Goal: Task Accomplishment & Management: Manage account settings

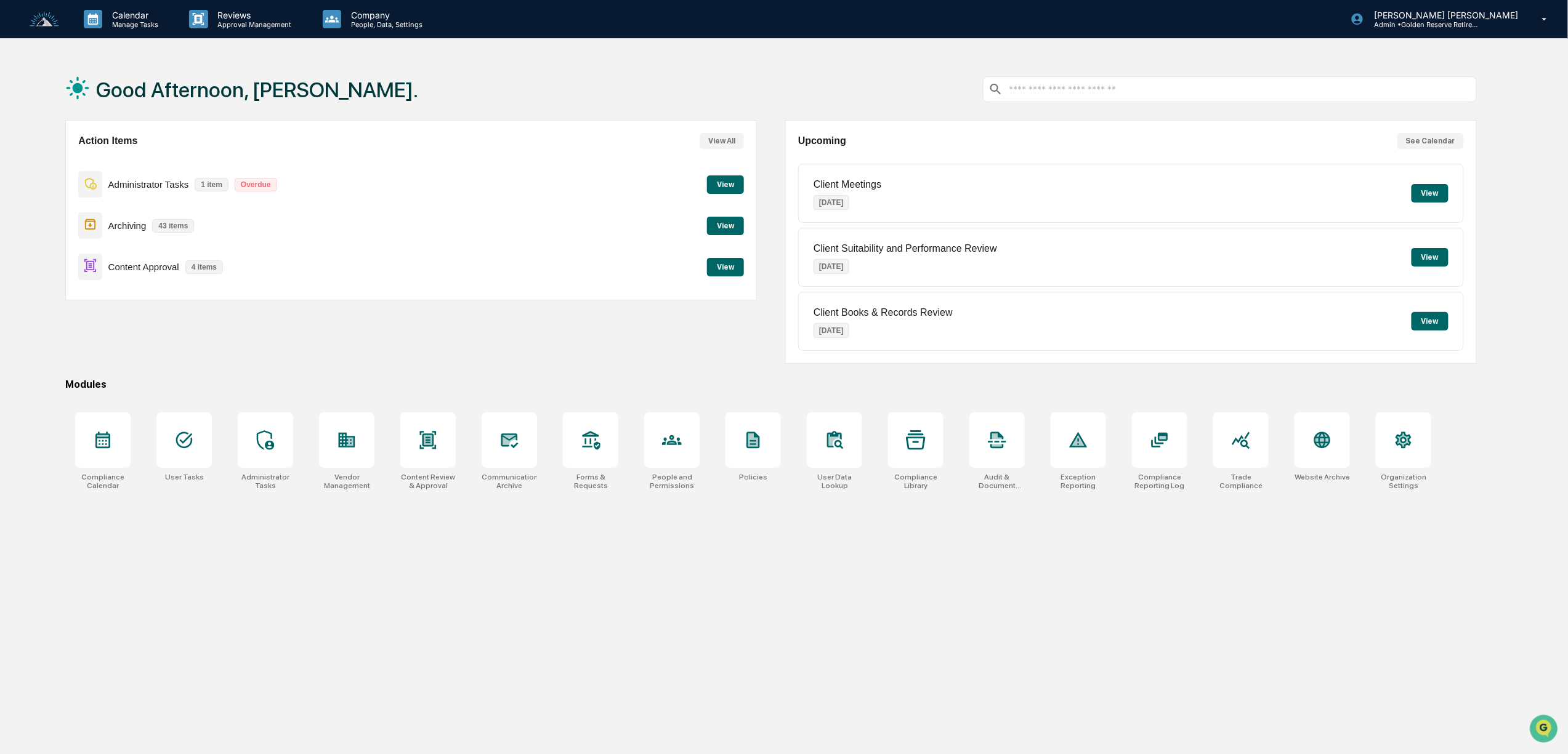
click at [38, 26] on img at bounding box center [45, 19] width 30 height 16
click at [184, 454] on div at bounding box center [184, 440] width 55 height 55
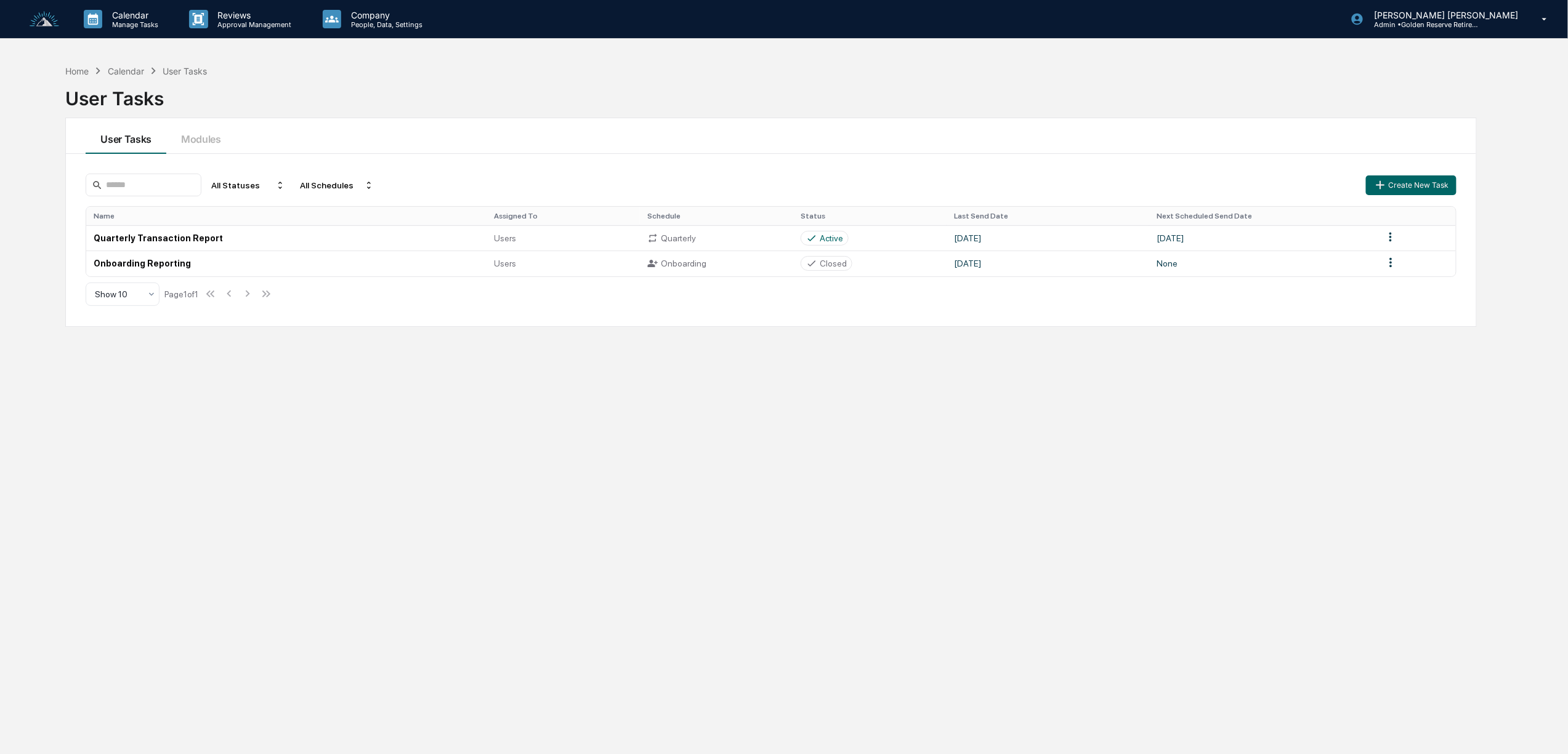
click at [57, 16] on img at bounding box center [45, 19] width 30 height 16
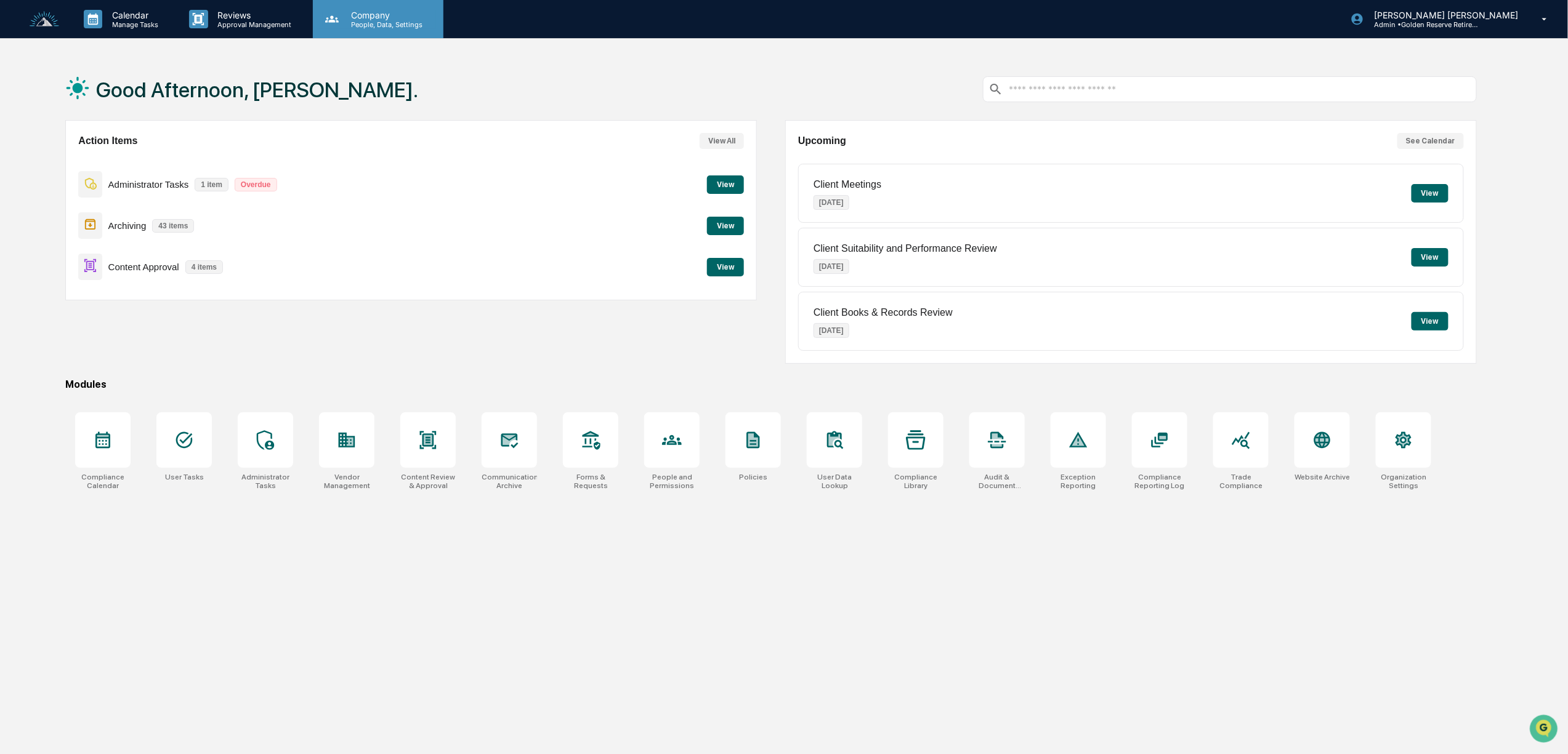
click at [368, 18] on p "Company" at bounding box center [385, 15] width 87 height 11
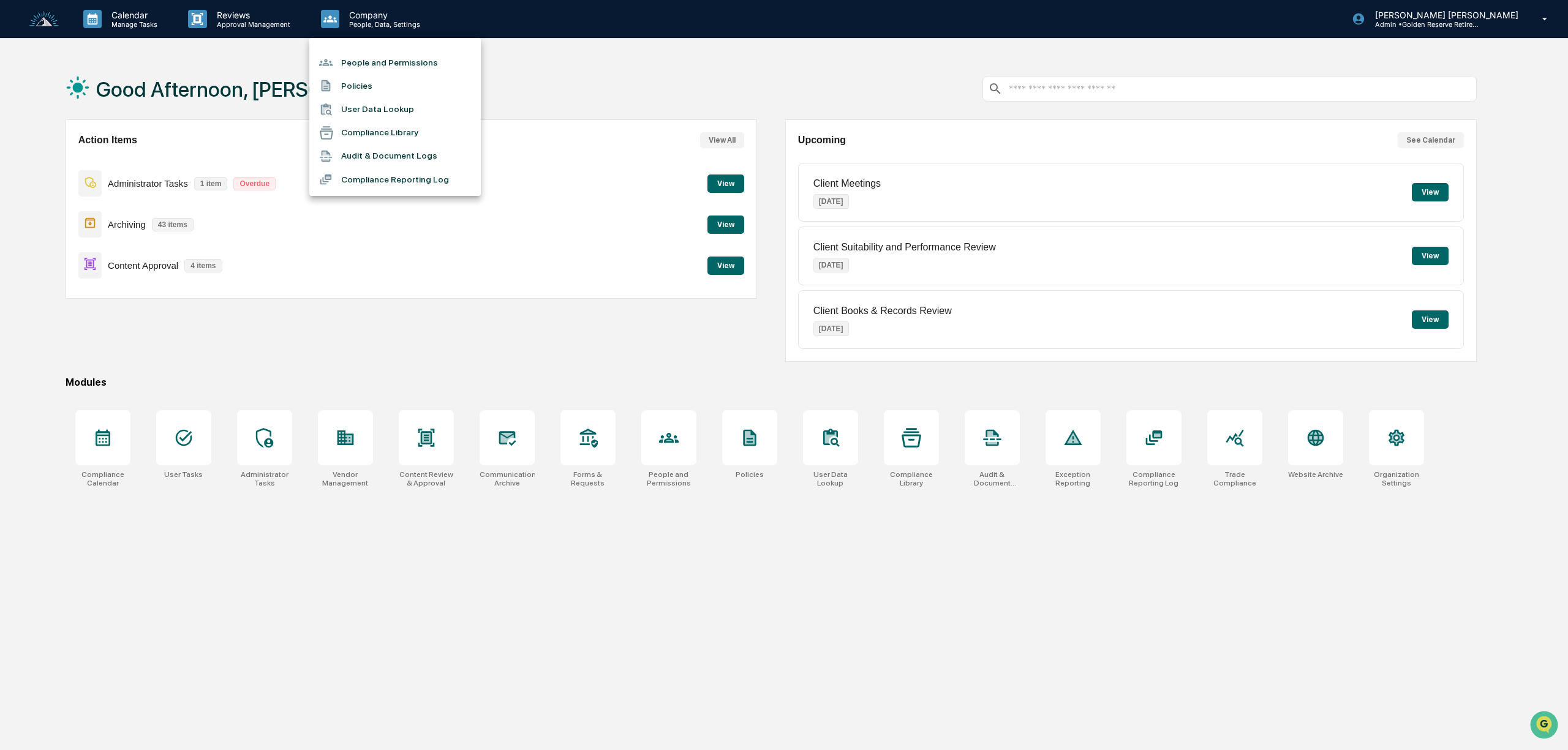
click at [111, 13] on div at bounding box center [784, 375] width 1568 height 750
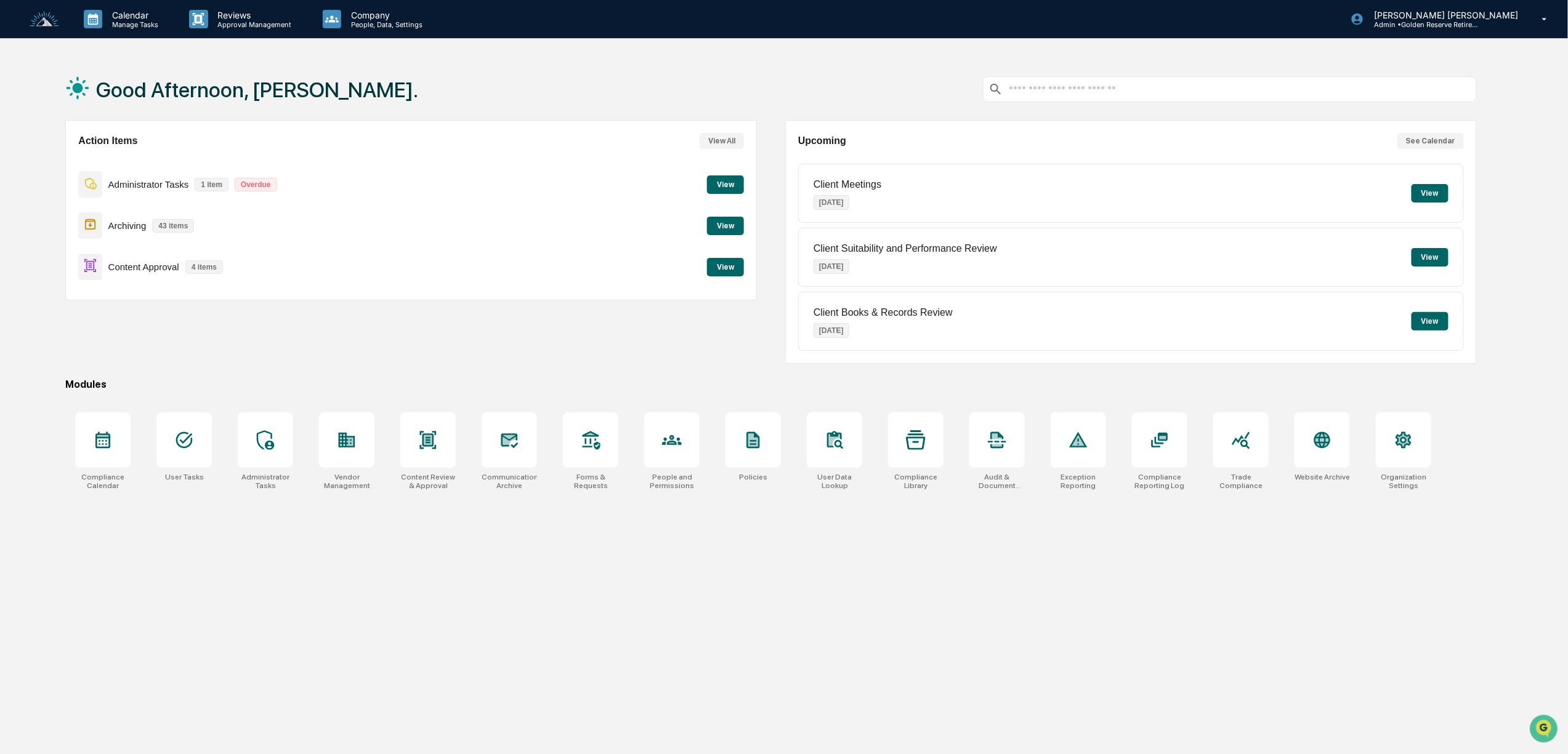
click at [129, 23] on p "Manage Tasks" at bounding box center [133, 25] width 62 height 8
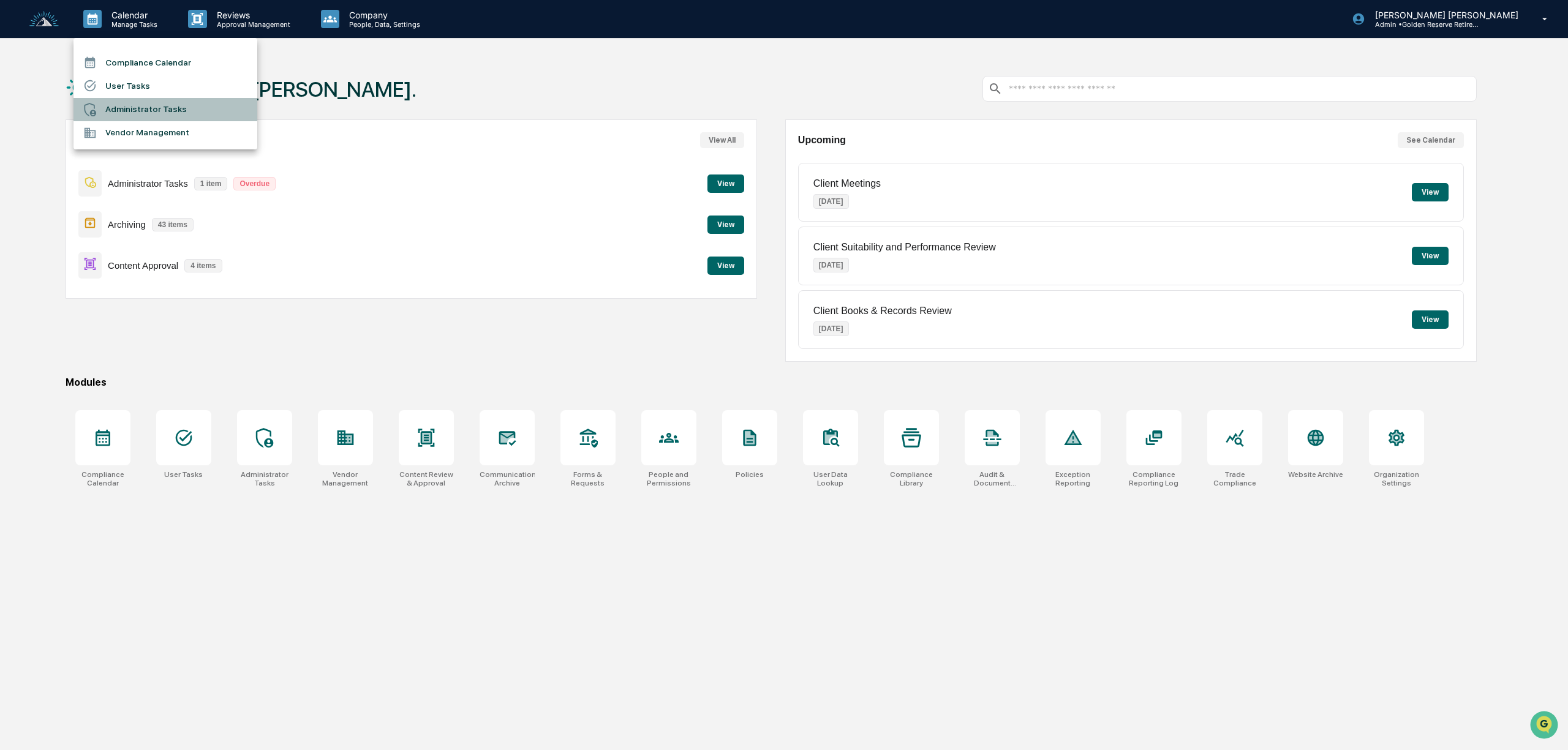
click at [156, 106] on li "Administrator Tasks" at bounding box center [166, 110] width 184 height 23
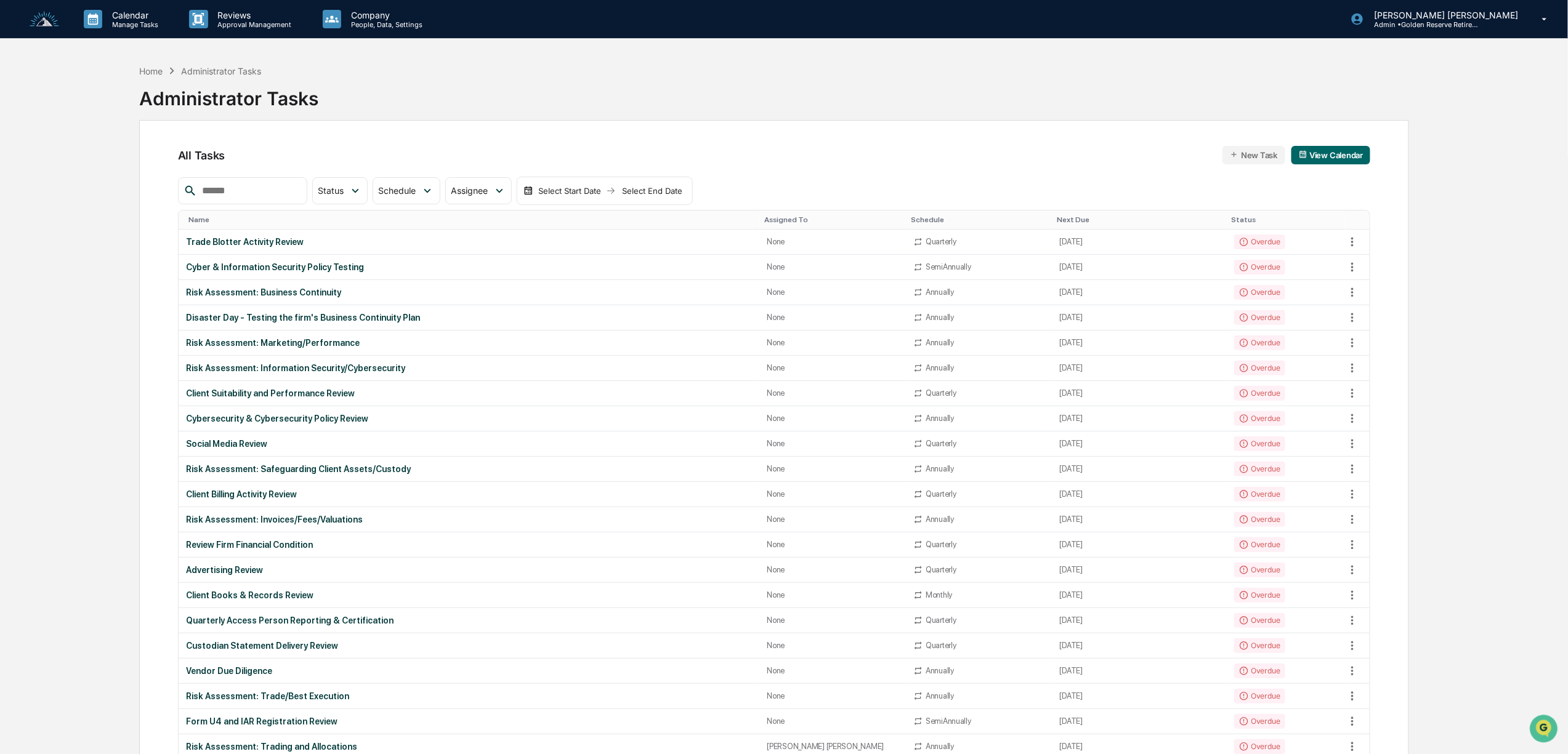
click at [1260, 156] on button "New Task" at bounding box center [1253, 155] width 62 height 18
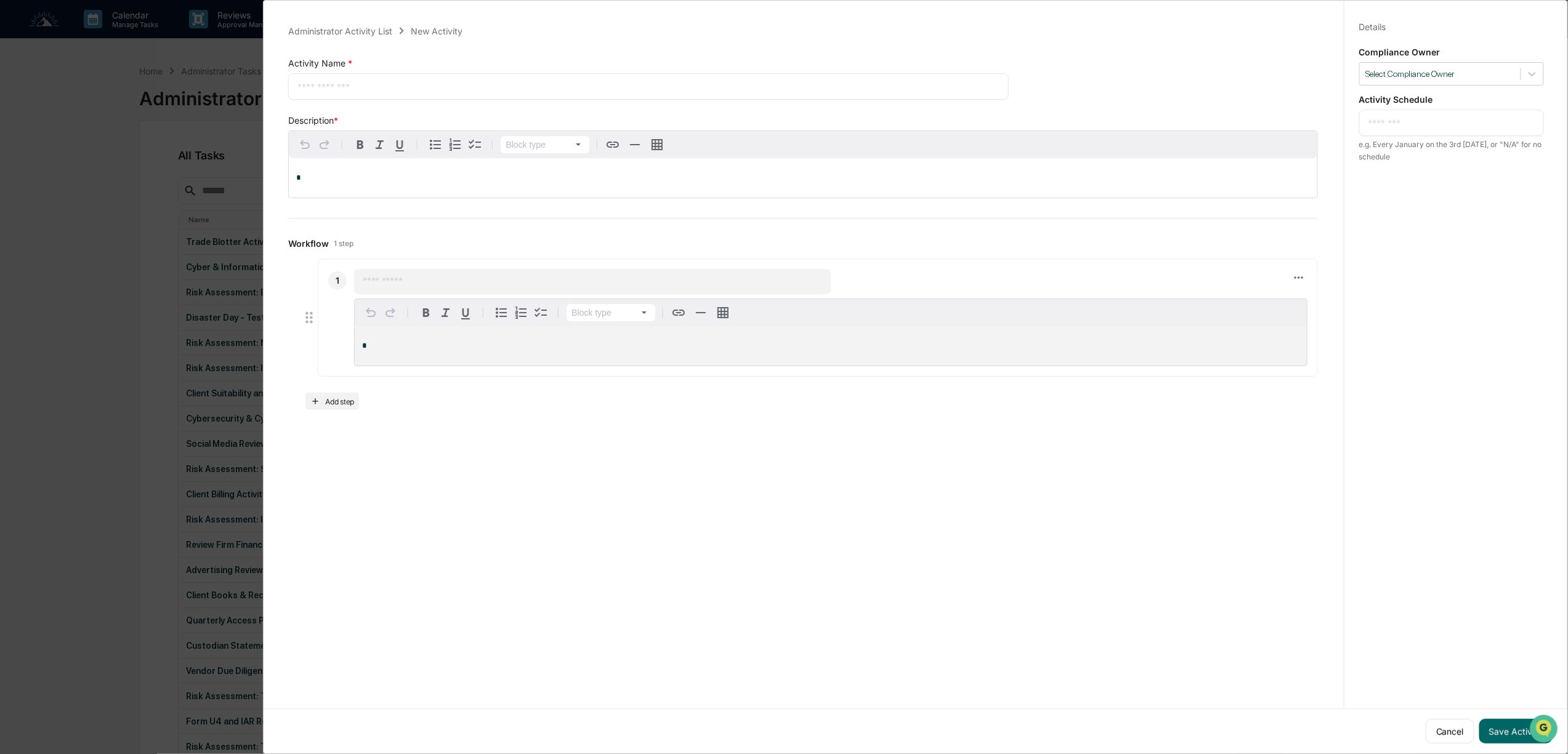
click at [416, 84] on textarea at bounding box center [649, 87] width 702 height 13
type textarea "**********"
click at [1417, 117] on textarea at bounding box center [1452, 123] width 167 height 13
type textarea "**********"
click at [1502, 722] on button "Save Activity" at bounding box center [1516, 732] width 73 height 25
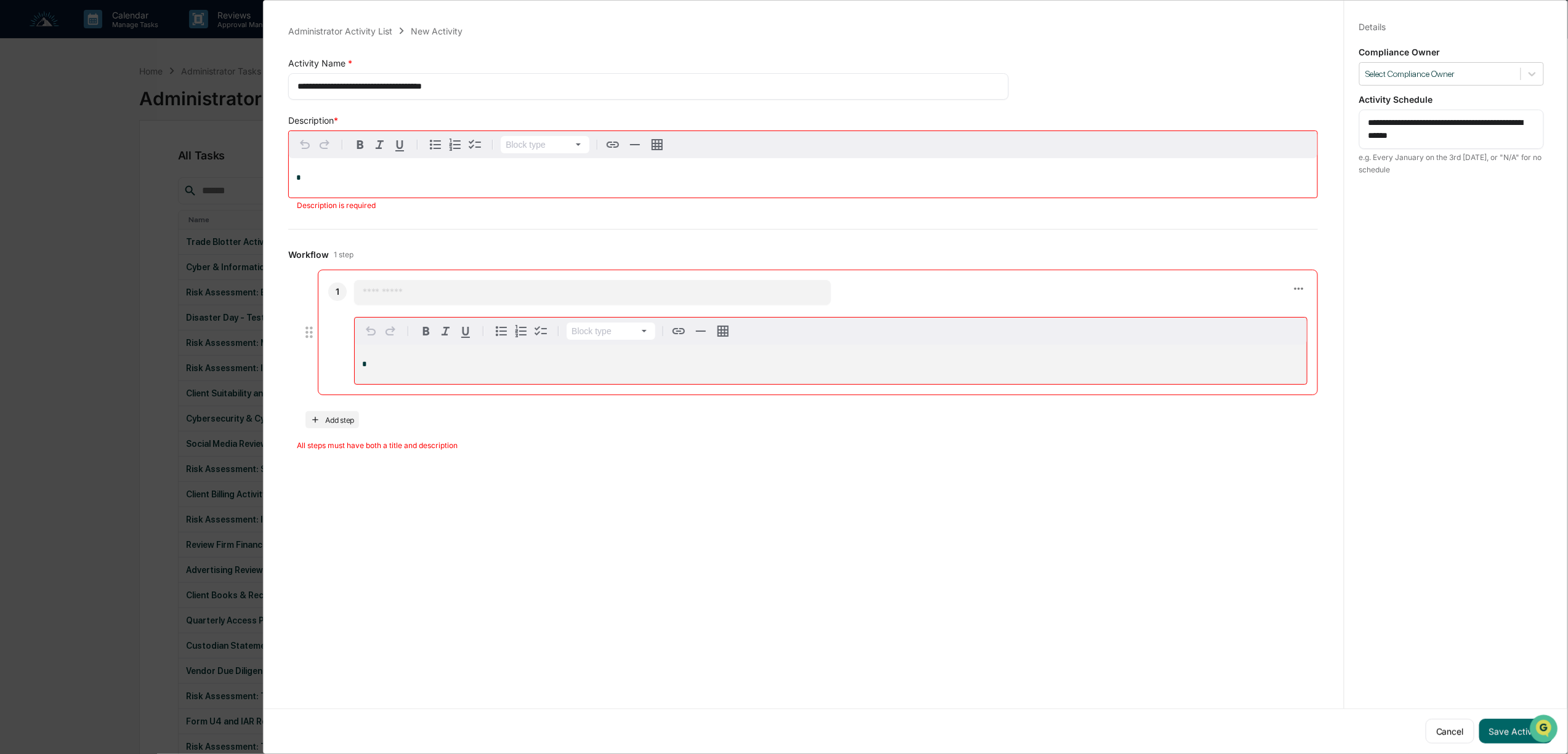
click at [317, 176] on p "*" at bounding box center [803, 178] width 1014 height 8
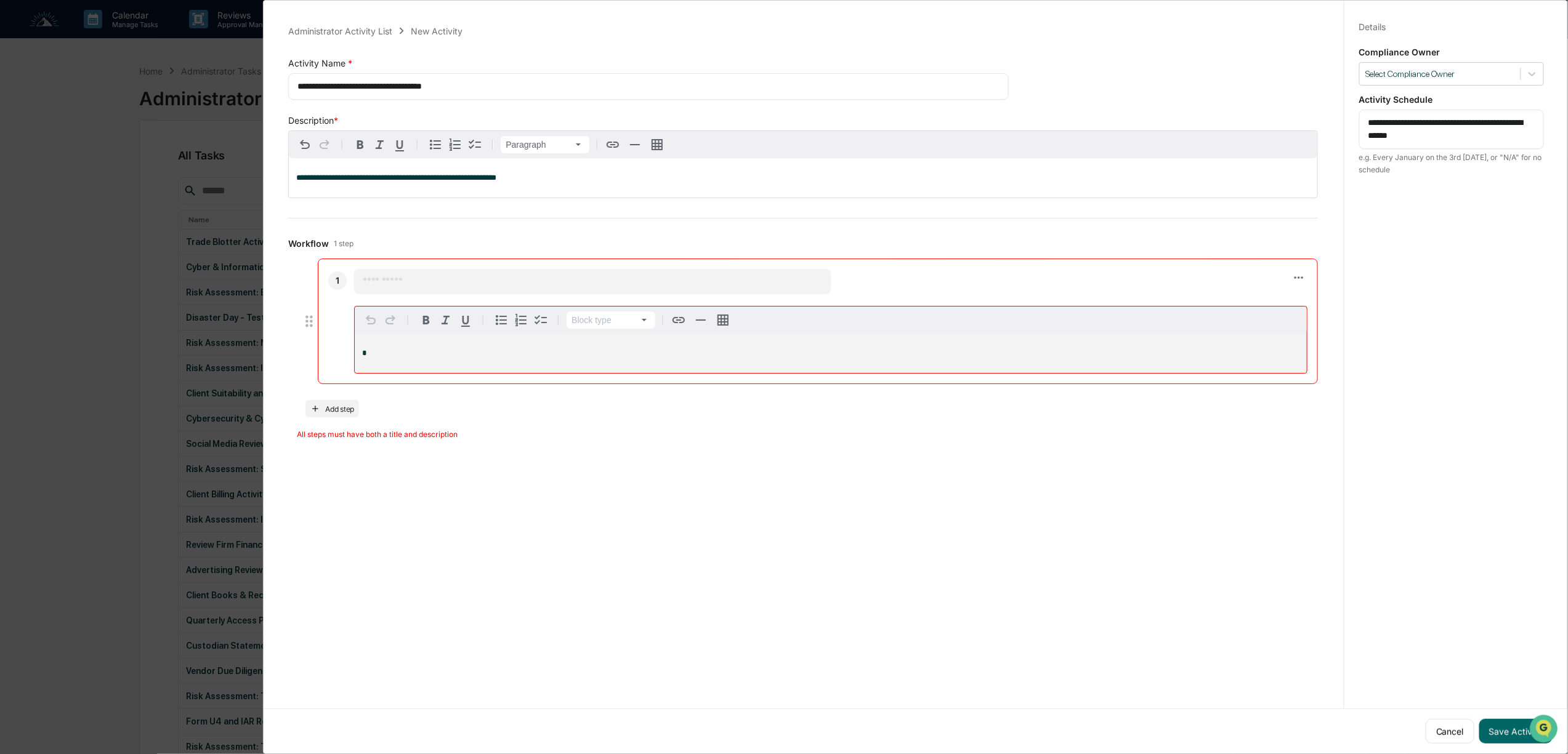
click at [401, 281] on input "text" at bounding box center [592, 281] width 459 height 12
type input "*"
type input "**********"
click at [344, 406] on button "Add step" at bounding box center [332, 401] width 54 height 17
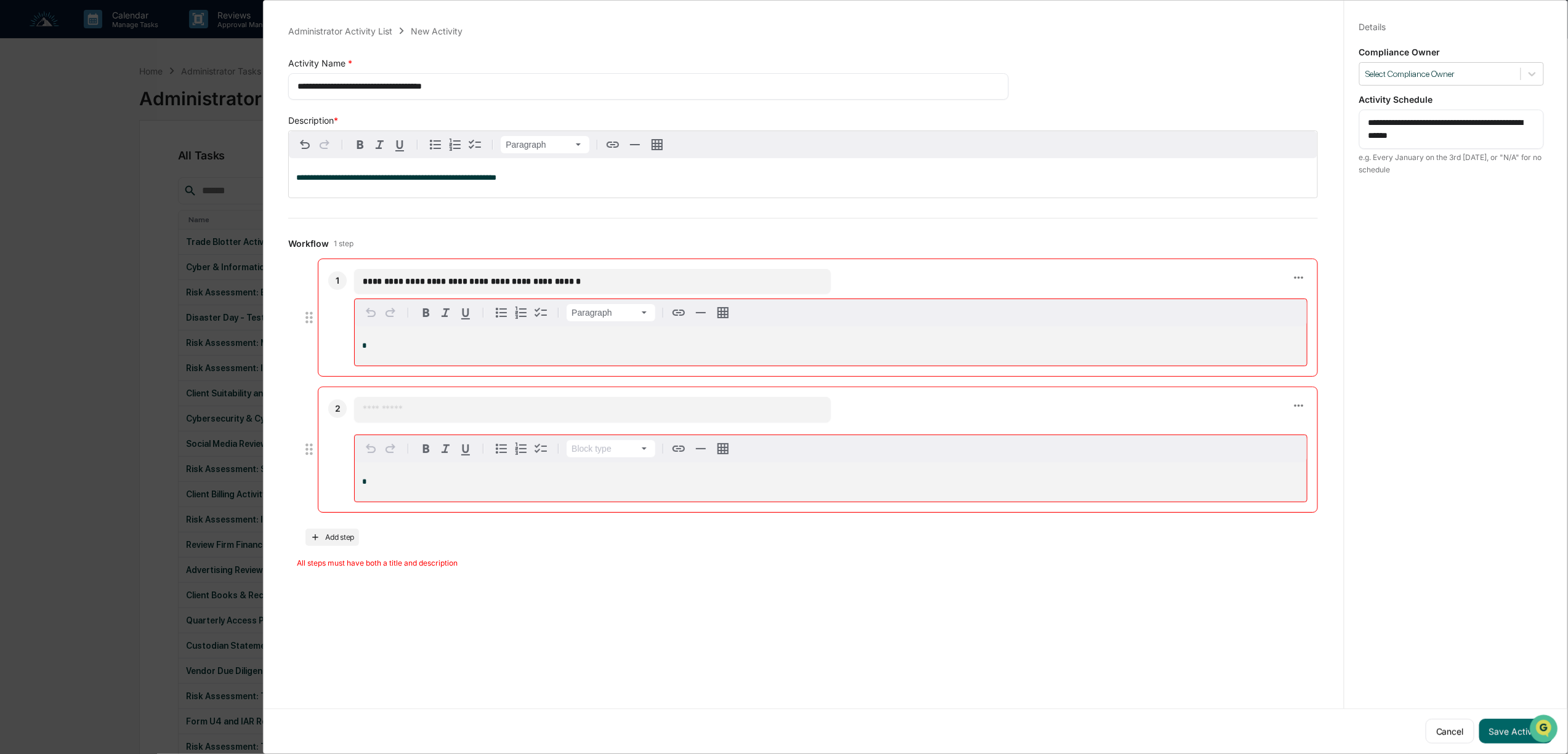
click at [462, 341] on div "*" at bounding box center [830, 346] width 952 height 40
click at [384, 405] on div "​" at bounding box center [593, 410] width 477 height 25
click at [392, 422] on div "​" at bounding box center [593, 410] width 477 height 25
drag, startPoint x: 397, startPoint y: 412, endPoint x: 405, endPoint y: 410, distance: 8.2
click at [398, 412] on input "text" at bounding box center [592, 409] width 459 height 12
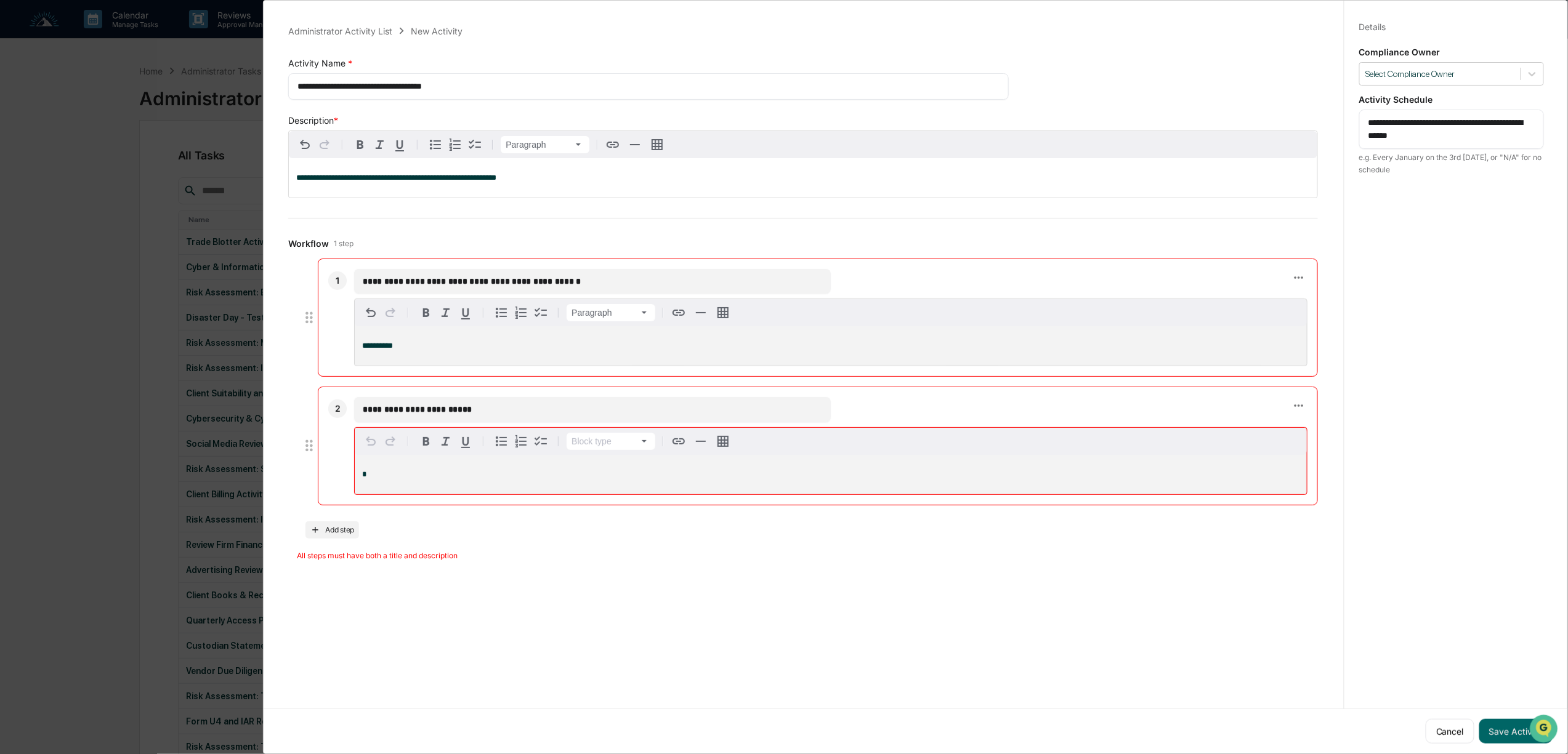
type input "**********"
click at [476, 475] on p "*" at bounding box center [830, 475] width 937 height 8
click at [624, 350] on p "**********" at bounding box center [830, 346] width 937 height 8
click at [1497, 719] on button "Save Activity" at bounding box center [1516, 732] width 73 height 25
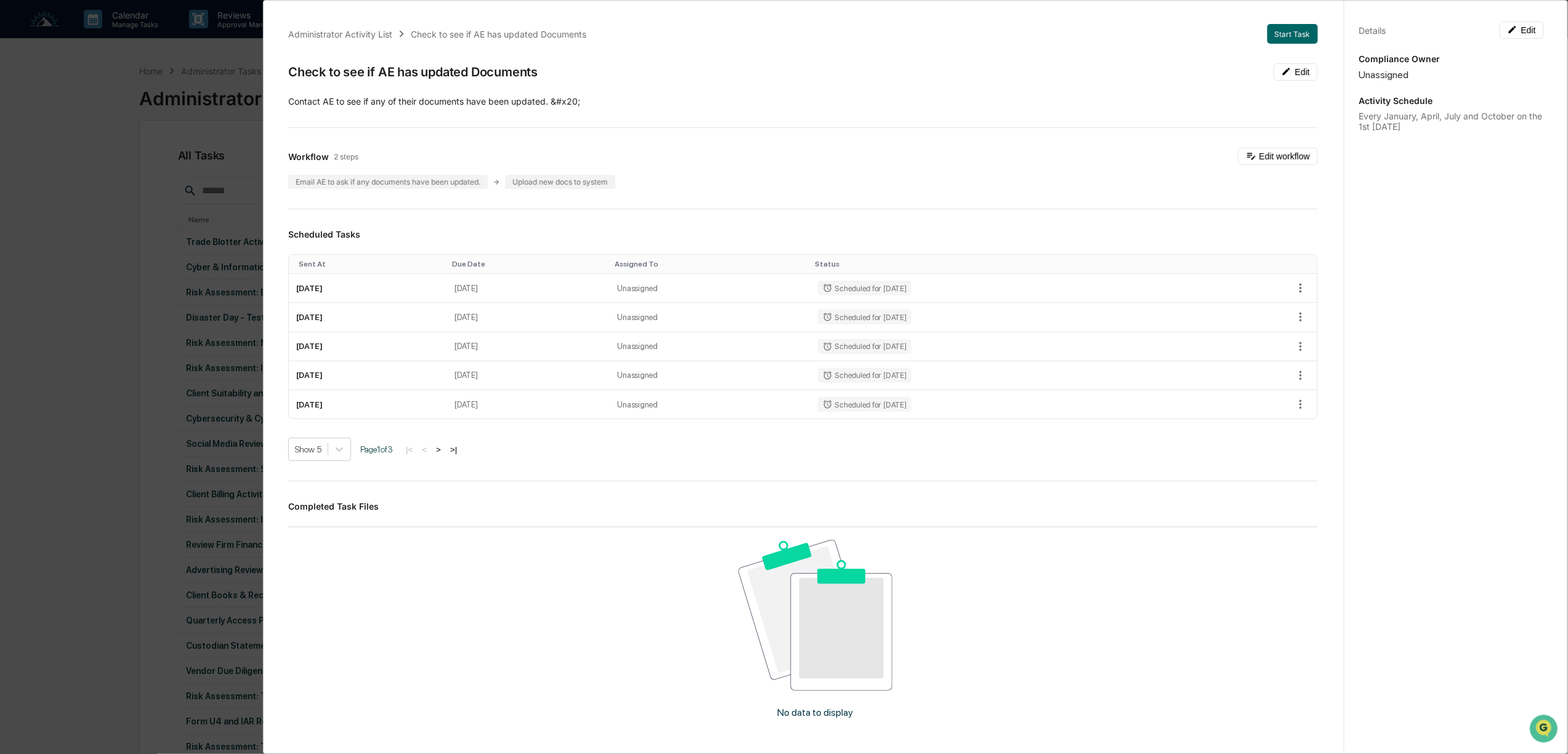
click at [55, 255] on div "Administrator Activity List Check to see if AE has updated Documents Start Task…" at bounding box center [784, 377] width 1568 height 754
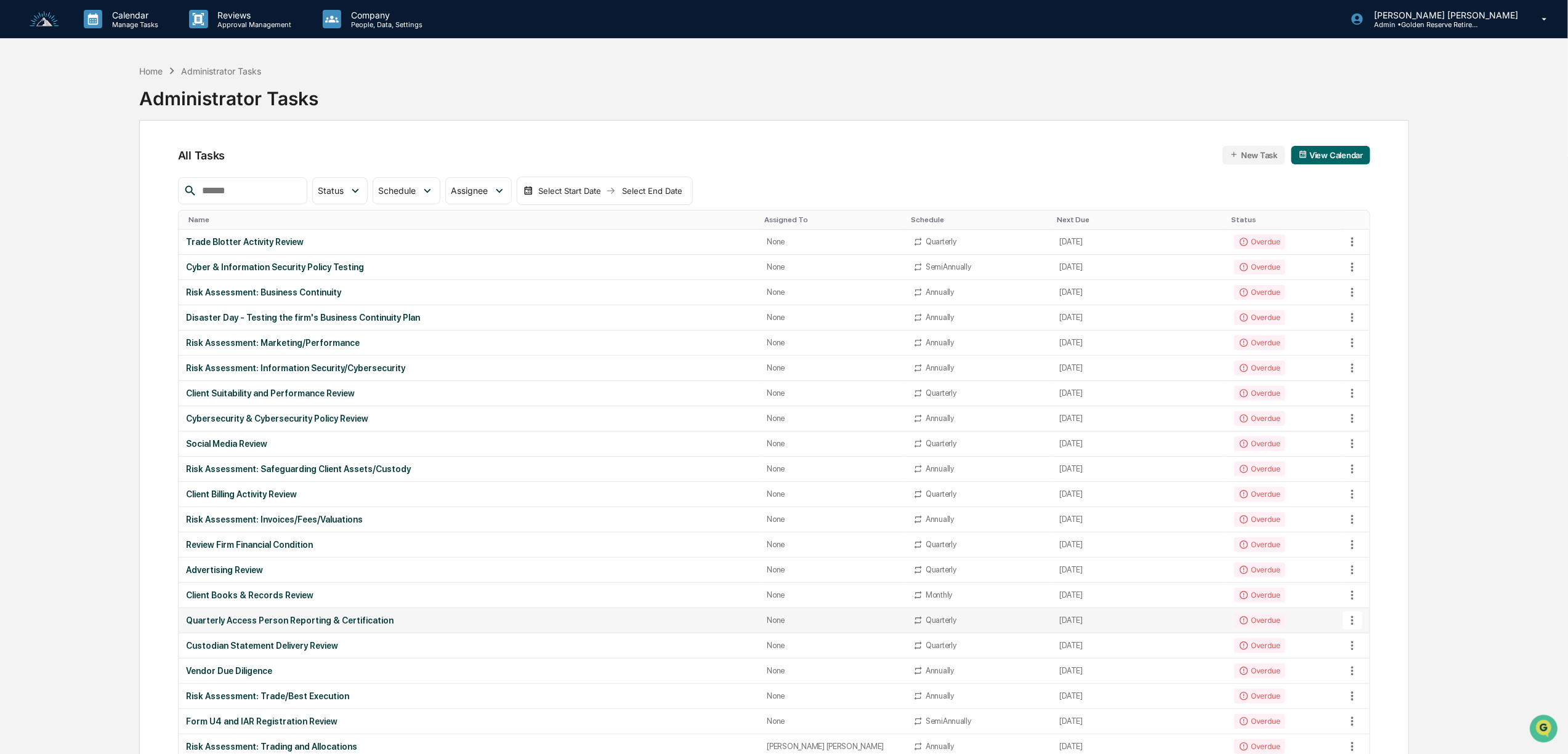
click at [1234, 625] on div "Overdue" at bounding box center [1260, 621] width 51 height 15
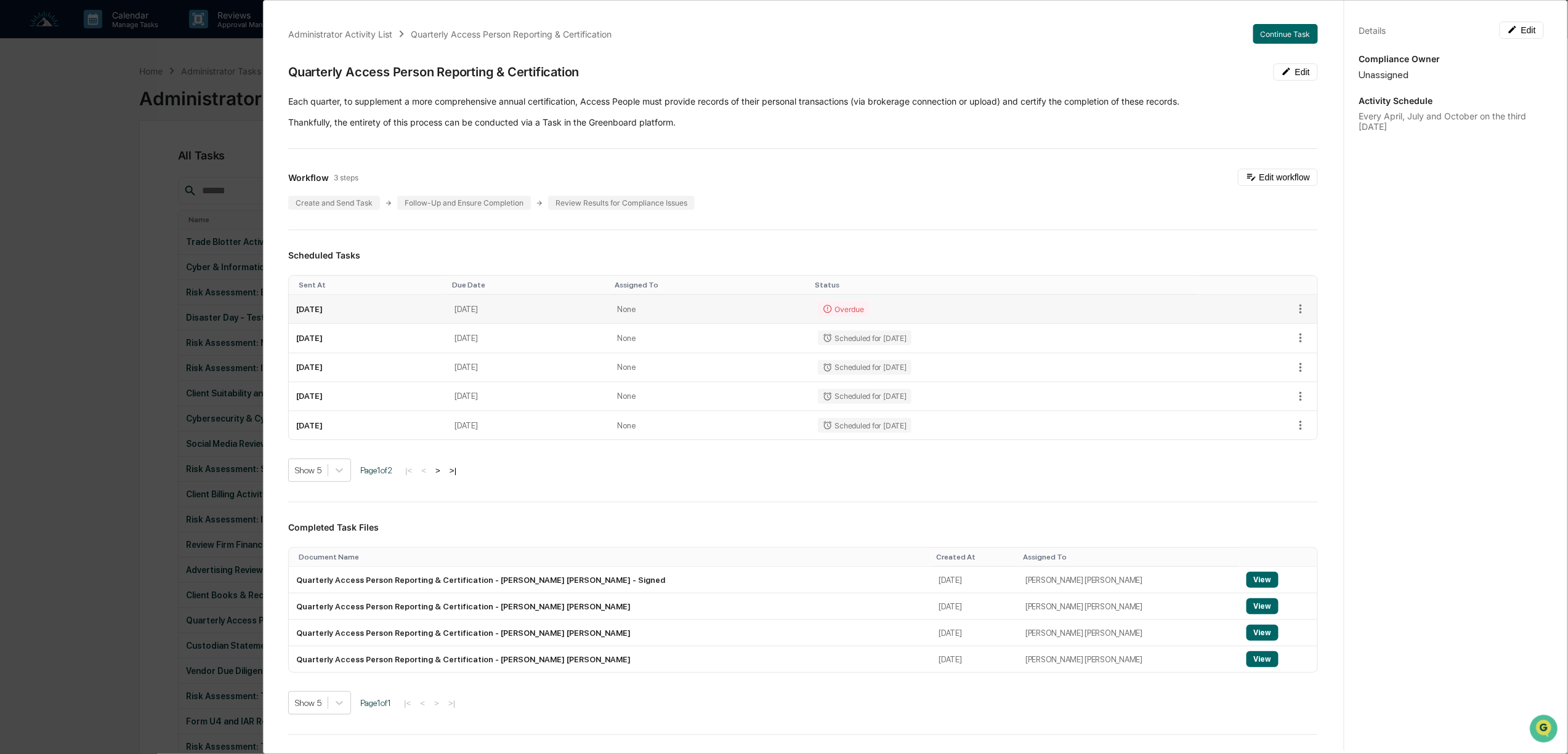
click at [610, 314] on td "July 24, 2025" at bounding box center [528, 309] width 162 height 29
click at [1278, 35] on button "Continue Task" at bounding box center [1286, 34] width 64 height 20
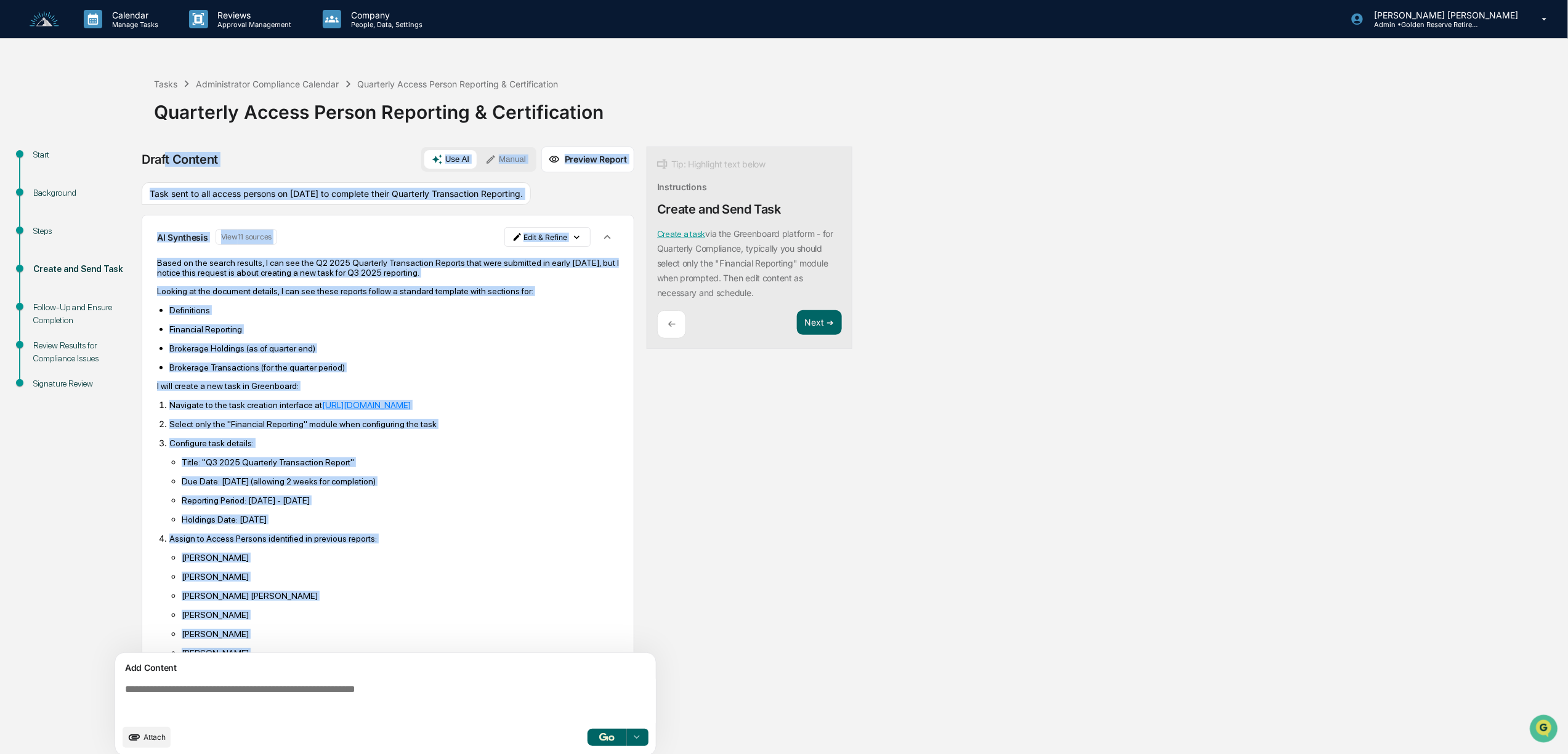
drag, startPoint x: 593, startPoint y: 622, endPoint x: 167, endPoint y: 166, distance: 624.0
click at [167, 166] on div "Draft Content Use AI Manual Preview Report Sources Task sent to all access pers…" at bounding box center [388, 455] width 493 height 617
click at [466, 391] on p "I will create a new task in Greenboard:" at bounding box center [388, 386] width 462 height 10
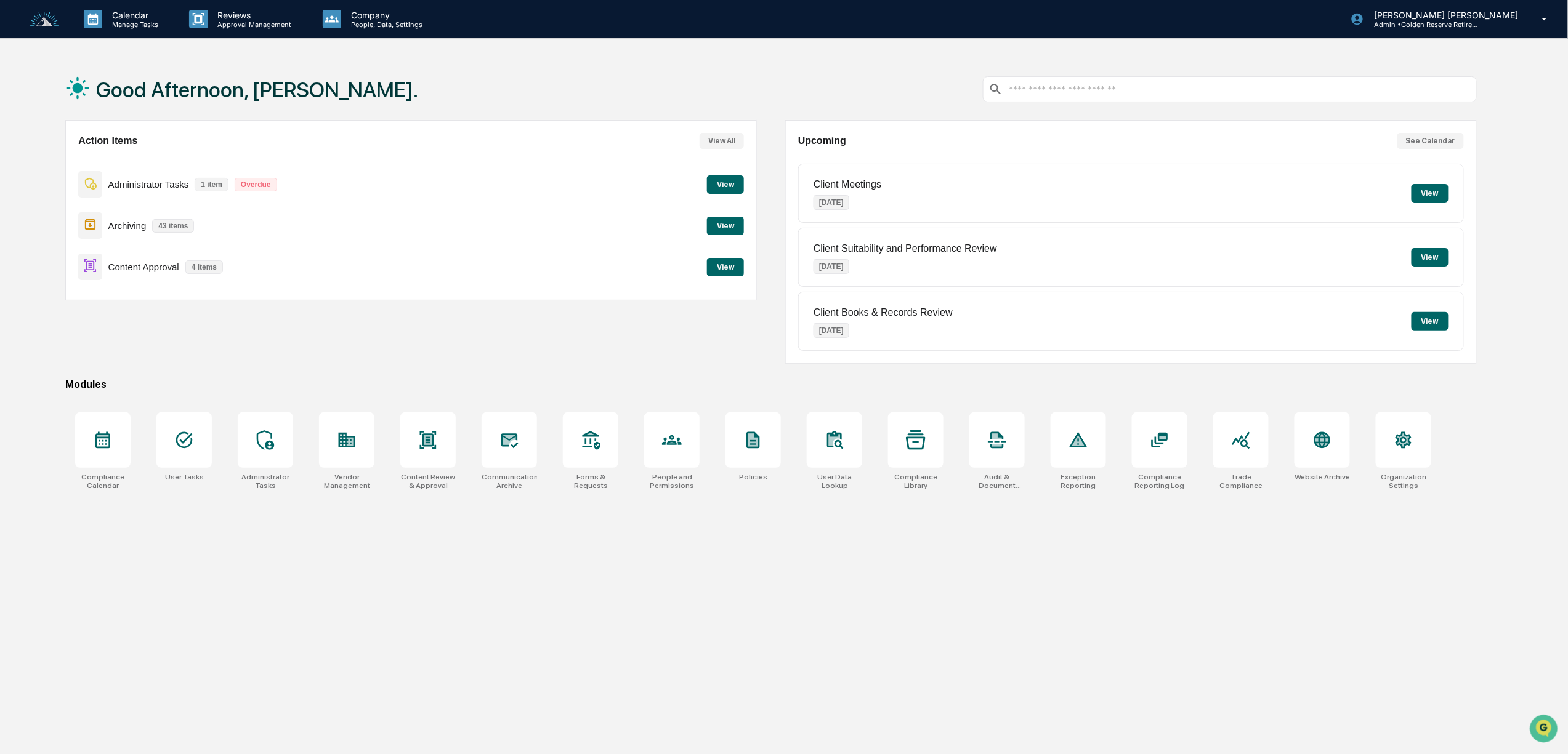
click at [725, 267] on button "View" at bounding box center [725, 267] width 37 height 18
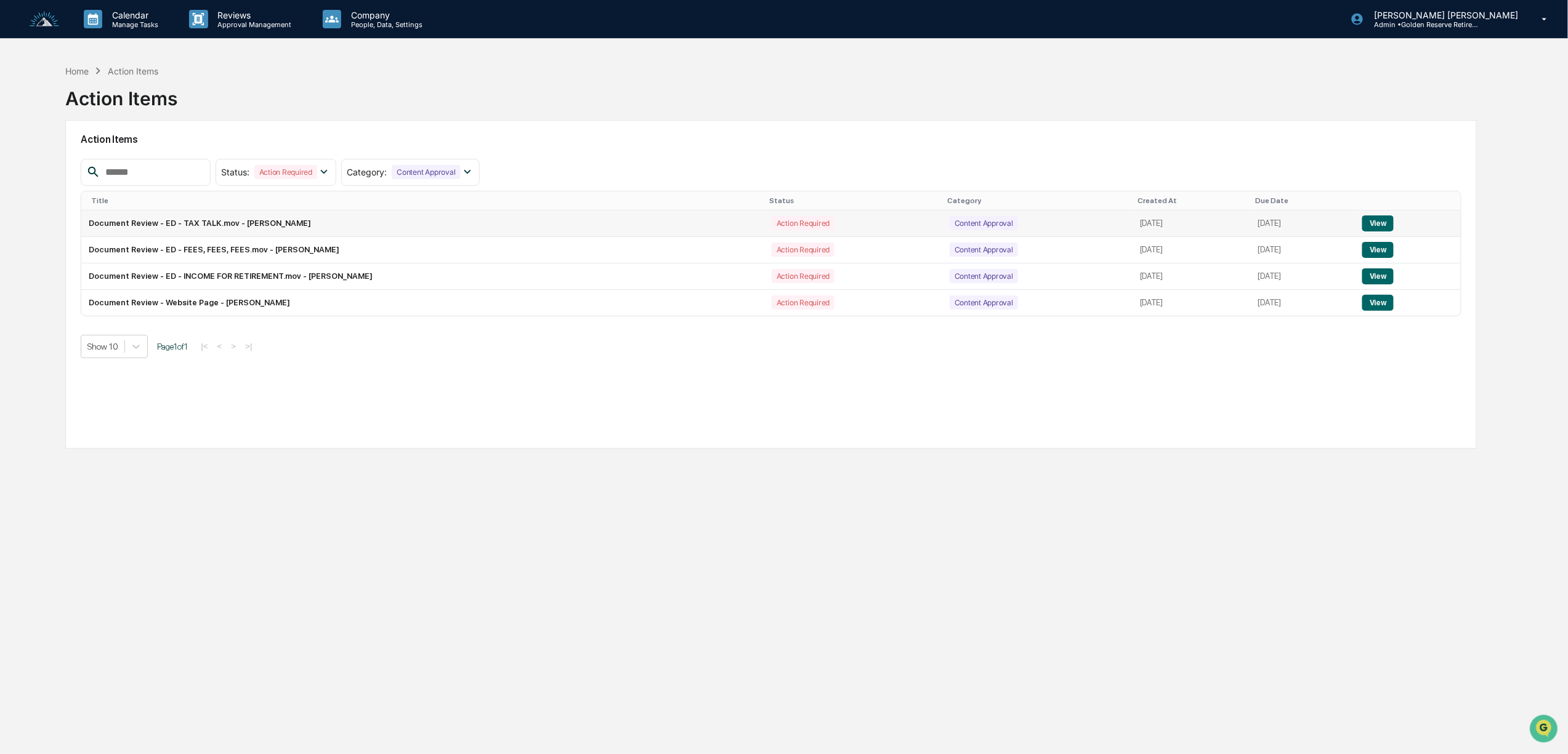
click at [1392, 222] on button "View" at bounding box center [1378, 223] width 31 height 16
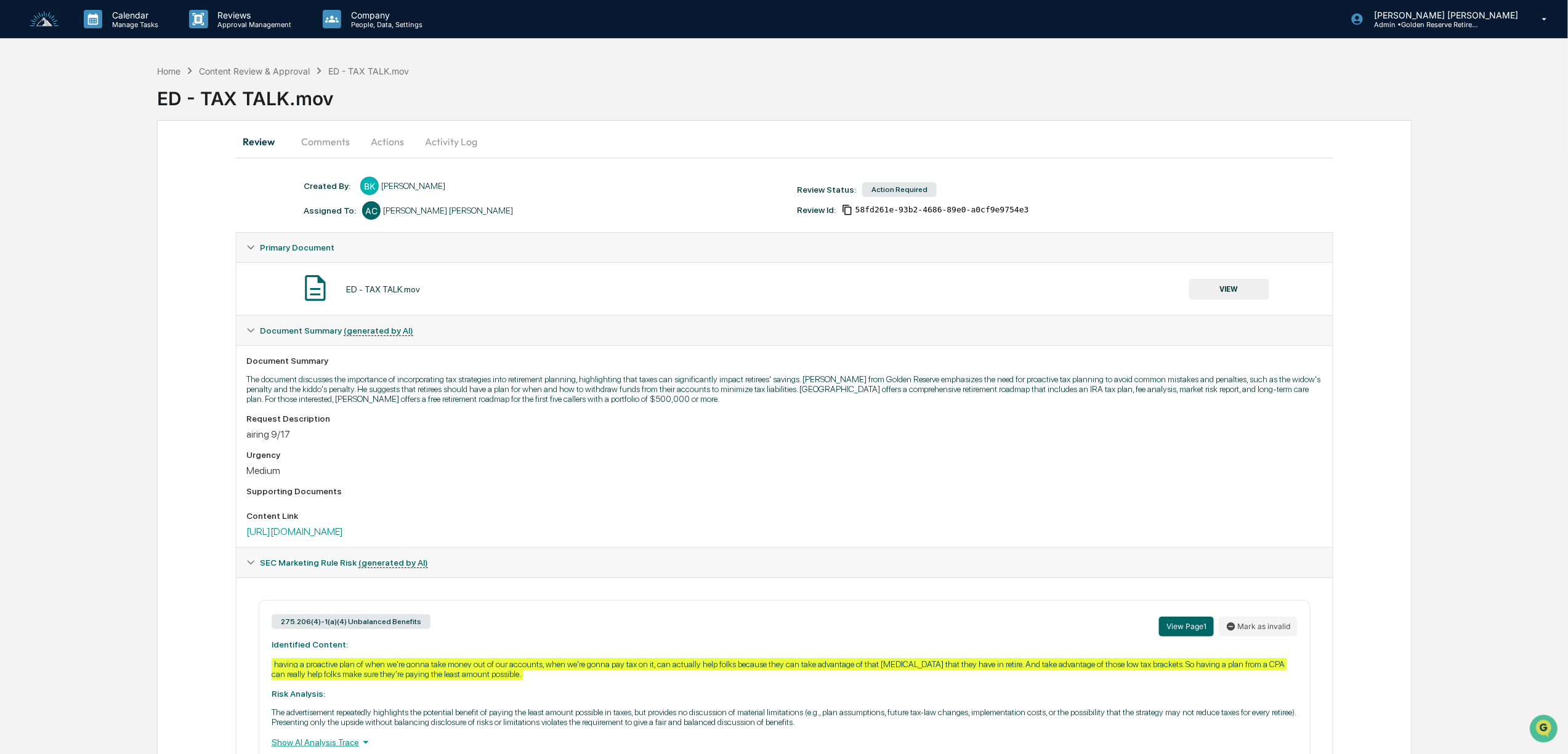
click at [1223, 296] on button "VIEW" at bounding box center [1229, 288] width 80 height 21
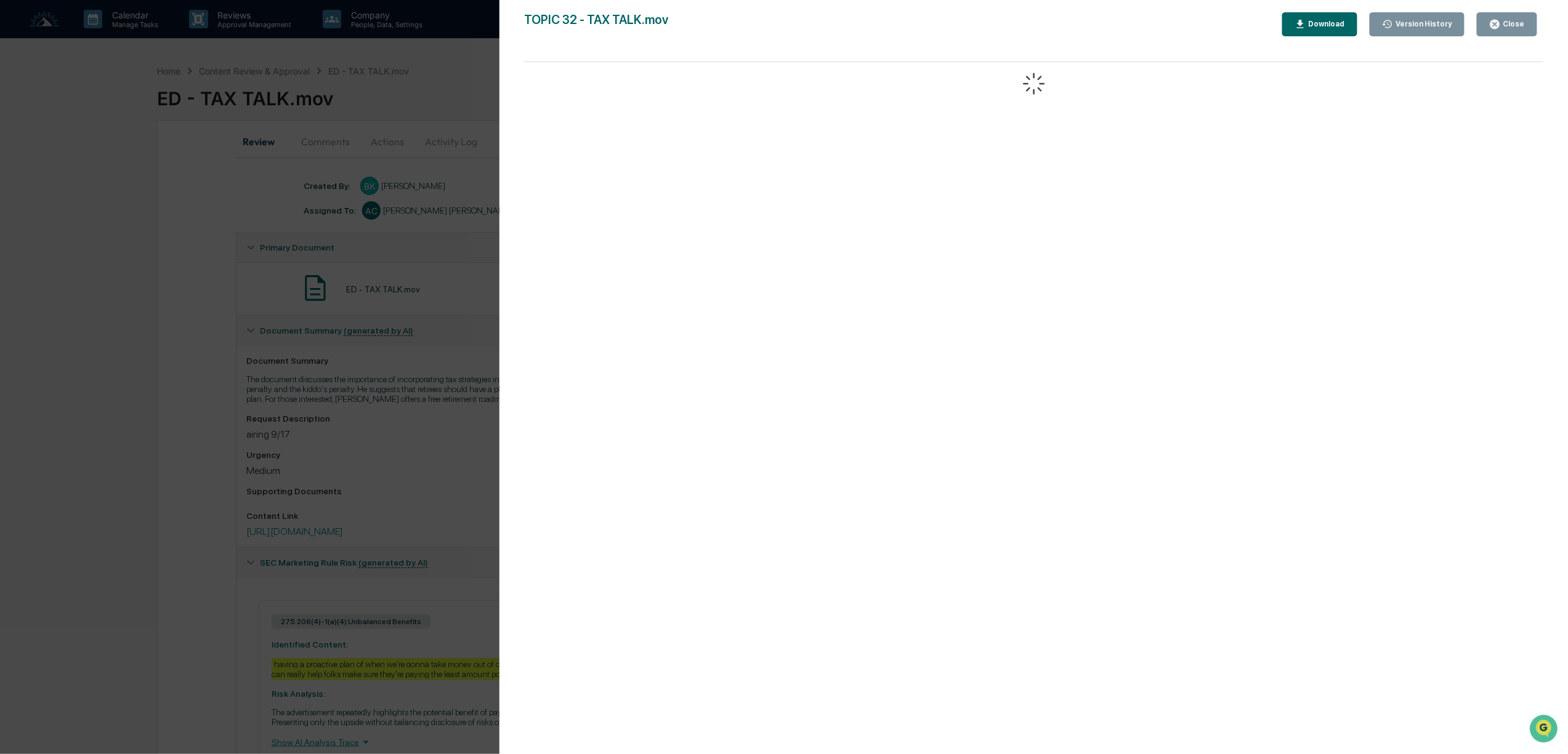
click at [430, 457] on div "Version History 08/13/2025, 04:02 PM Bree Keeler TOPIC 32 - TAX TALK.mov Close …" at bounding box center [784, 377] width 1568 height 754
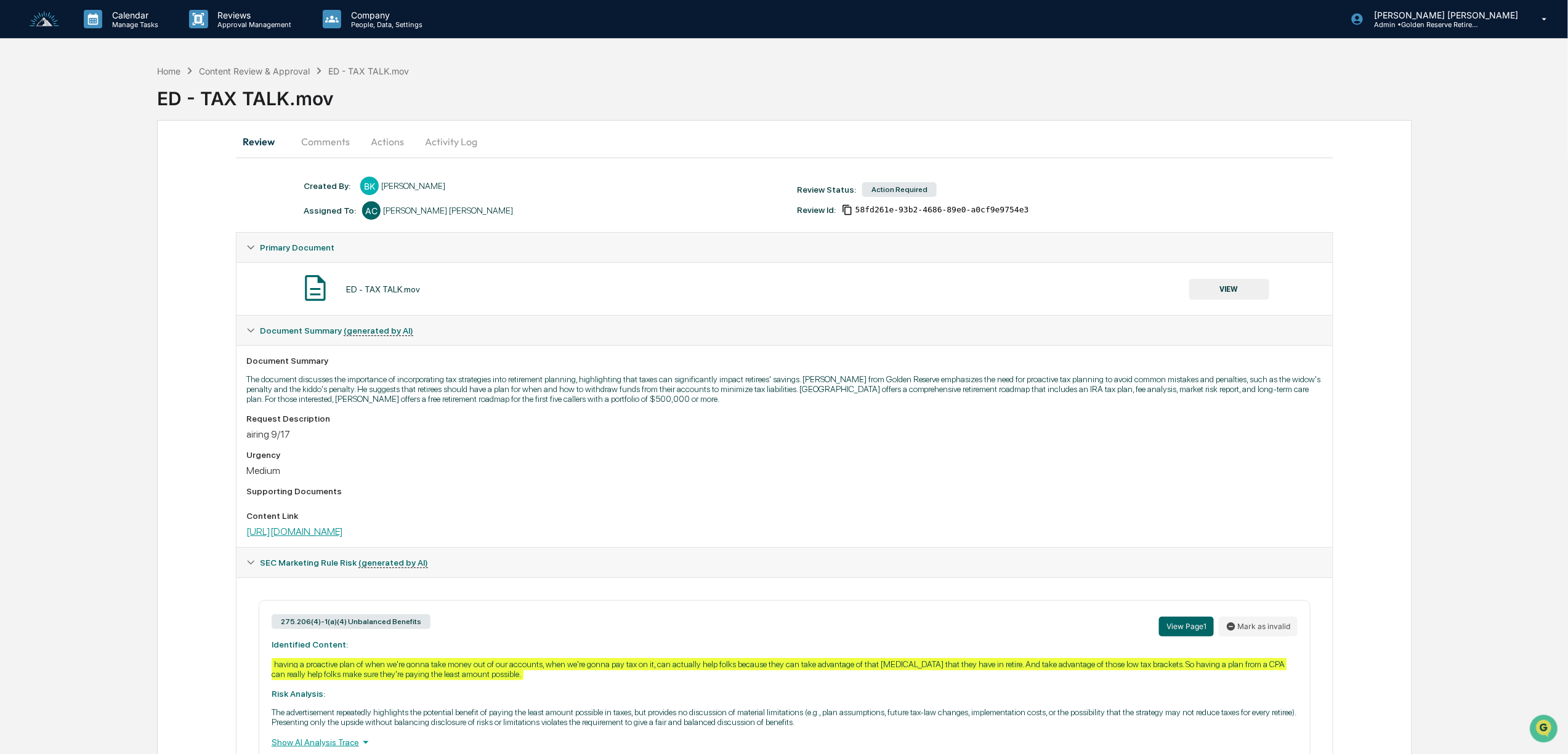
click at [343, 537] on link "https://www.dropbox.com/scl/fi/wibqnin52neqecumbp9vl/TOPIC-34-INCOME-FOR-RETIRE…" at bounding box center [294, 532] width 96 height 12
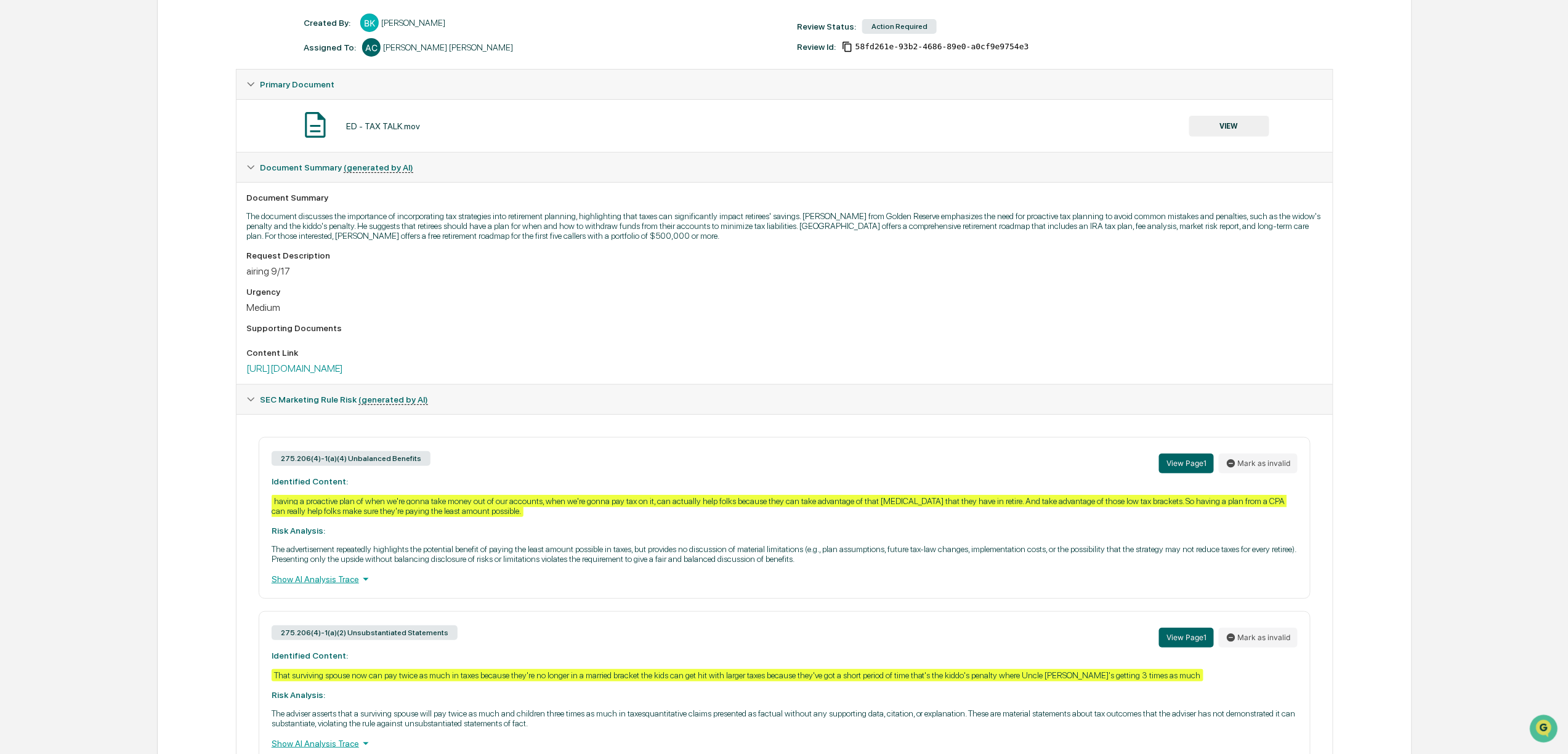
scroll to position [164, 0]
click at [1270, 473] on button "Mark as invalid" at bounding box center [1259, 463] width 79 height 20
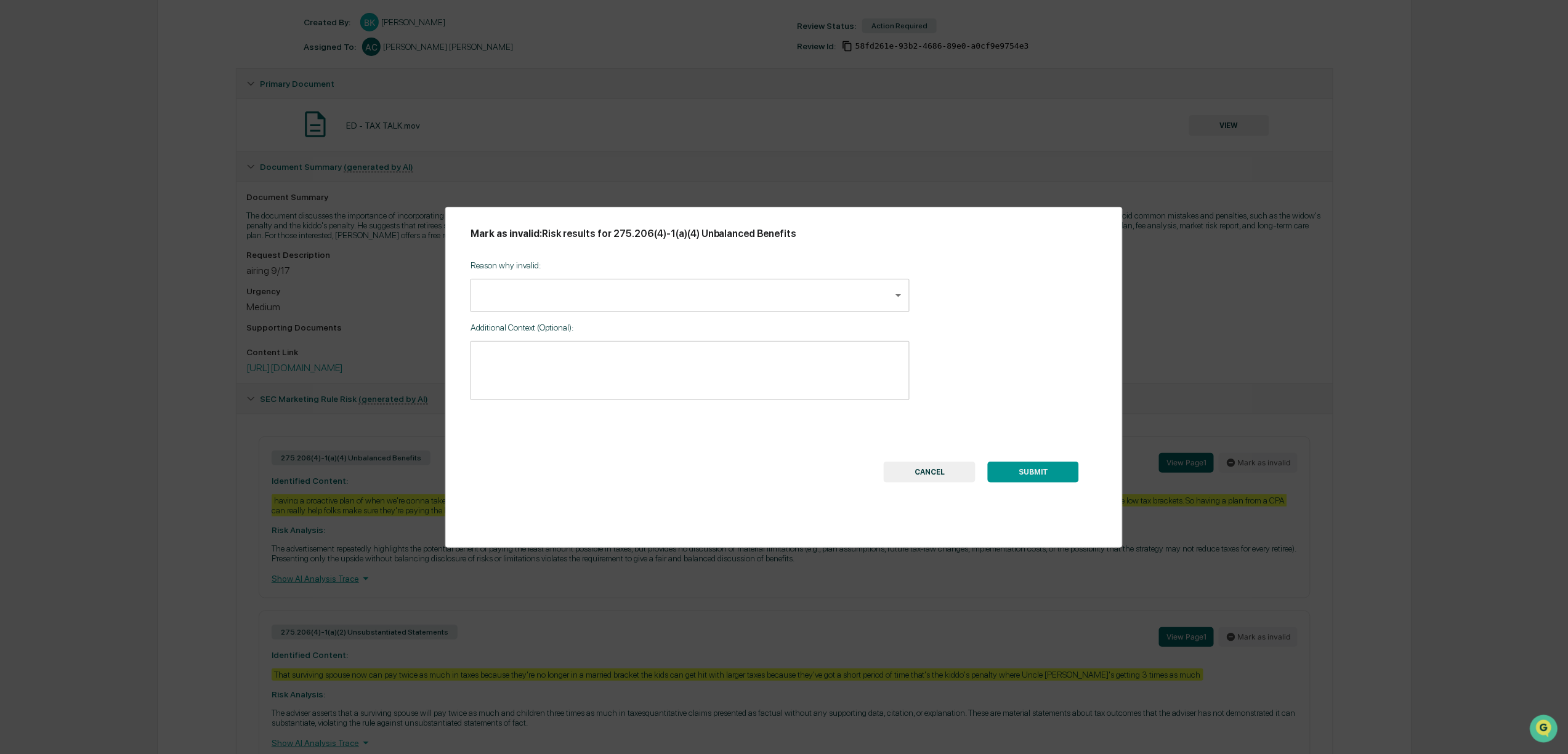
click at [565, 288] on body "Calendar Manage Tasks Reviews Approval Management Company People, Data, Setting…" at bounding box center [784, 342] width 1568 height 1012
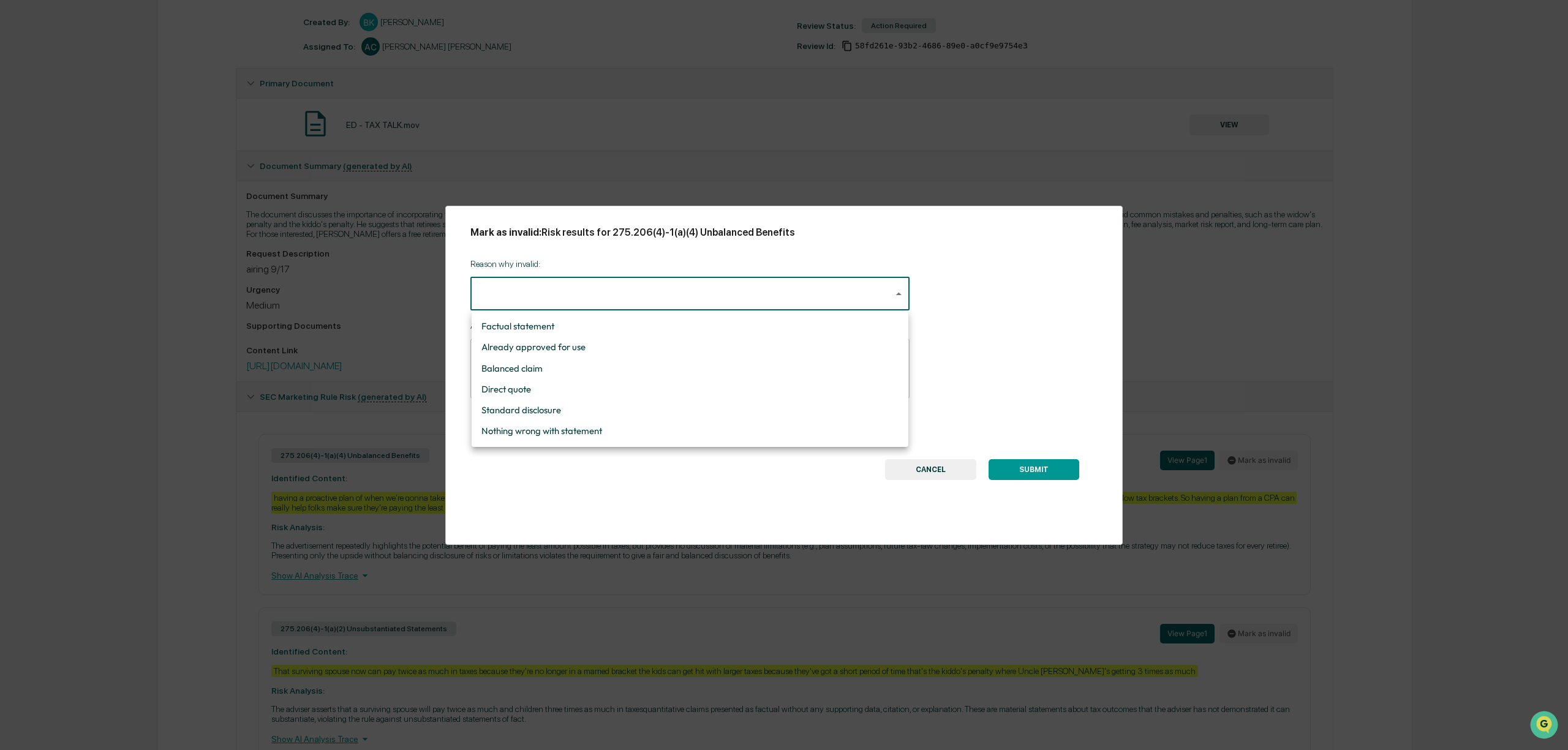
click at [548, 427] on li "Nothing wrong with statement" at bounding box center [689, 430] width 437 height 20
type input "**********"
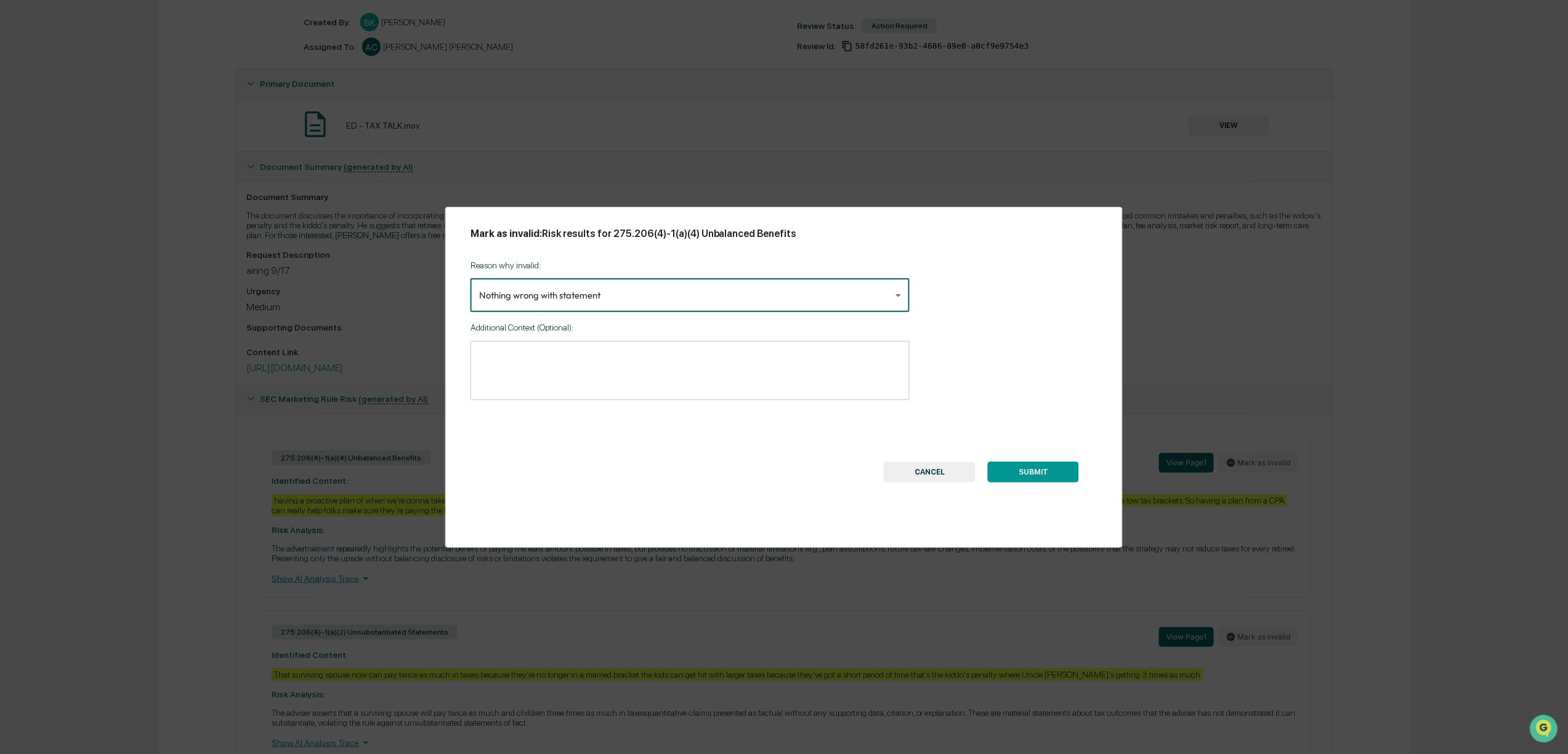
click at [1042, 476] on button "SUBMIT" at bounding box center [1034, 471] width 92 height 21
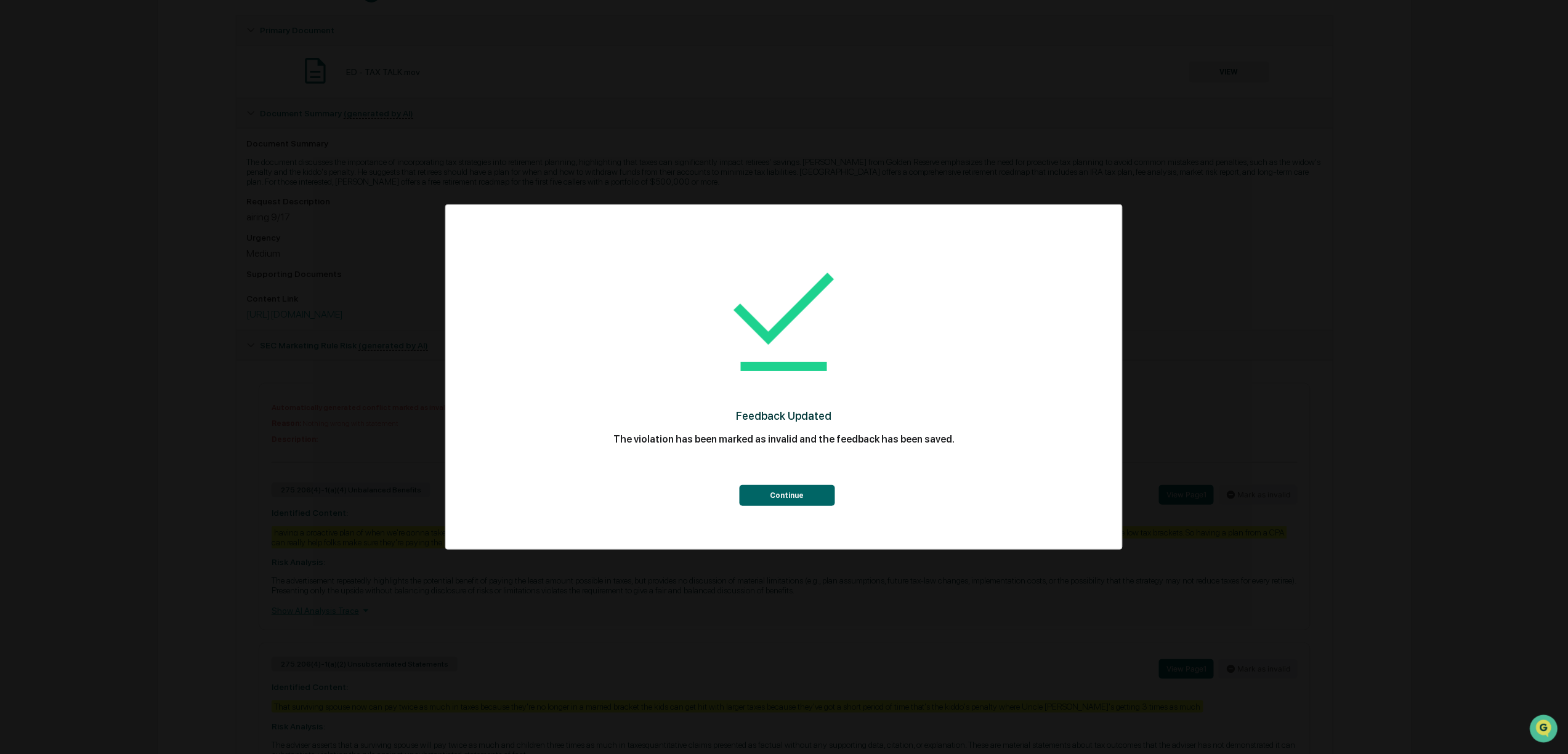
scroll to position [246, 0]
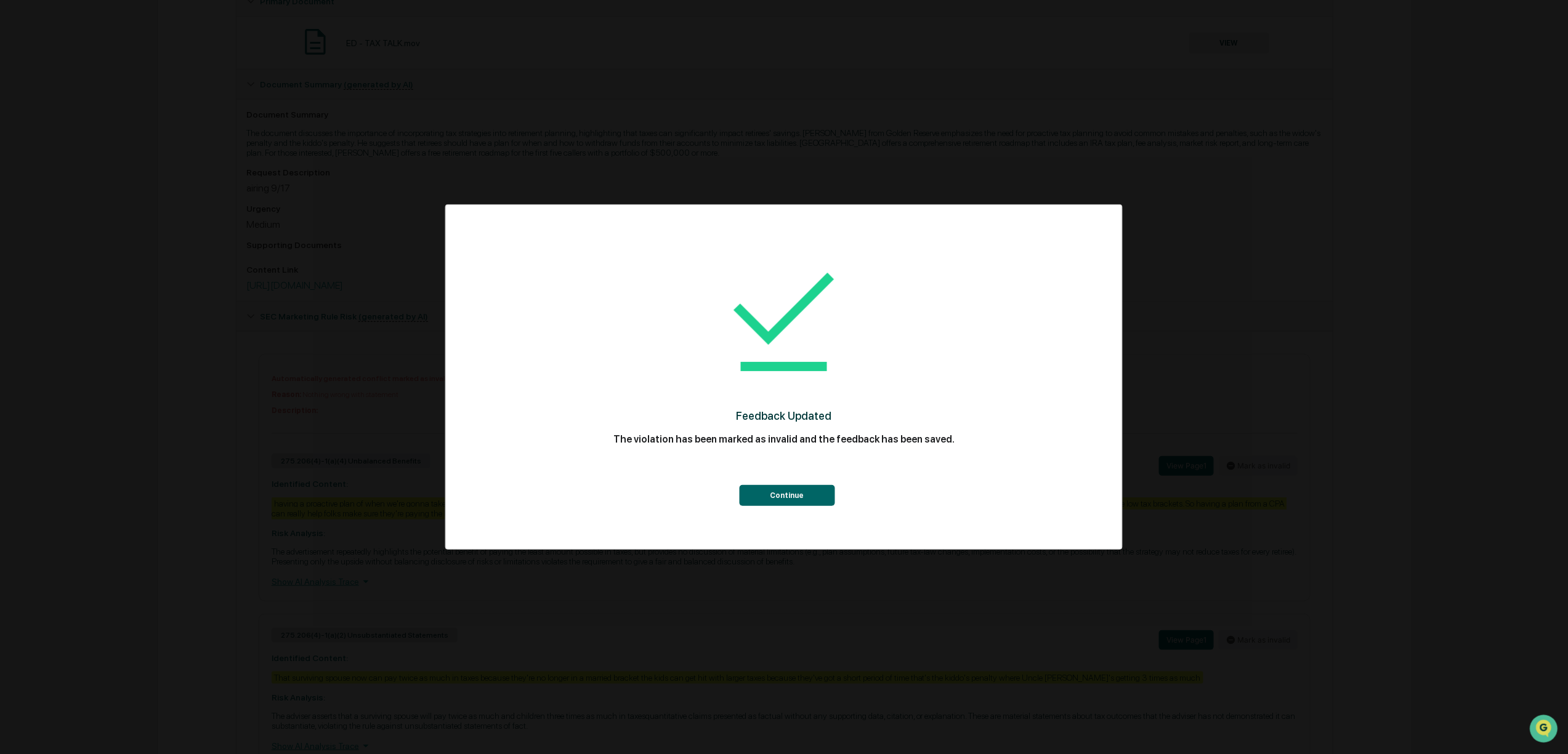
click at [801, 498] on button "Continue" at bounding box center [787, 495] width 96 height 21
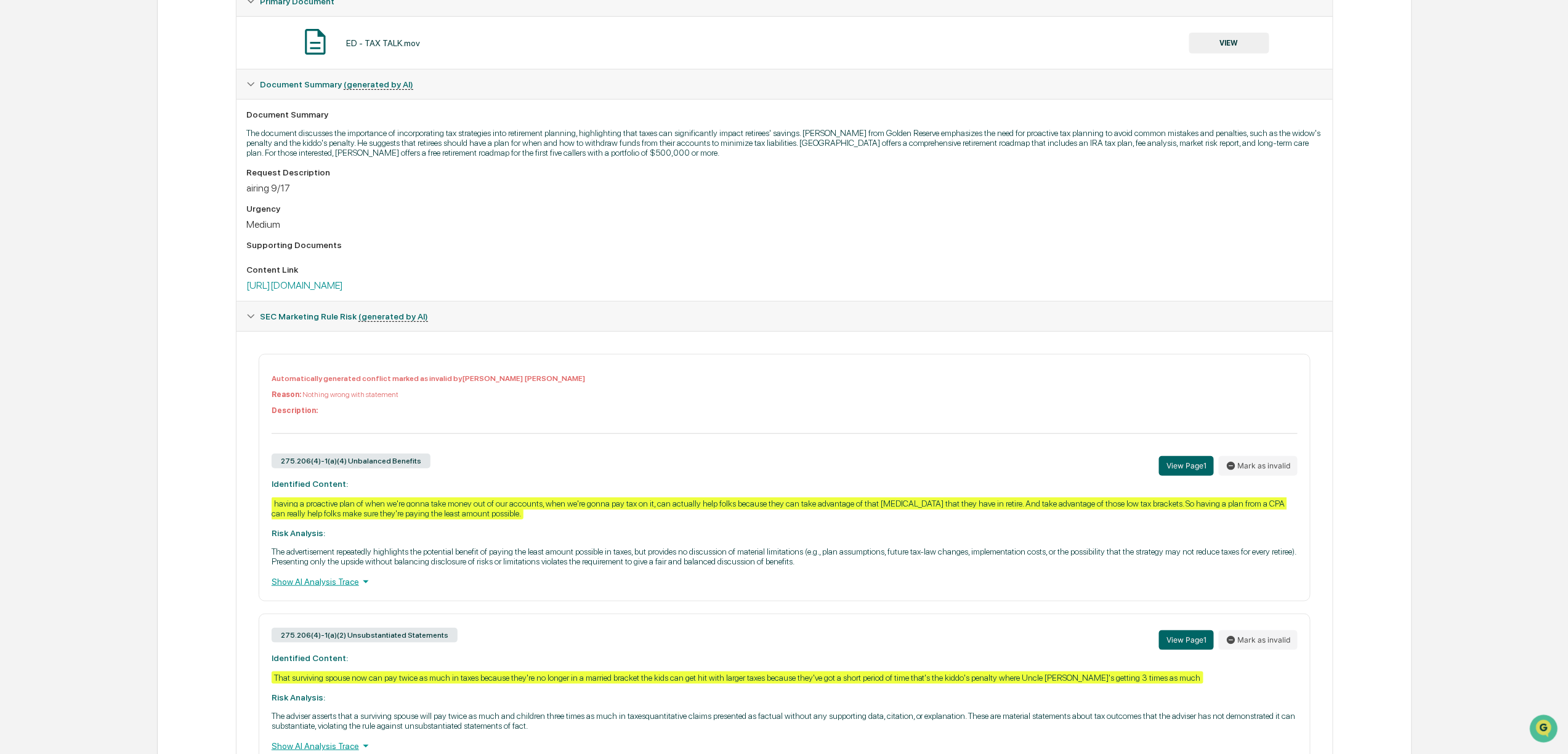
scroll to position [367, 0]
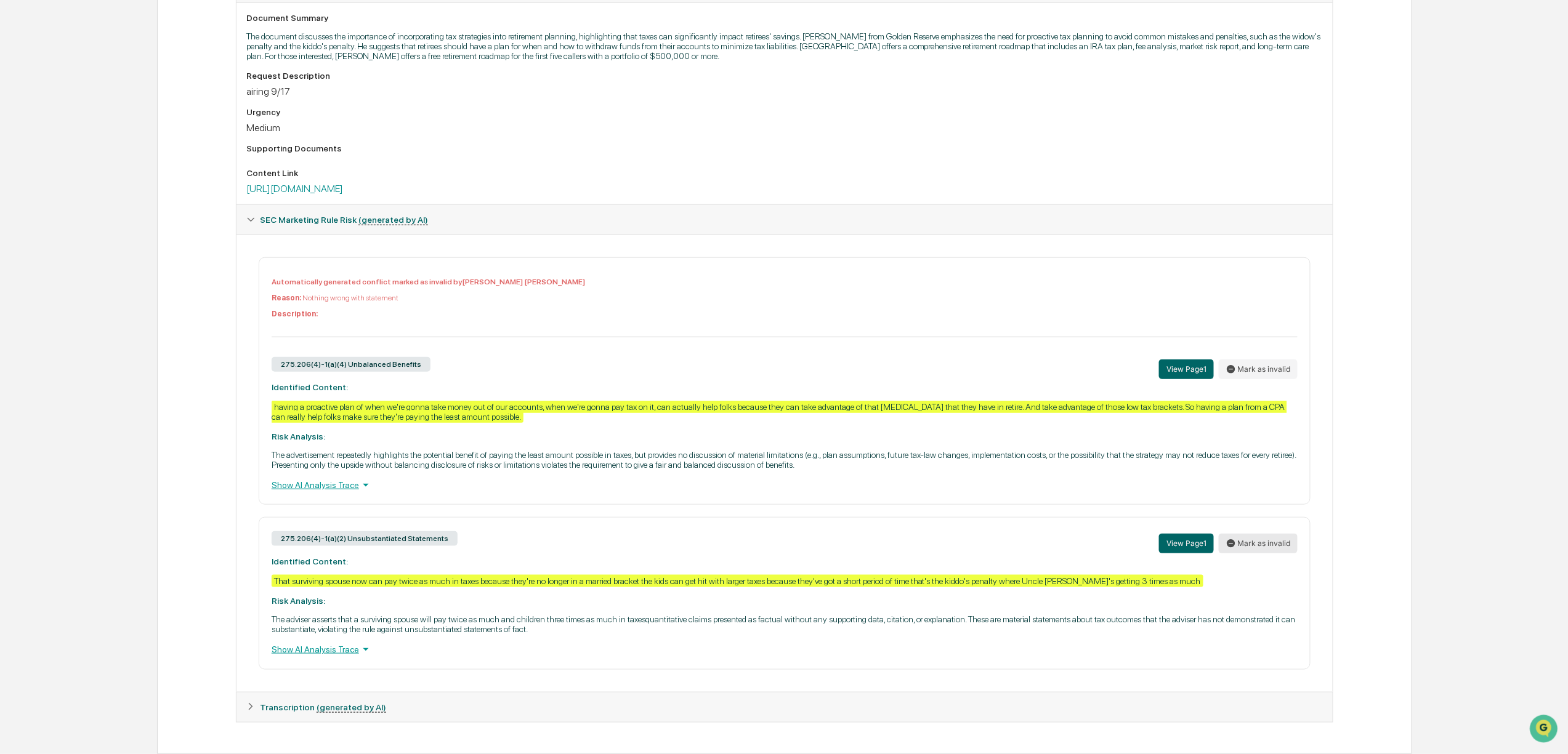
click at [1247, 534] on button "Mark as invalid" at bounding box center [1259, 544] width 79 height 20
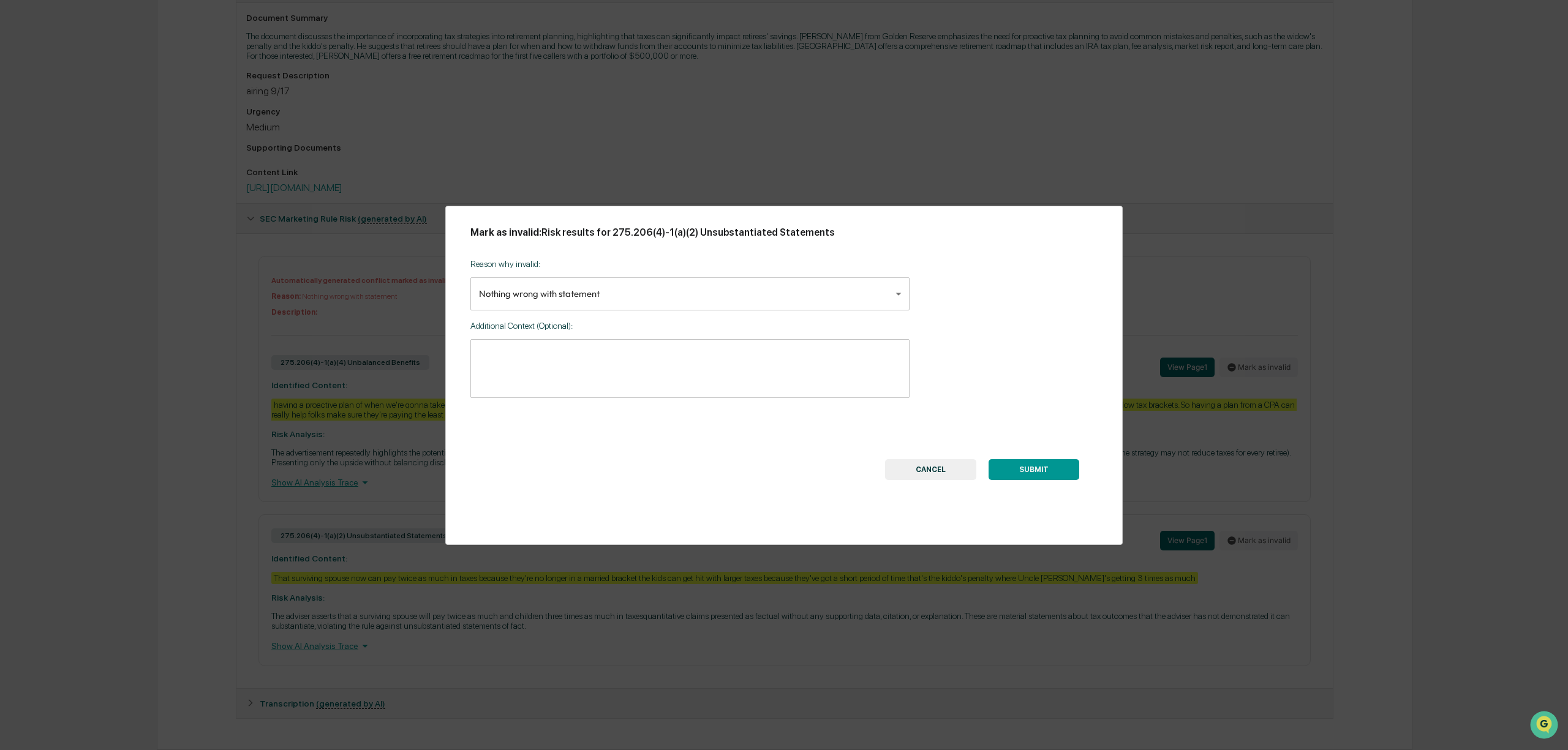
click at [836, 283] on body "Calendar Manage Tasks Reviews Approval Management Company People, Data, Setting…" at bounding box center [784, 205] width 1568 height 1092
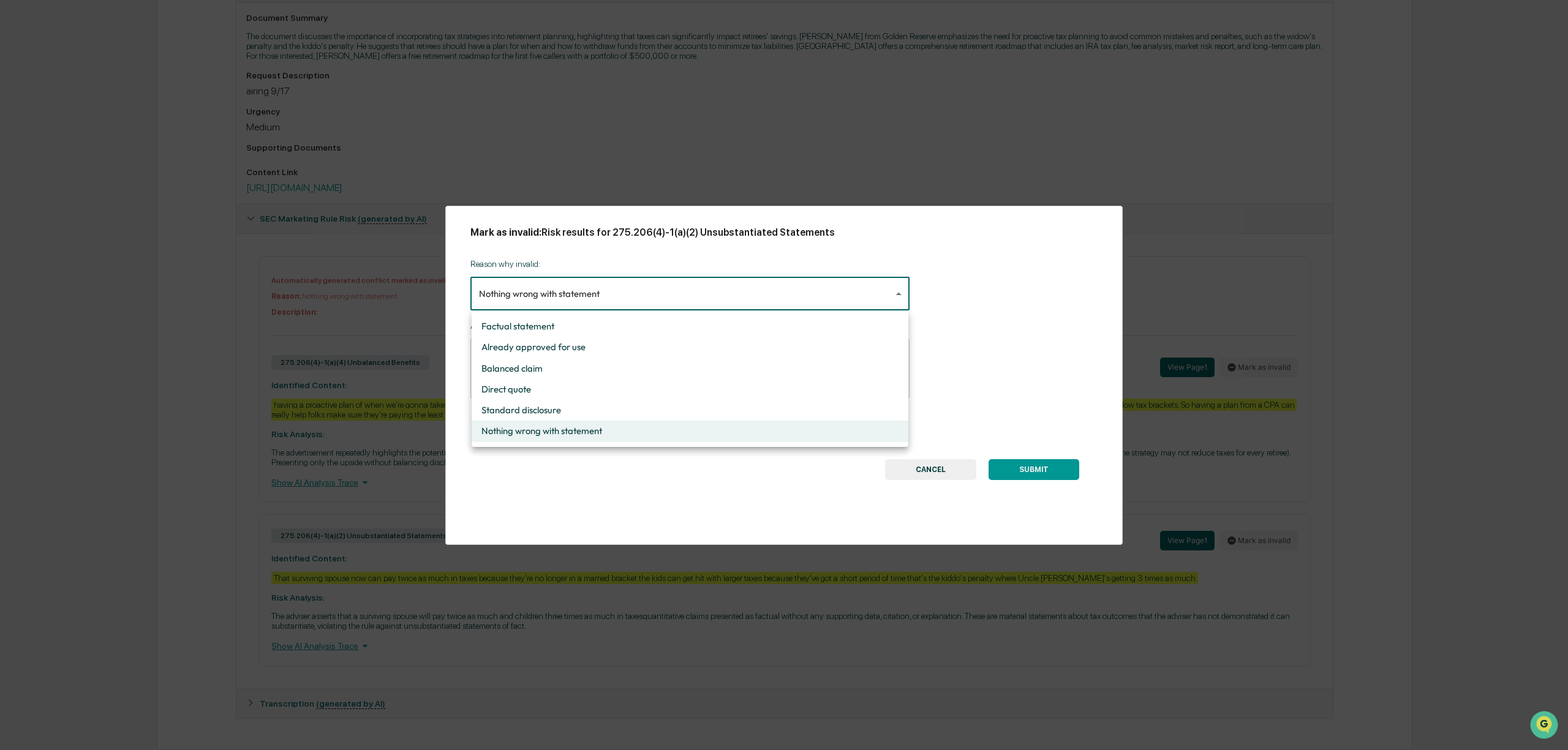
click at [1046, 474] on div at bounding box center [784, 375] width 1568 height 750
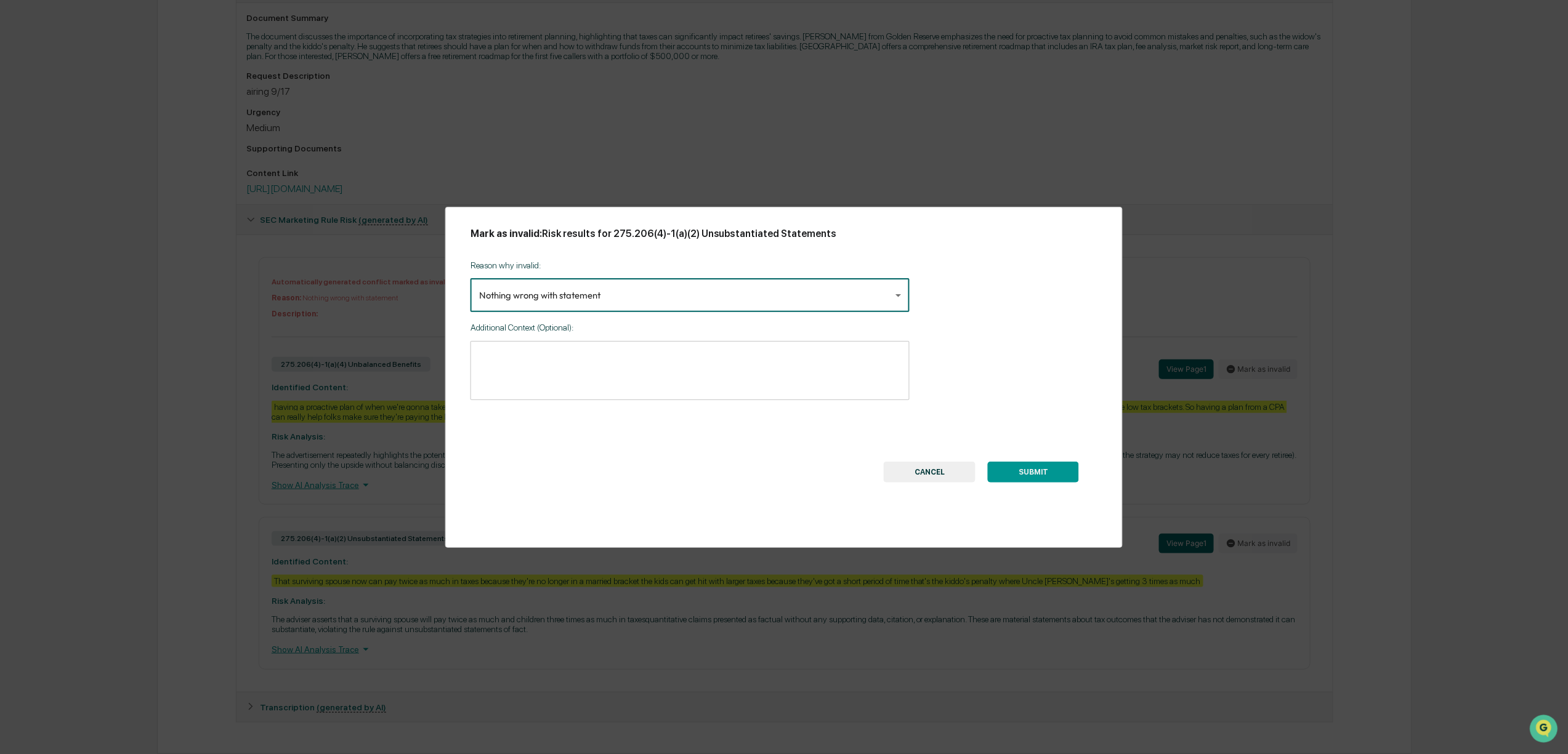
click at [1044, 471] on button "SUBMIT" at bounding box center [1034, 471] width 92 height 21
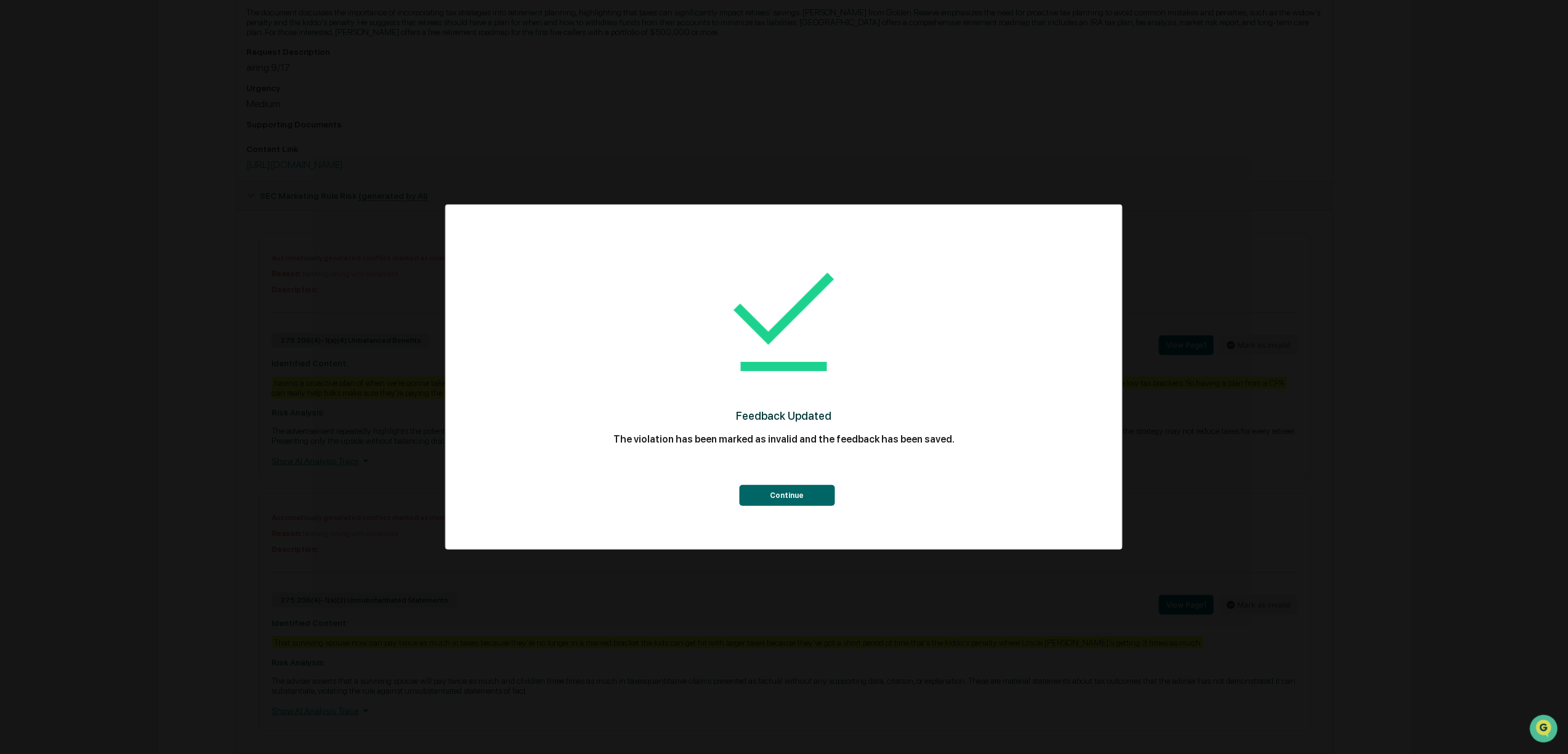
click at [802, 494] on button "Continue" at bounding box center [787, 495] width 96 height 21
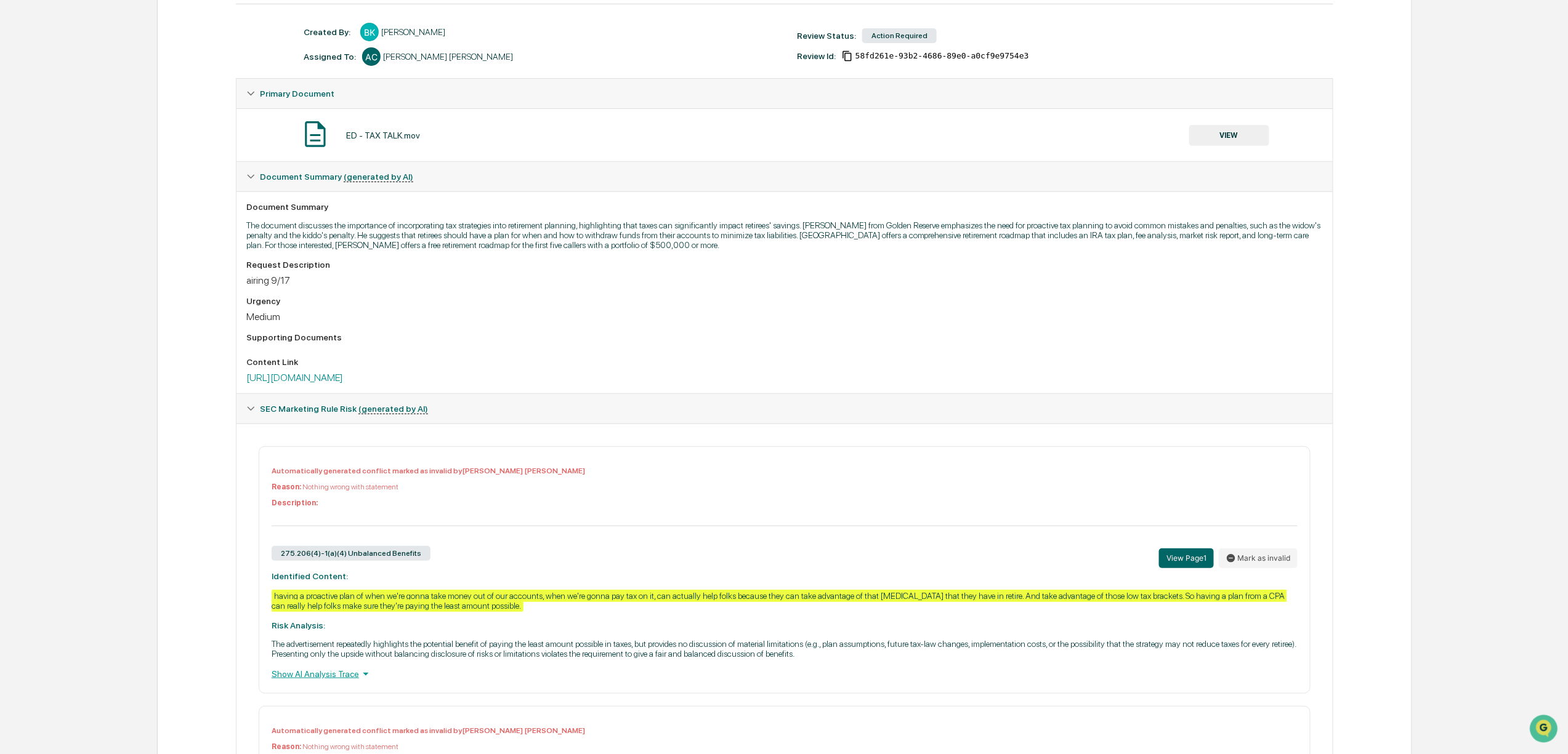
scroll to position [0, 0]
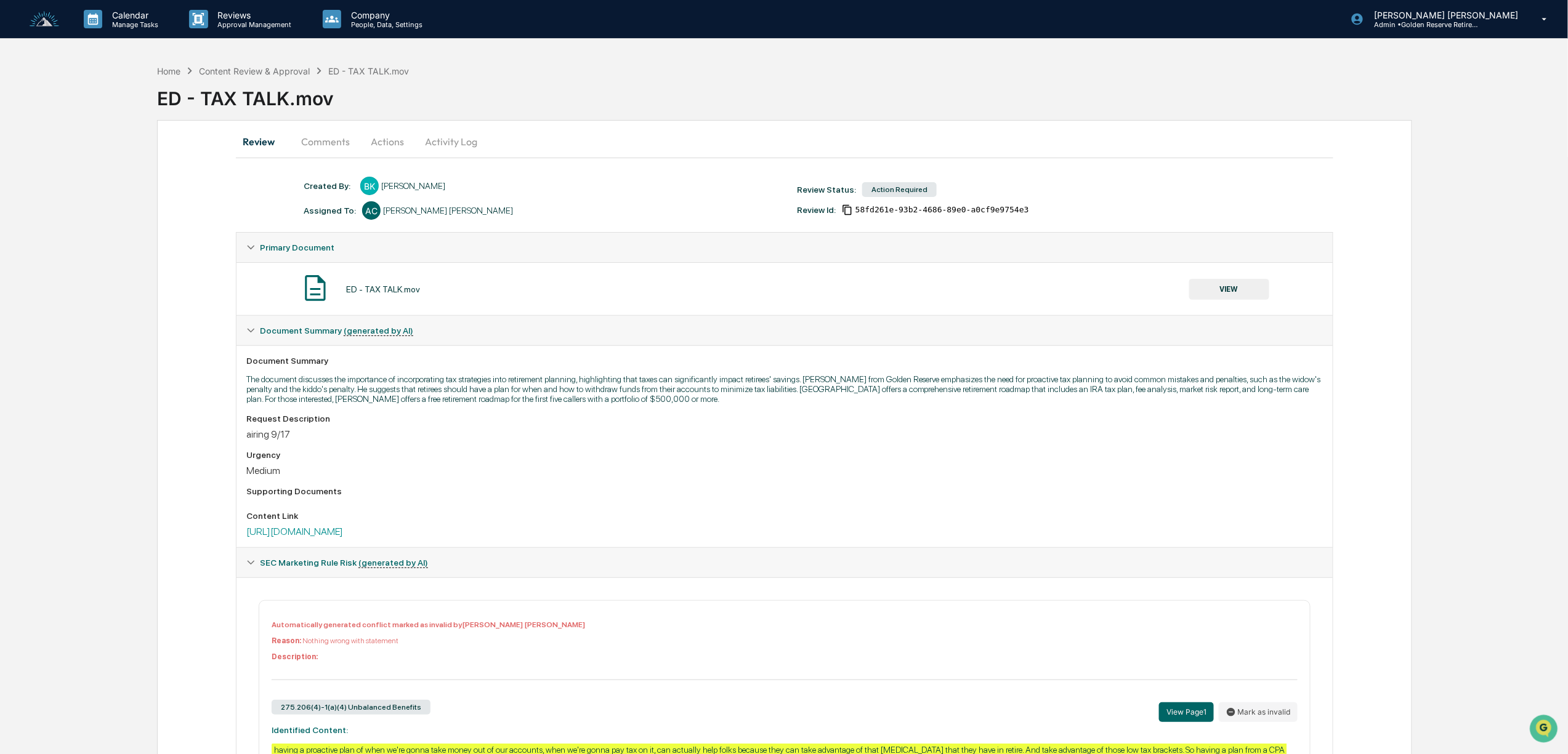
click at [392, 153] on button "Actions" at bounding box center [387, 142] width 55 height 30
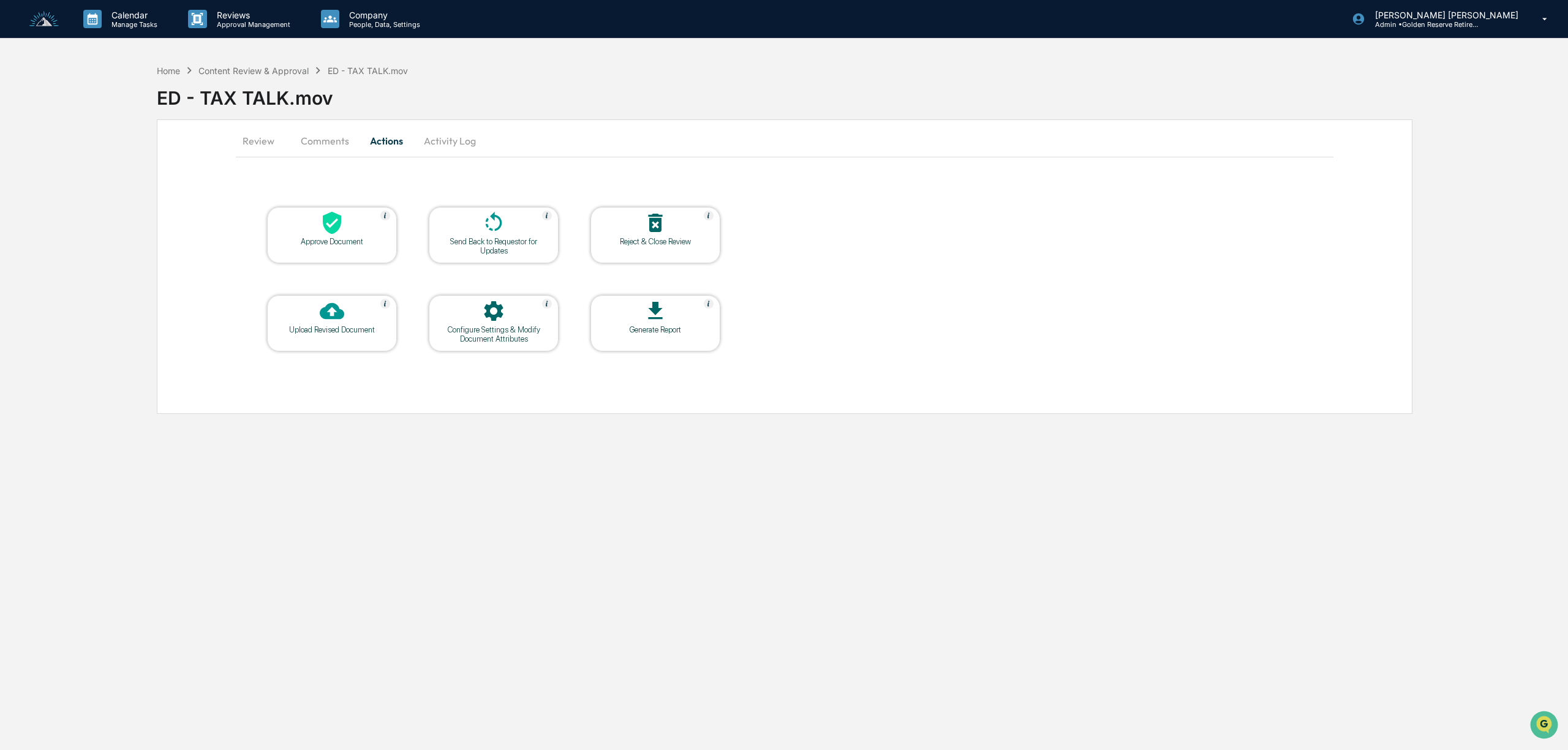
click at [334, 234] on icon at bounding box center [332, 223] width 25 height 25
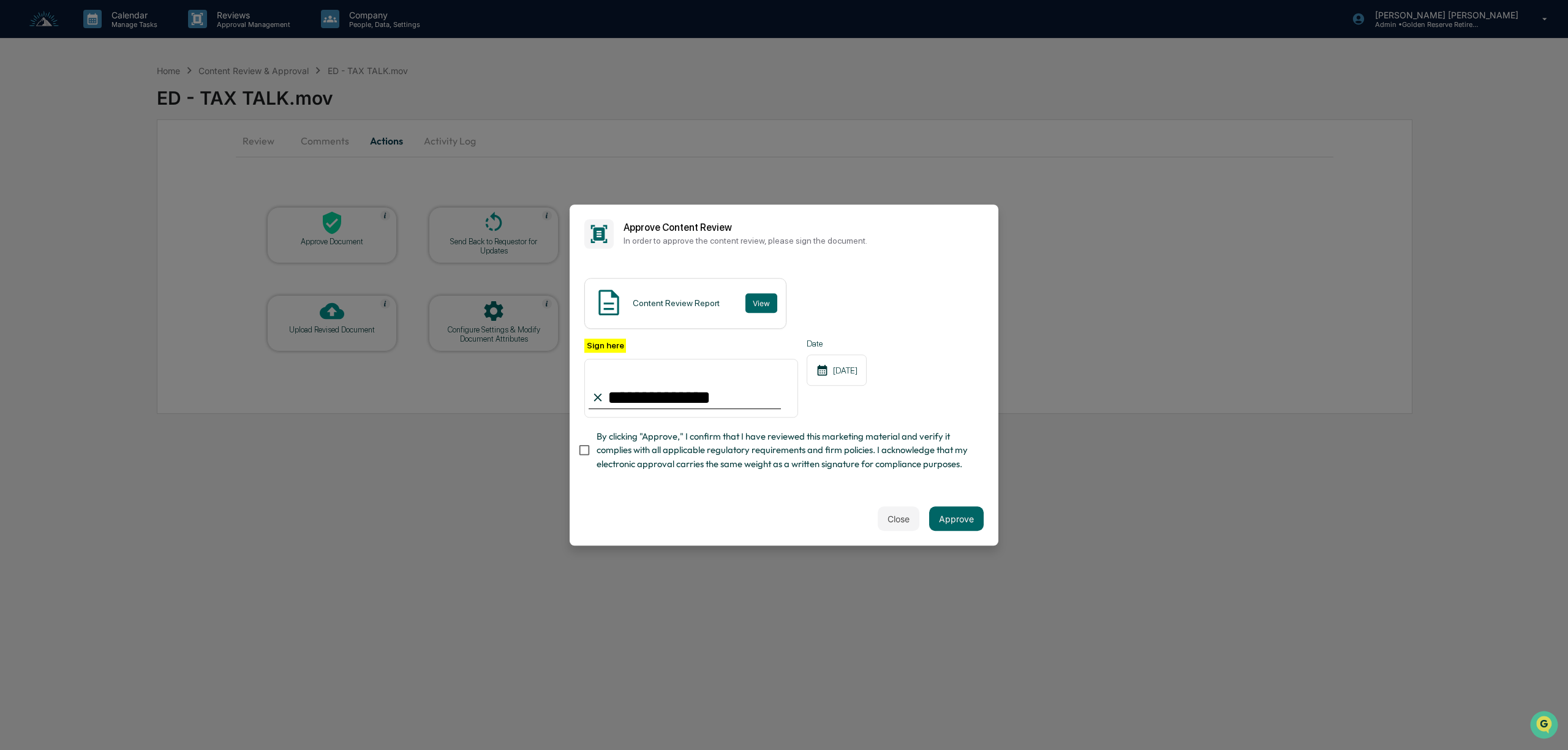
type input "**********"
click at [963, 531] on button "Approve" at bounding box center [957, 519] width 55 height 25
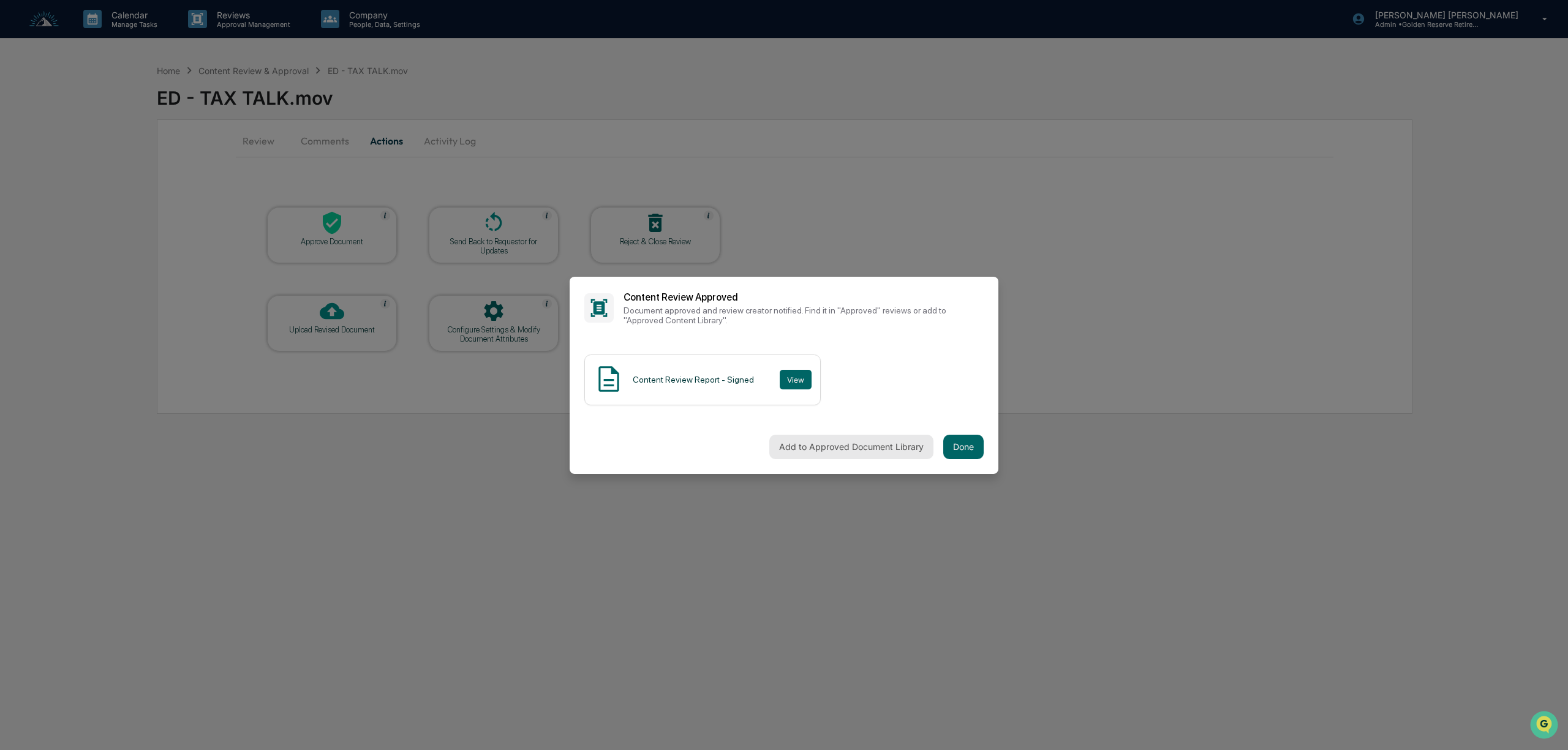
click at [862, 447] on button "Add to Approved Document Library" at bounding box center [852, 448] width 164 height 25
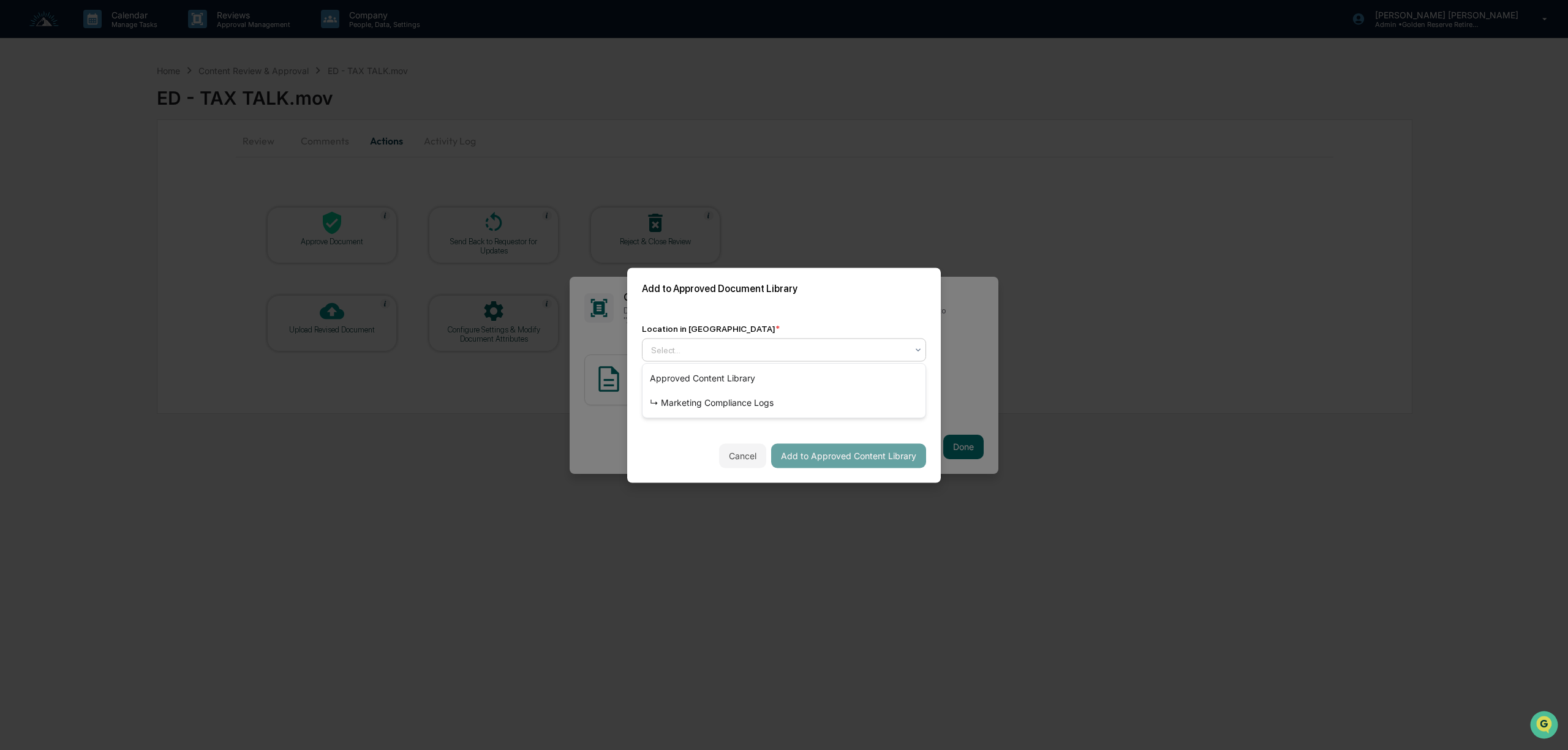
click at [776, 357] on div "Select..." at bounding box center [779, 349] width 268 height 17
click at [762, 398] on div "↳ Marketing Compliance Logs" at bounding box center [784, 403] width 283 height 25
click at [839, 461] on button "Add to Approved Content Library" at bounding box center [848, 456] width 155 height 25
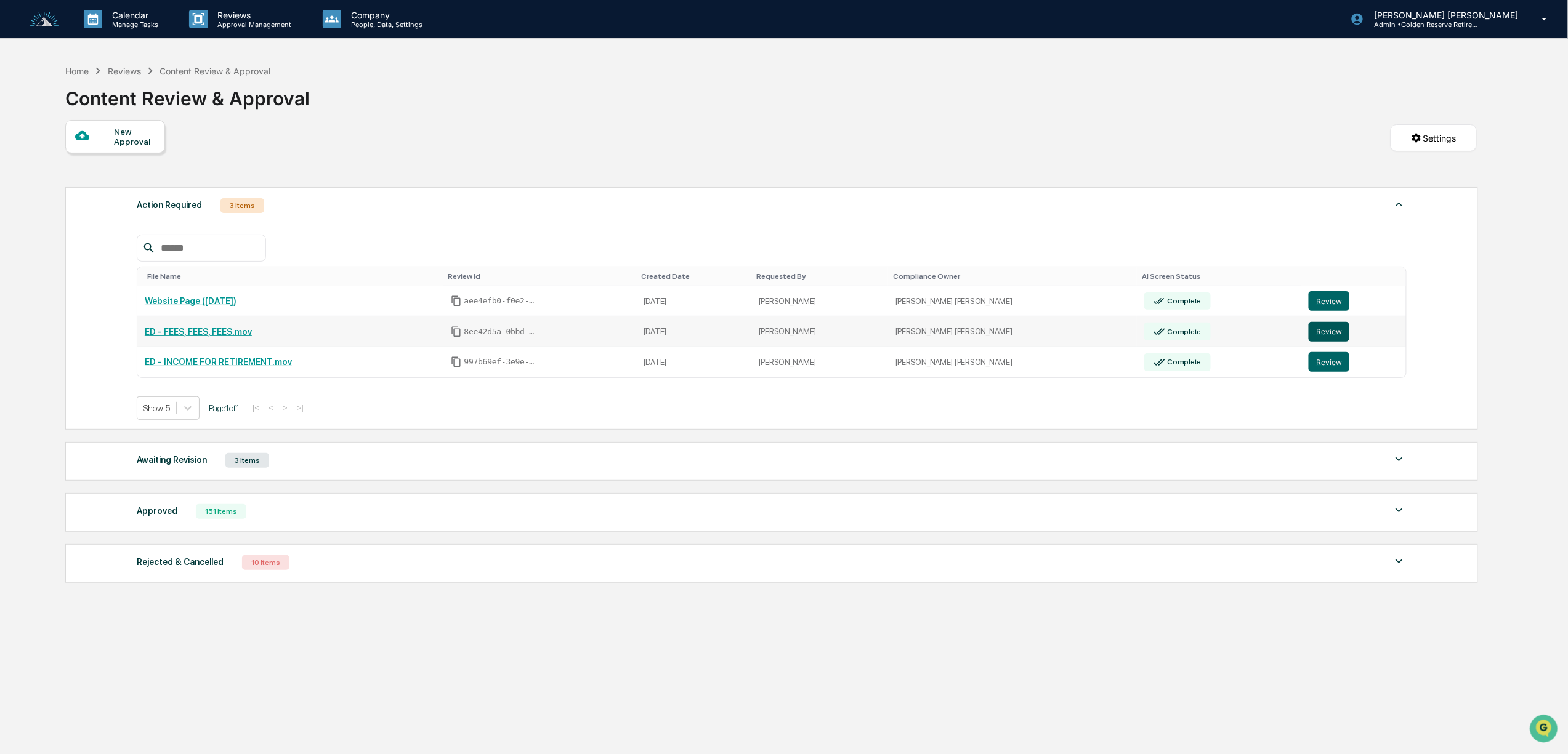
click at [1319, 329] on button "Review" at bounding box center [1329, 332] width 40 height 20
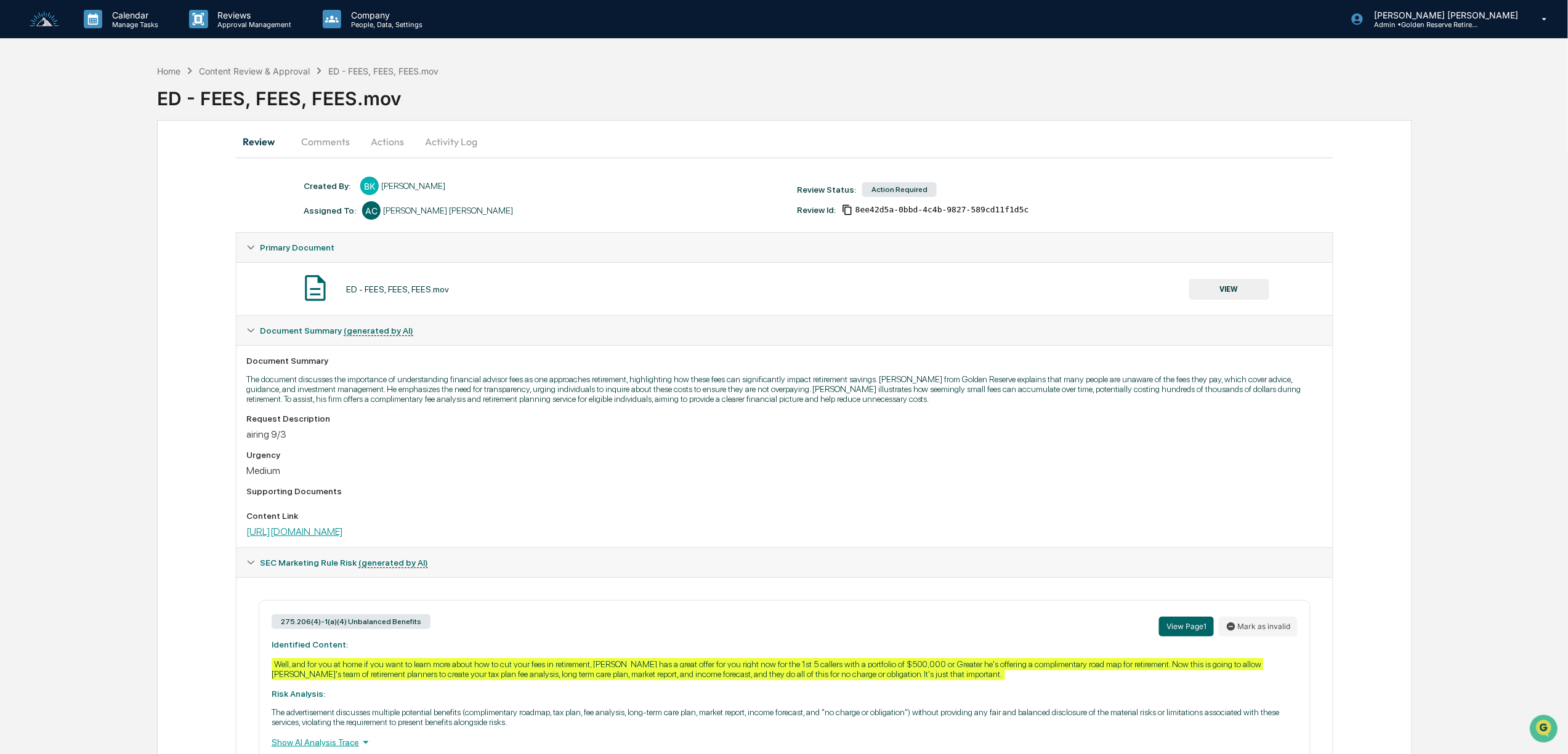
click at [343, 537] on link "https://www.dropbox.com/scl/fi/q9z9mb2s85pcyq6ifnw4i/TOPIC-33-FEES-FEES-FEES.mo…" at bounding box center [294, 532] width 96 height 12
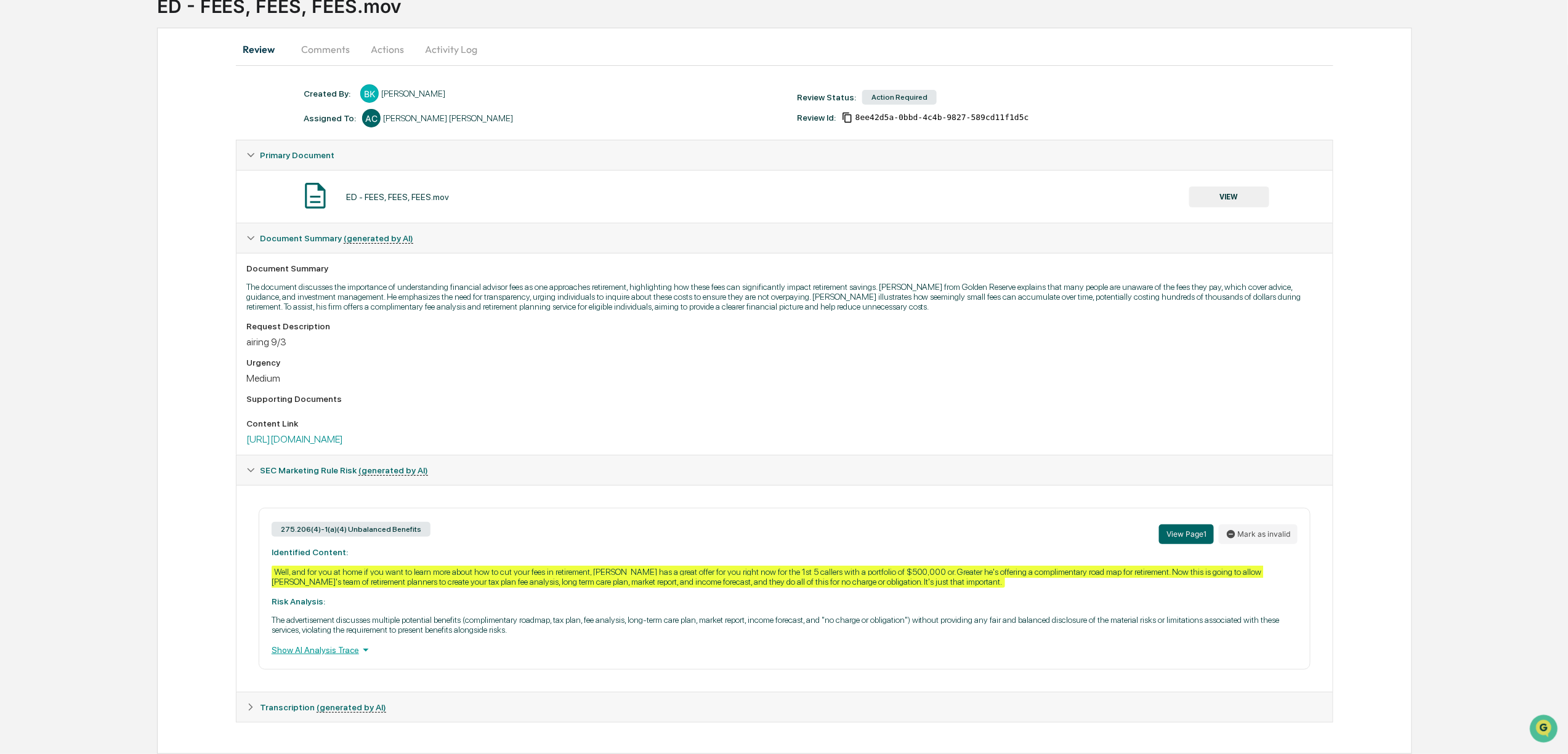
scroll to position [109, 0]
click at [1251, 527] on button "Mark as invalid" at bounding box center [1259, 535] width 79 height 20
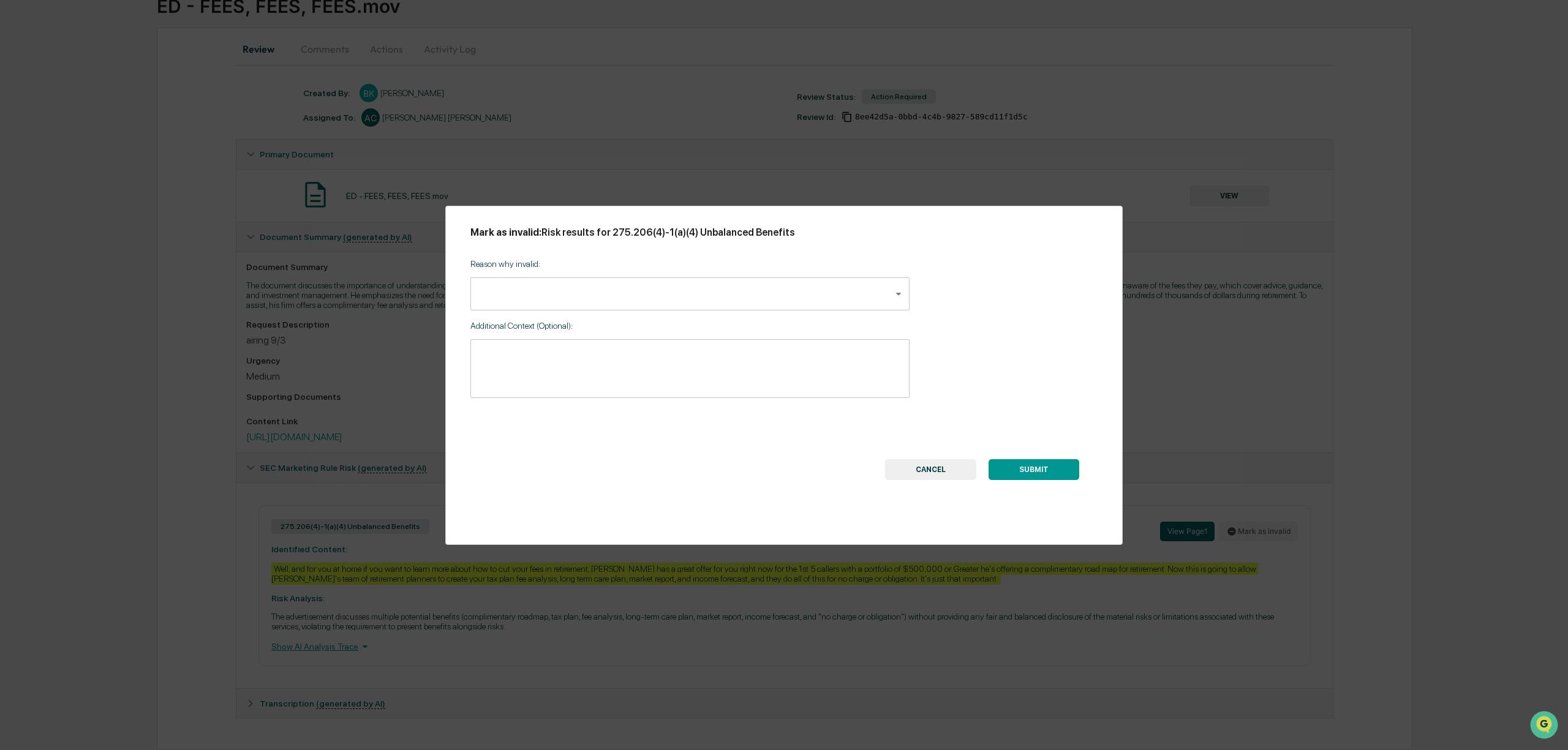
click at [781, 287] on body "Calendar Manage Tasks Reviews Approval Management Company People, Data, Setting…" at bounding box center [784, 329] width 1568 height 842
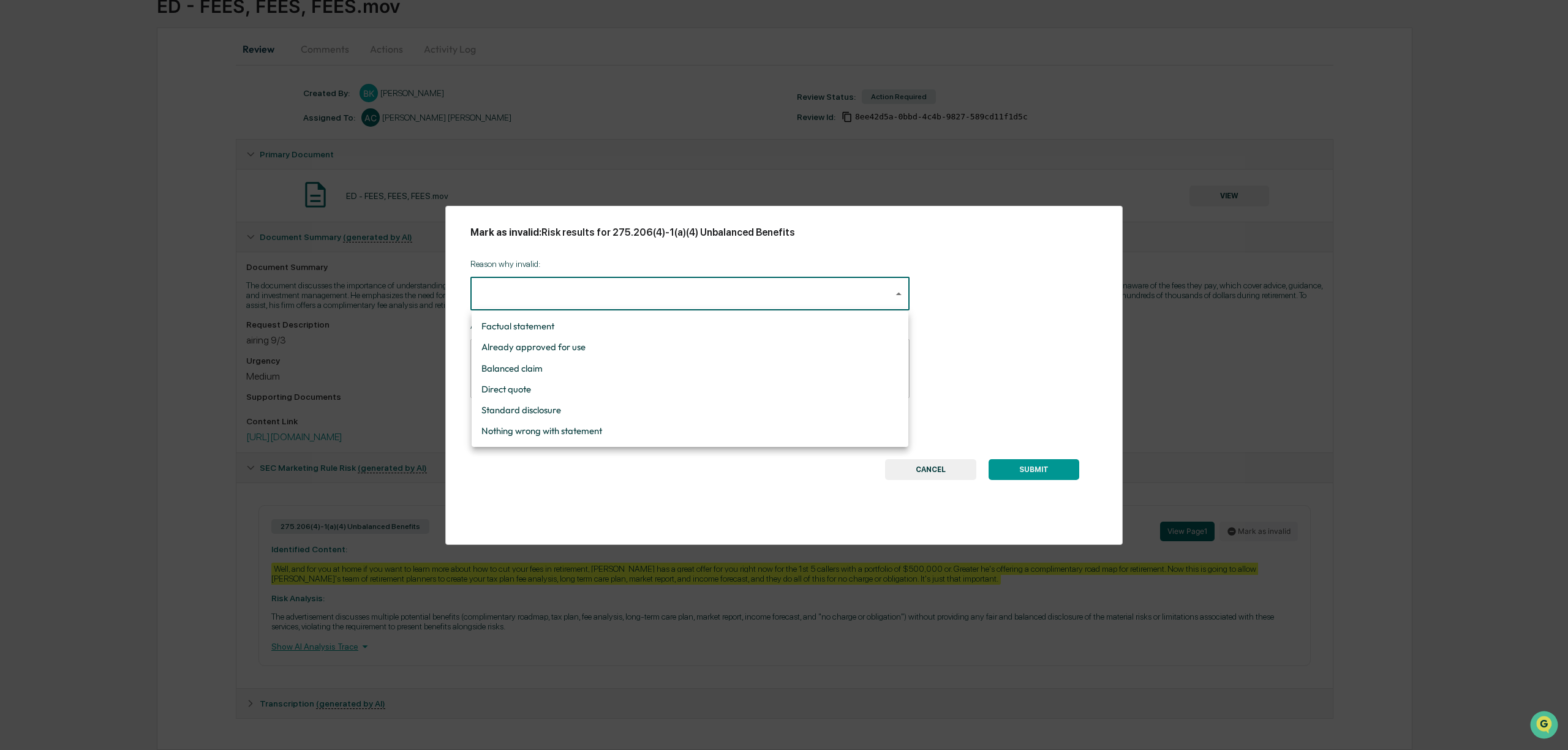
drag, startPoint x: 730, startPoint y: 433, endPoint x: 752, endPoint y: 426, distance: 23.1
click at [730, 432] on li "Nothing wrong with statement" at bounding box center [689, 430] width 437 height 20
type input "**********"
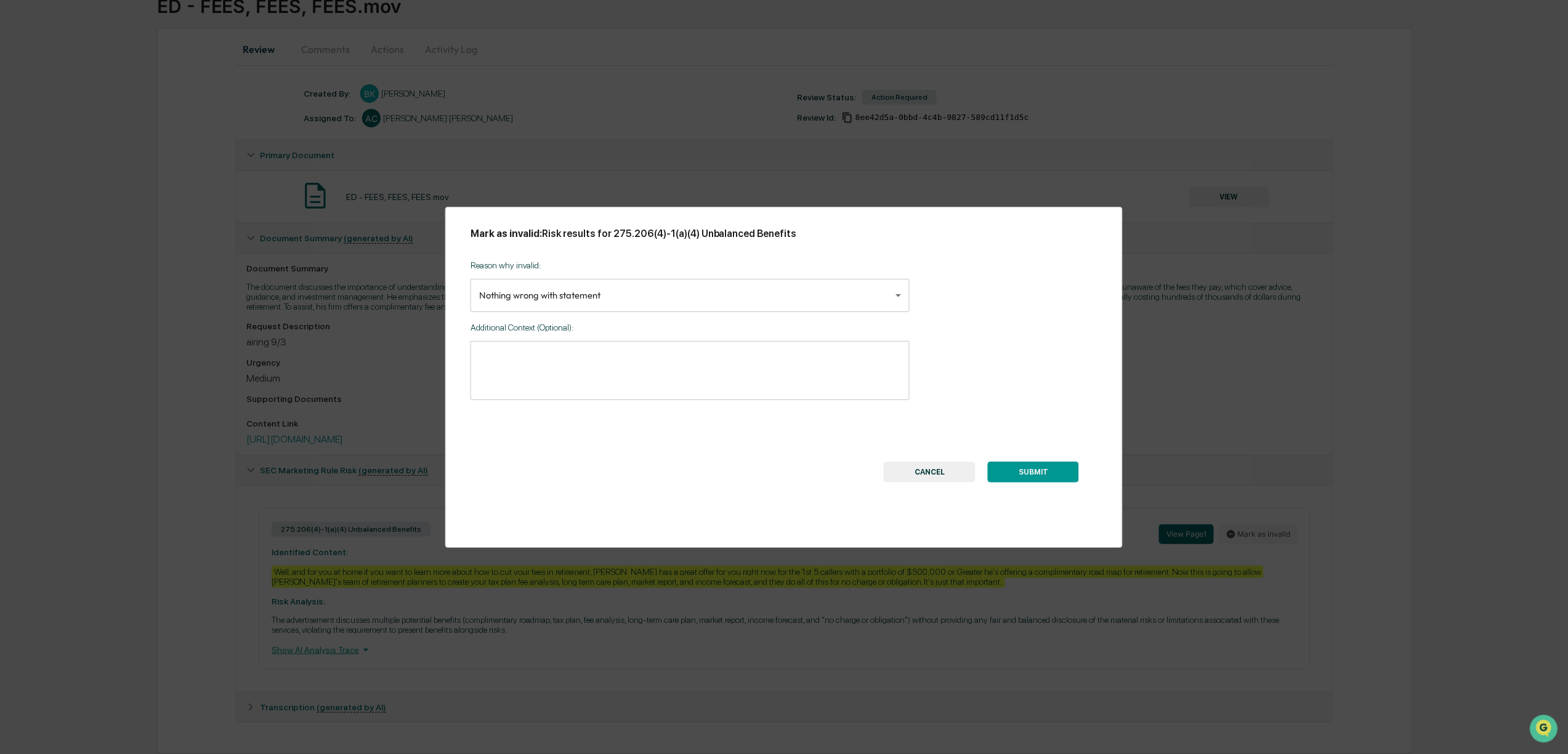
click at [1027, 466] on button "SUBMIT" at bounding box center [1034, 471] width 92 height 21
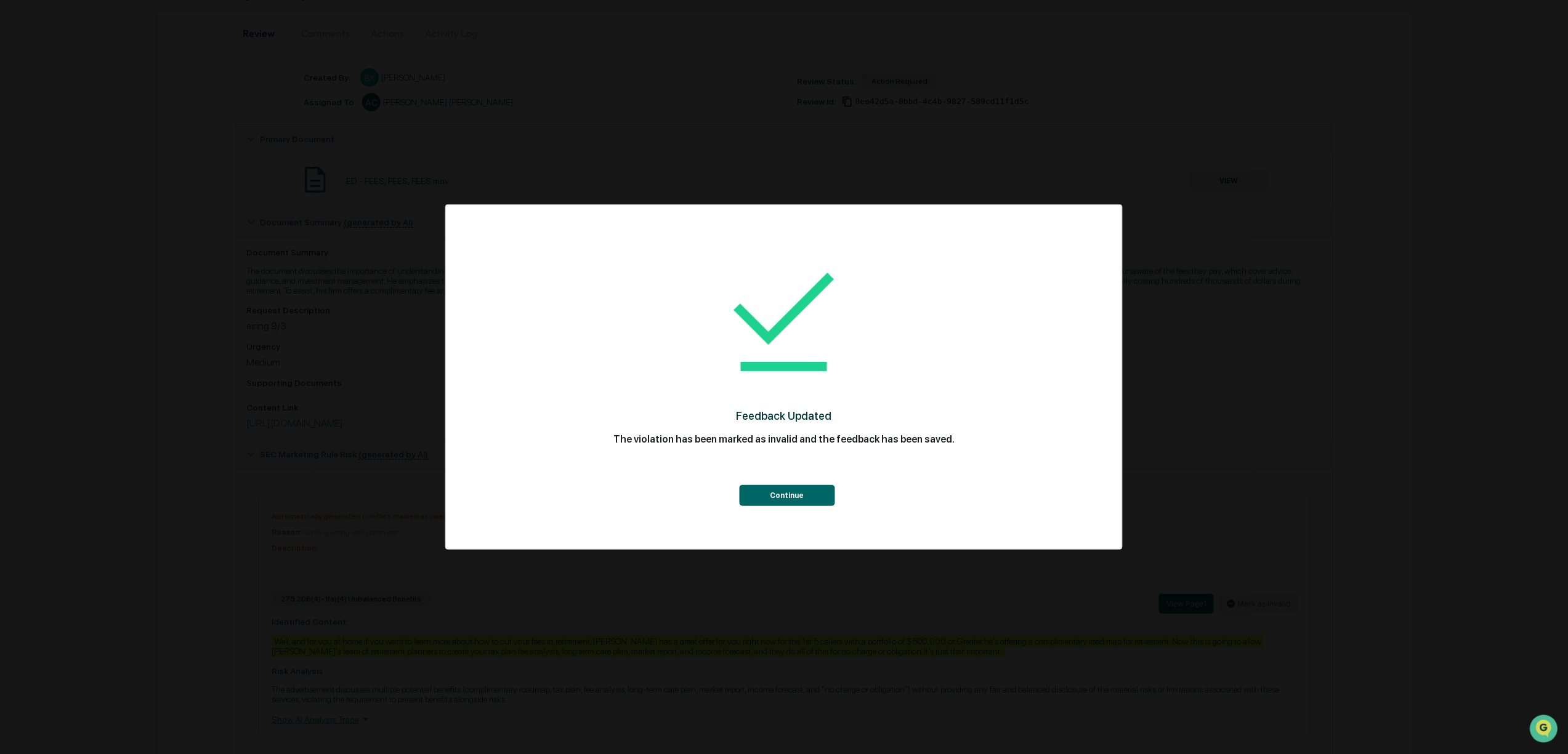
click at [800, 495] on button "Continue" at bounding box center [787, 495] width 96 height 21
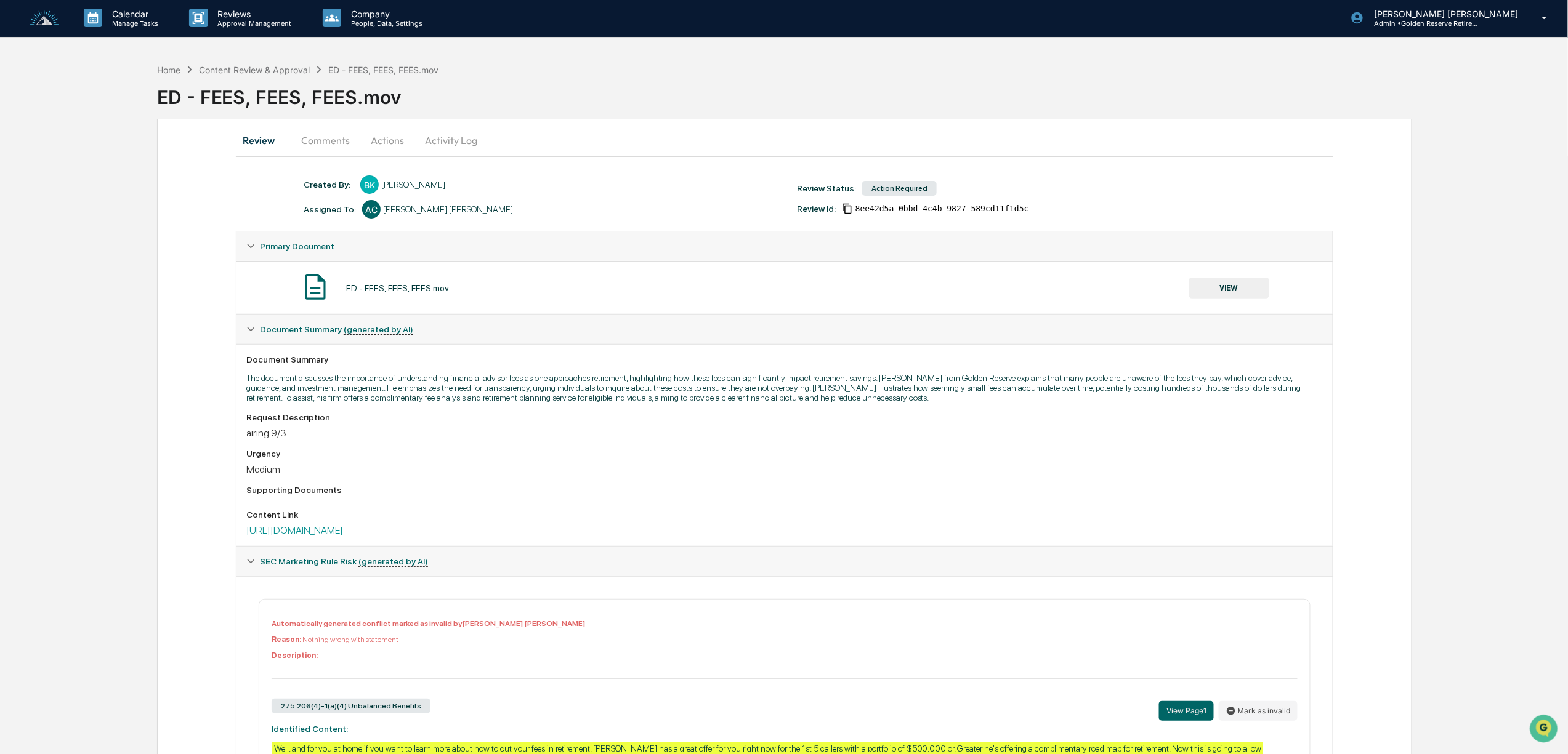
scroll to position [0, 0]
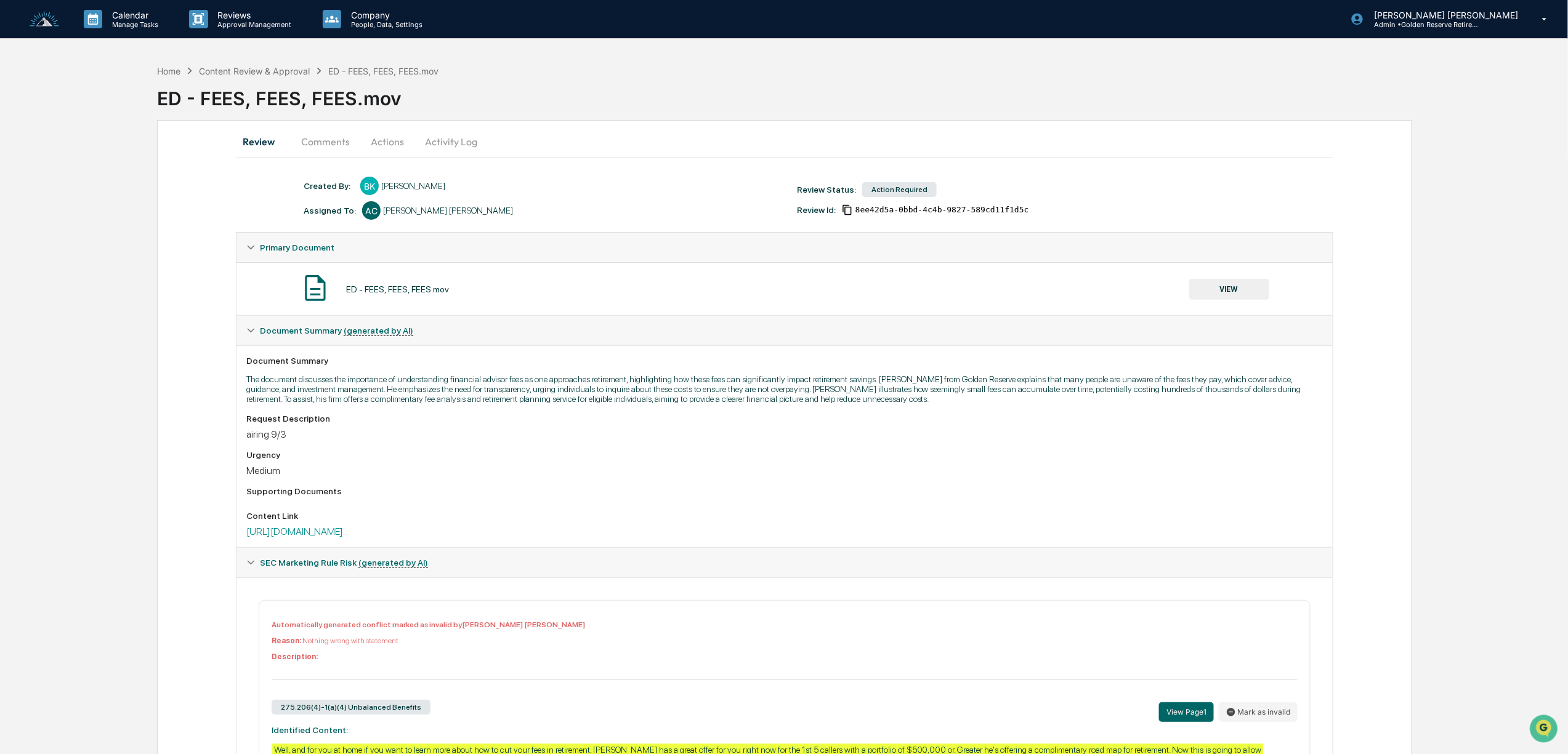
click at [383, 150] on button "Actions" at bounding box center [387, 142] width 55 height 30
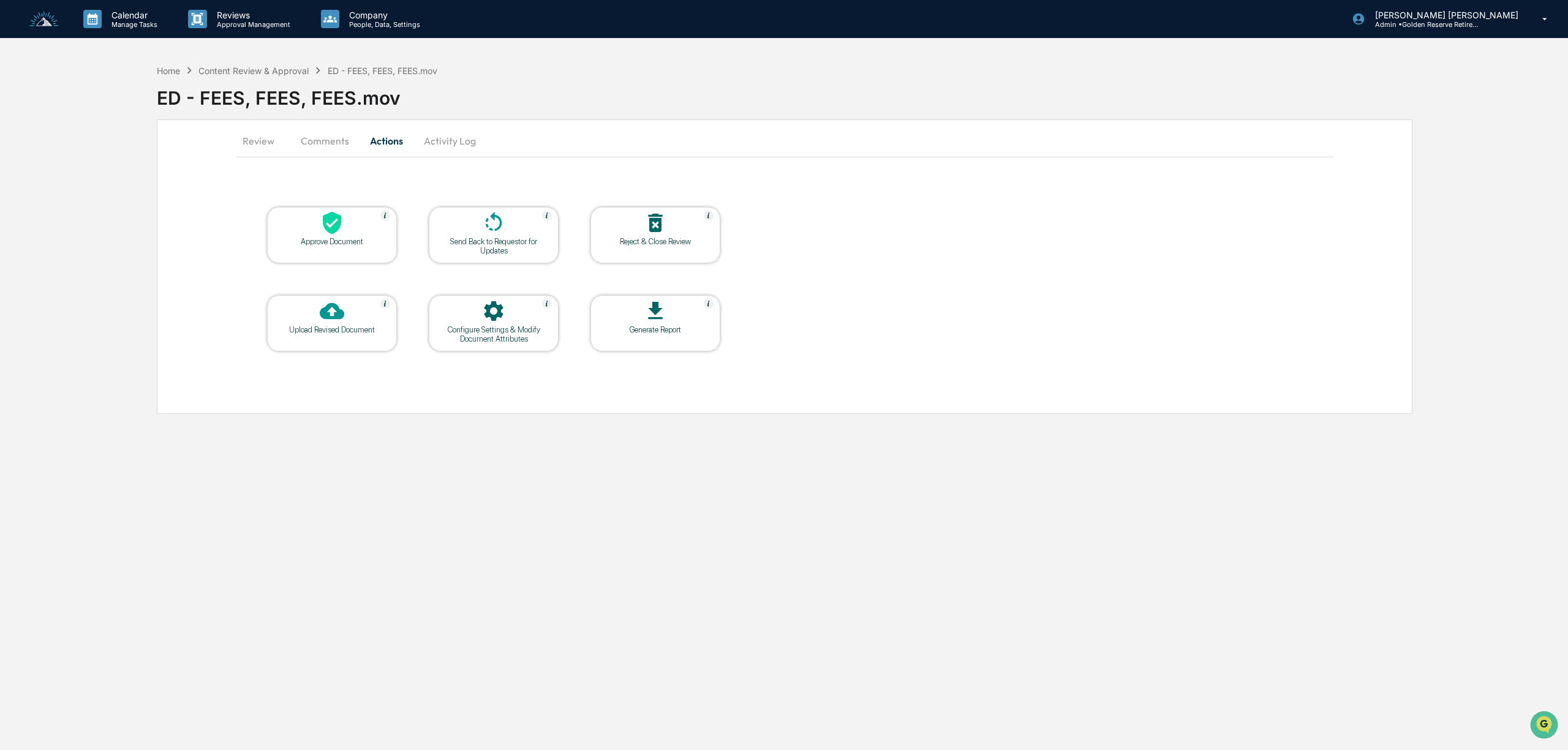
click at [343, 231] on icon at bounding box center [332, 223] width 25 height 25
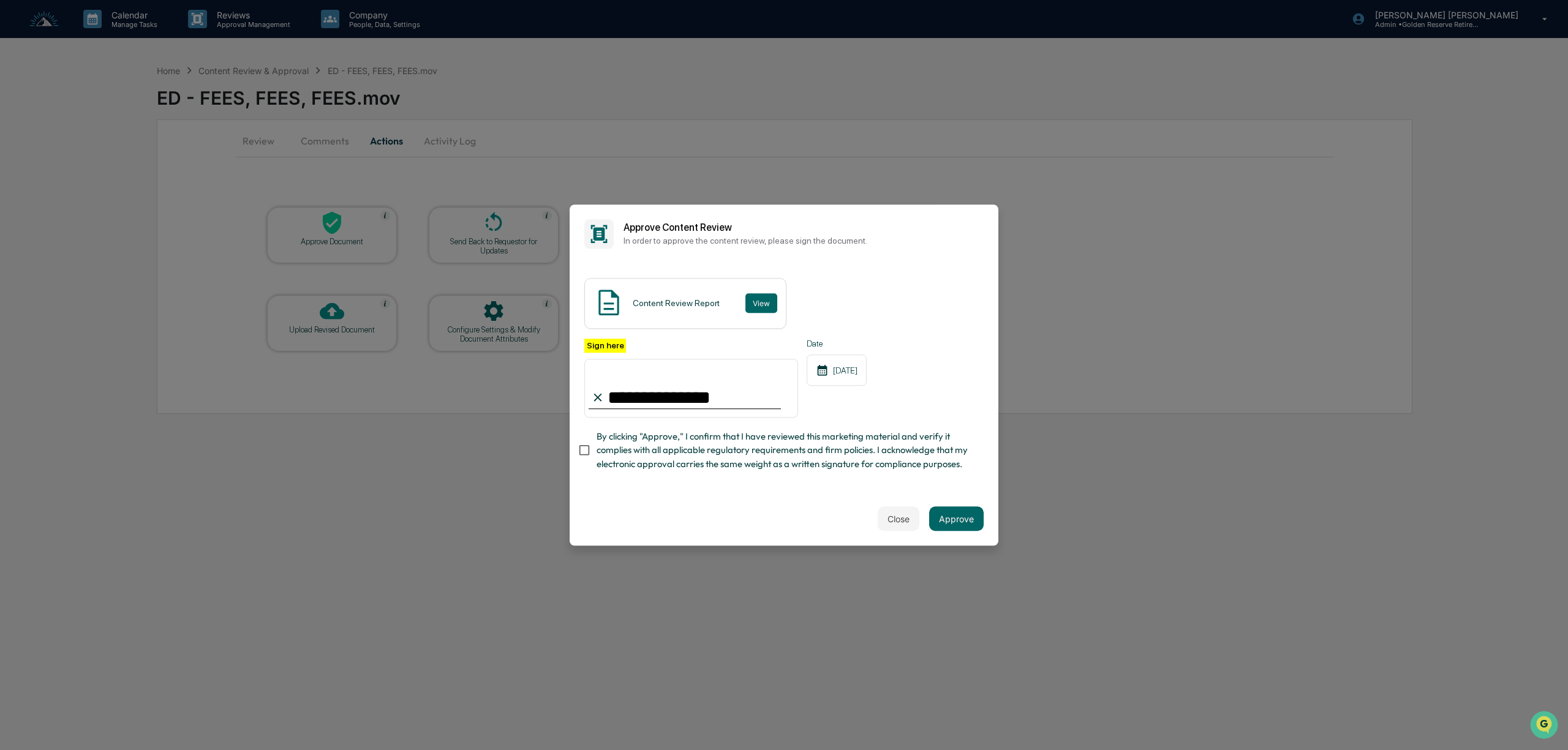
type input "**********"
click at [973, 527] on button "Approve" at bounding box center [957, 519] width 55 height 25
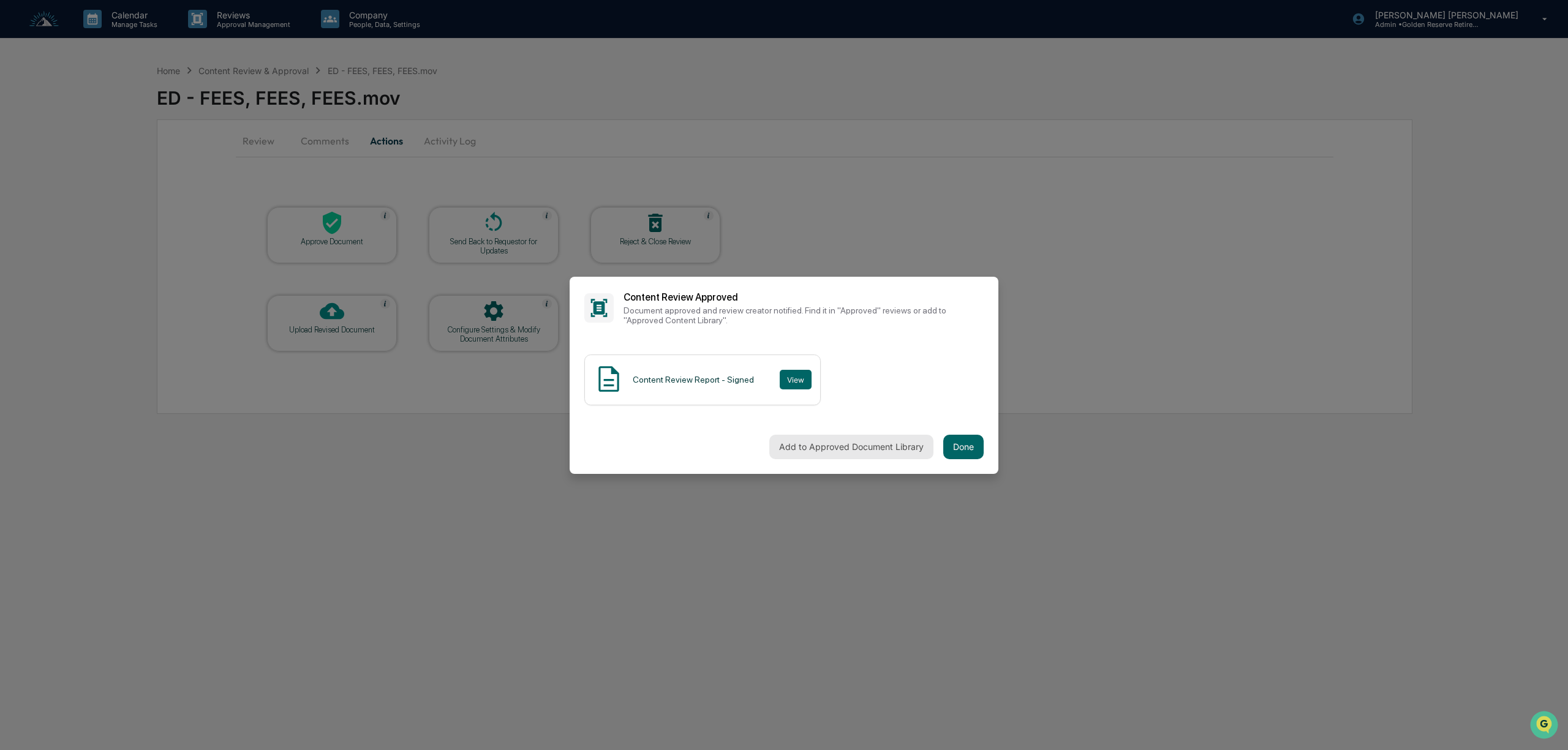
click at [831, 454] on button "Add to Approved Document Library" at bounding box center [852, 448] width 164 height 25
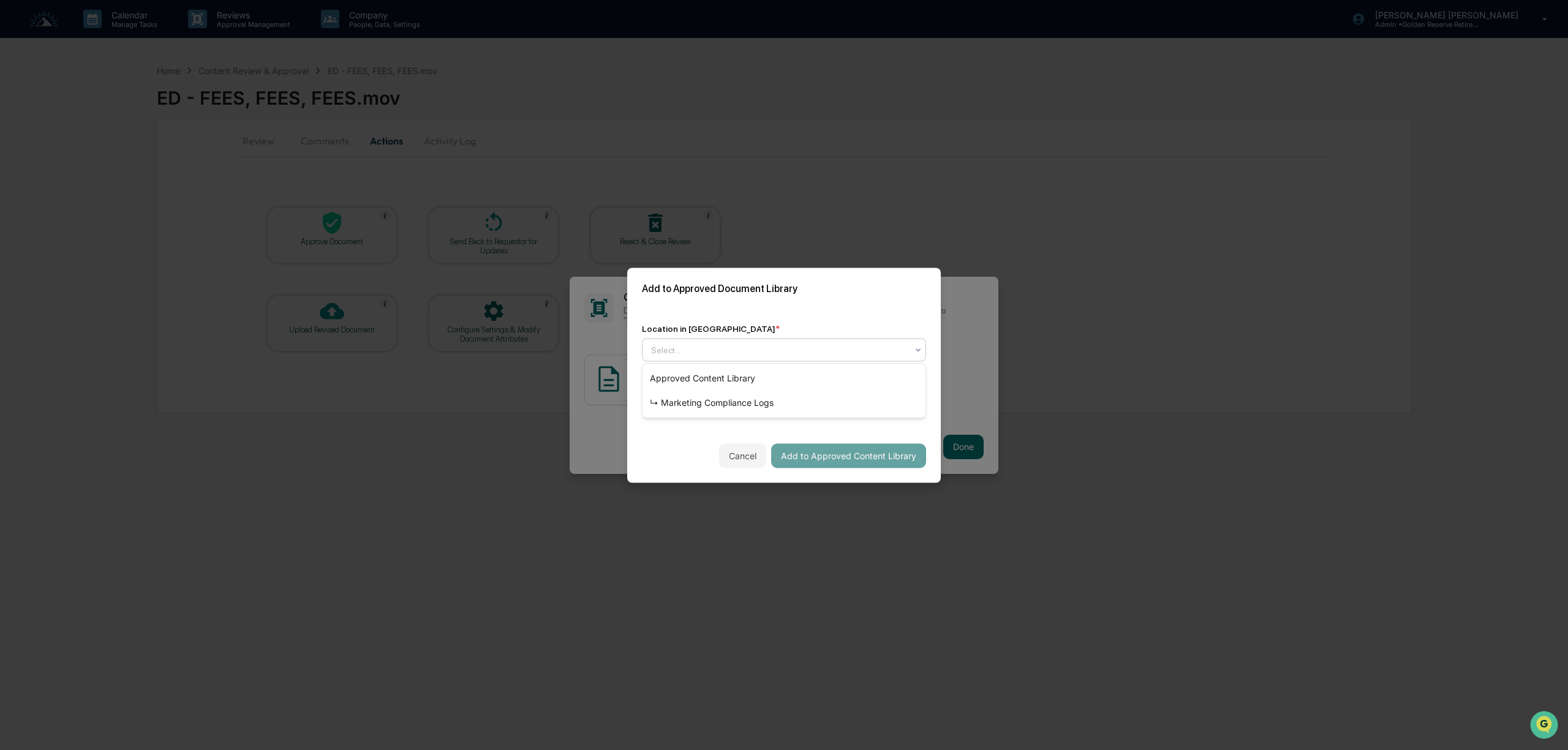
click at [757, 351] on div at bounding box center [779, 349] width 256 height 12
click at [738, 407] on div "↳ Marketing Compliance Logs" at bounding box center [784, 403] width 283 height 25
click at [887, 459] on button "Add to Approved Content Library" at bounding box center [848, 456] width 155 height 25
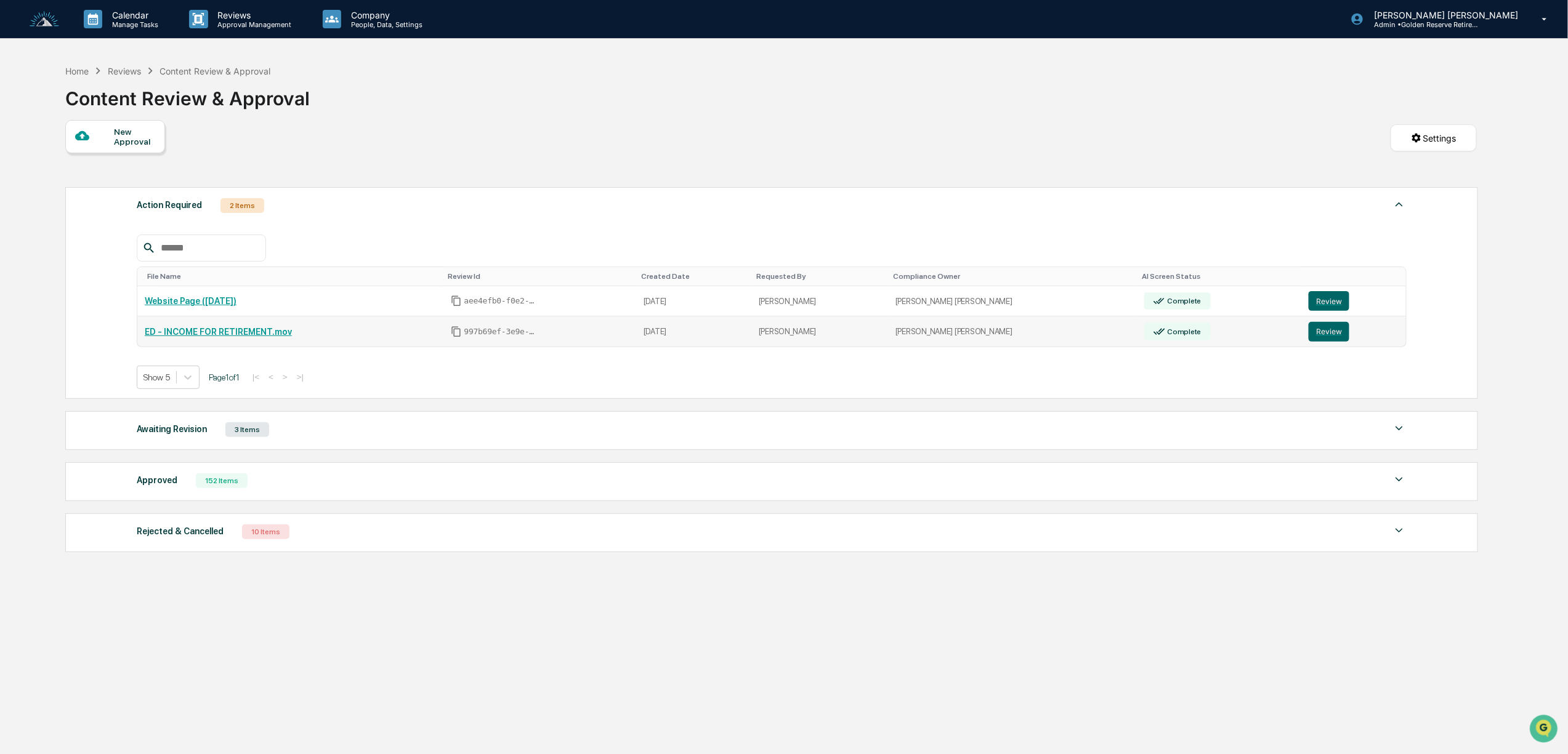
click at [260, 336] on link "ED - INCOME FOR RETIREMENT.mov" at bounding box center [218, 332] width 148 height 10
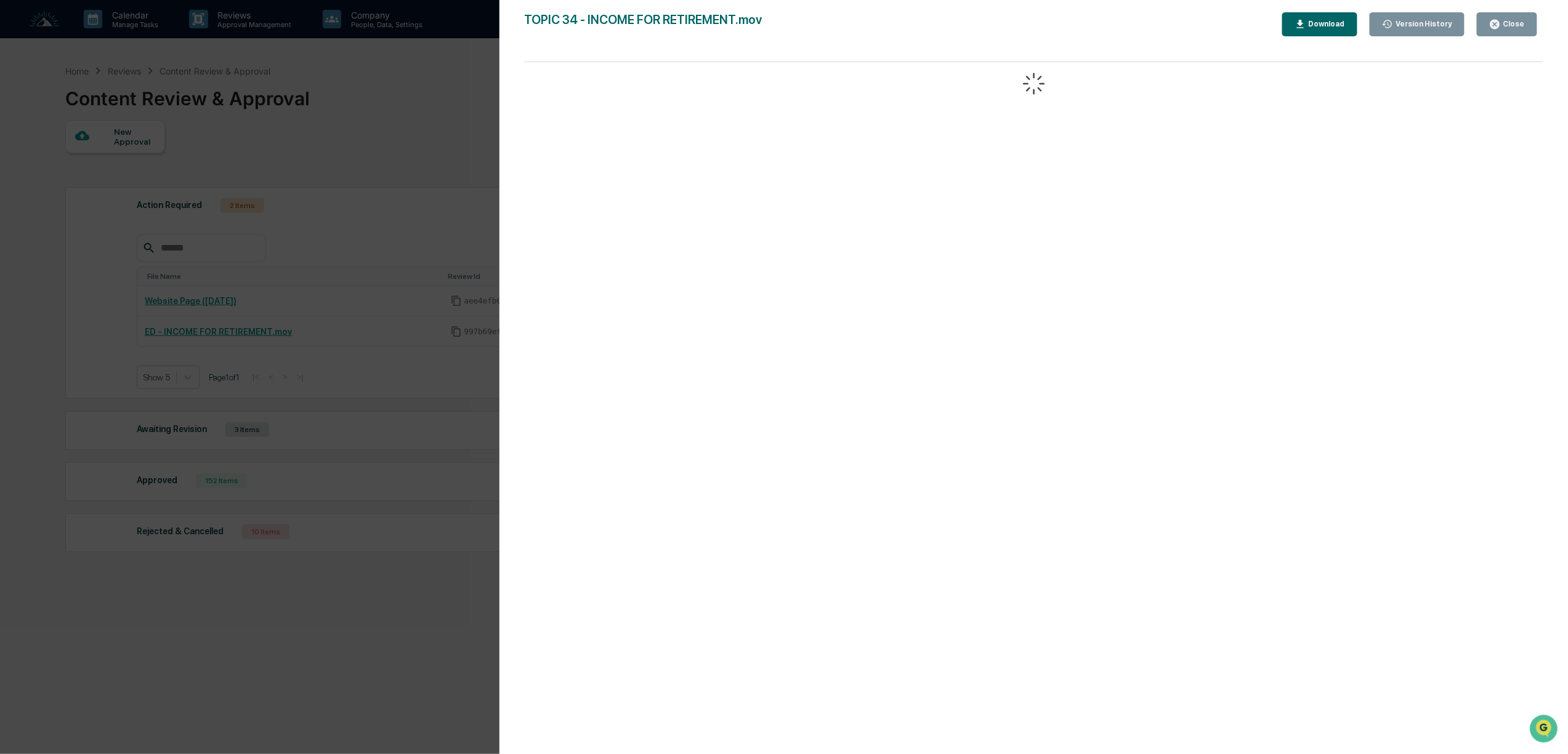
click at [1059, 218] on div at bounding box center [1034, 414] width 1020 height 705
click at [412, 227] on div "Version History 08/13/2025, 03:59 PM Bree Keeler TOPIC 34 - INCOME FOR RETIREME…" at bounding box center [784, 377] width 1568 height 754
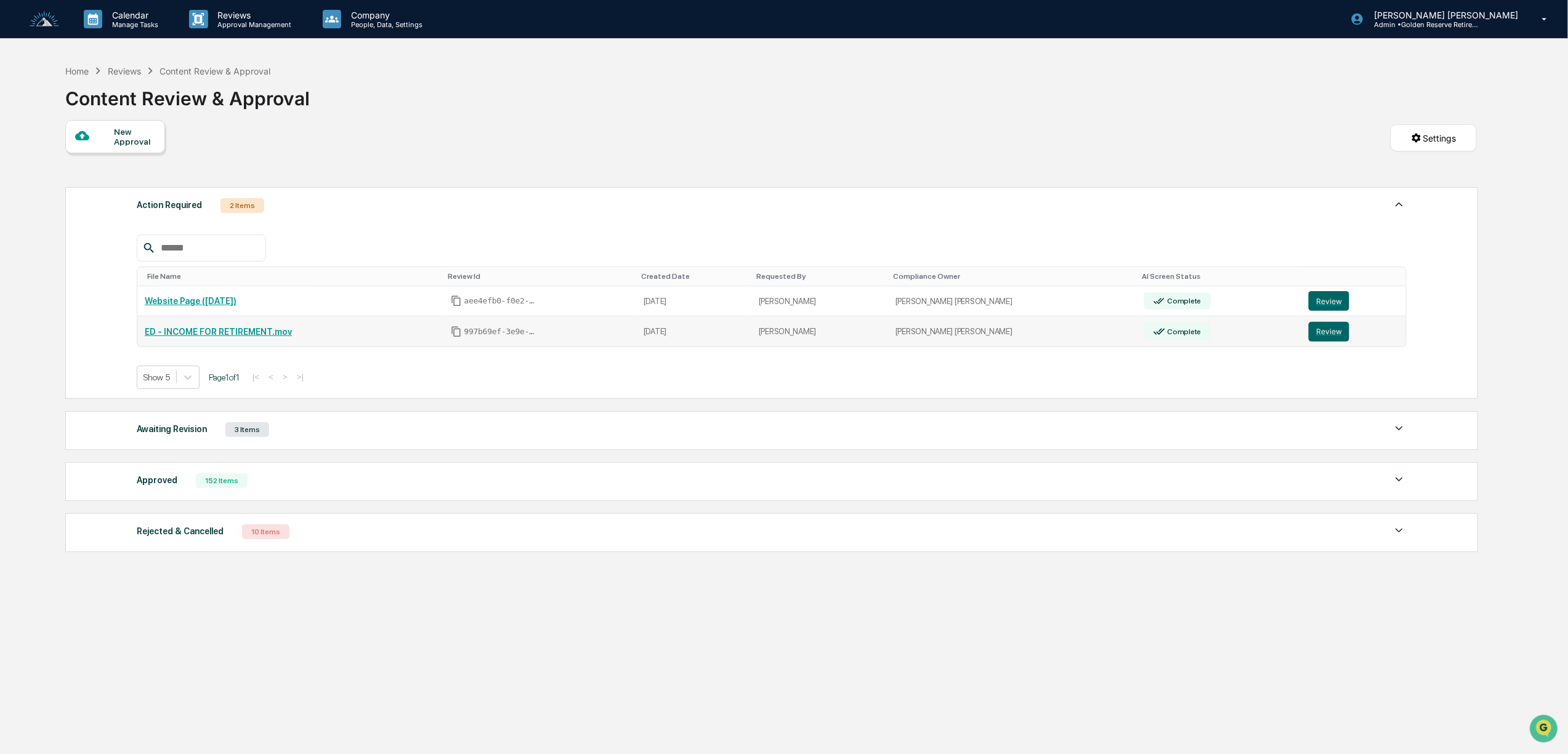
click at [237, 337] on link "ED - INCOME FOR RETIREMENT.mov" at bounding box center [218, 332] width 148 height 10
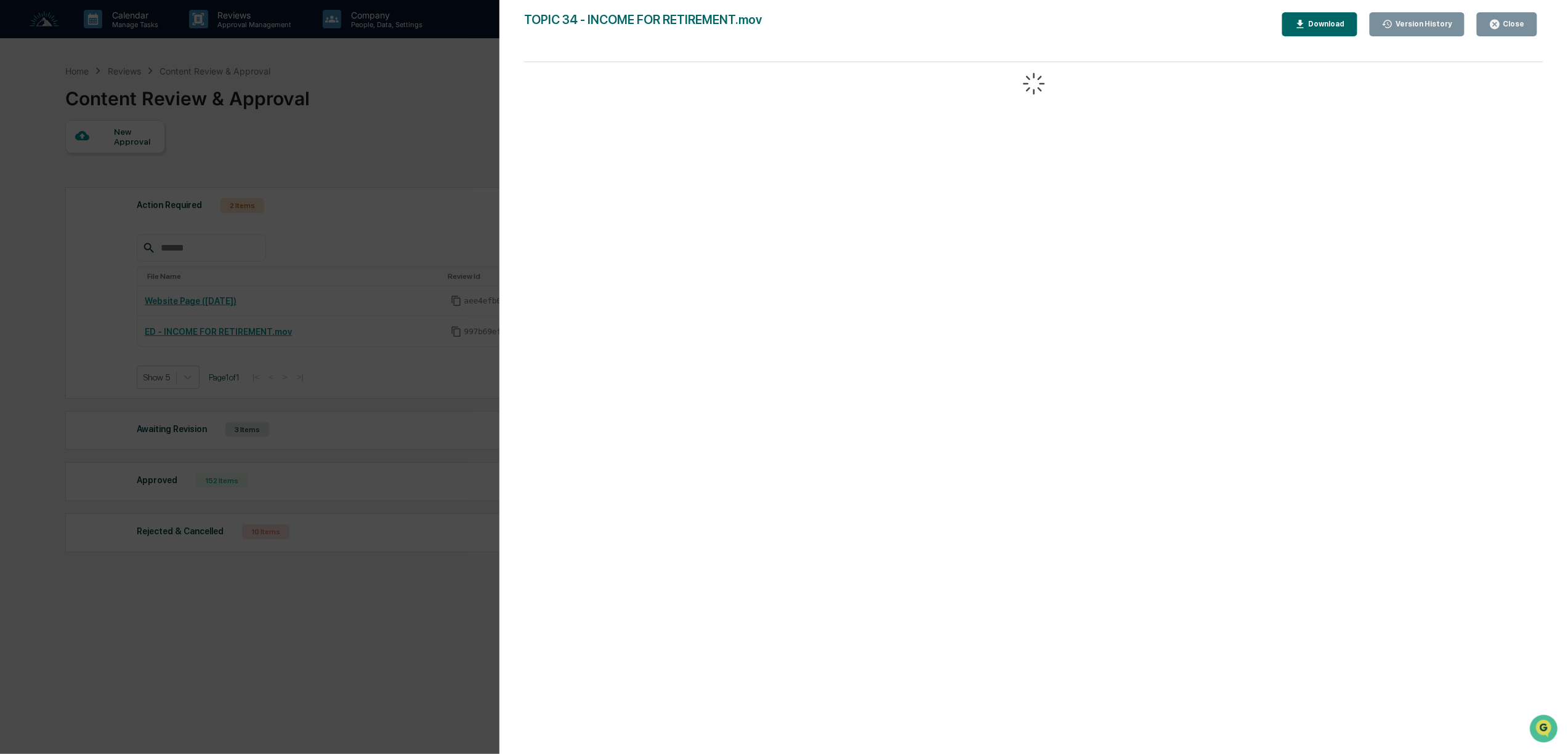
click at [389, 170] on div "Version History 08/13/2025, 03:59 PM Bree Keeler TOPIC 34 - INCOME FOR RETIREME…" at bounding box center [784, 377] width 1568 height 754
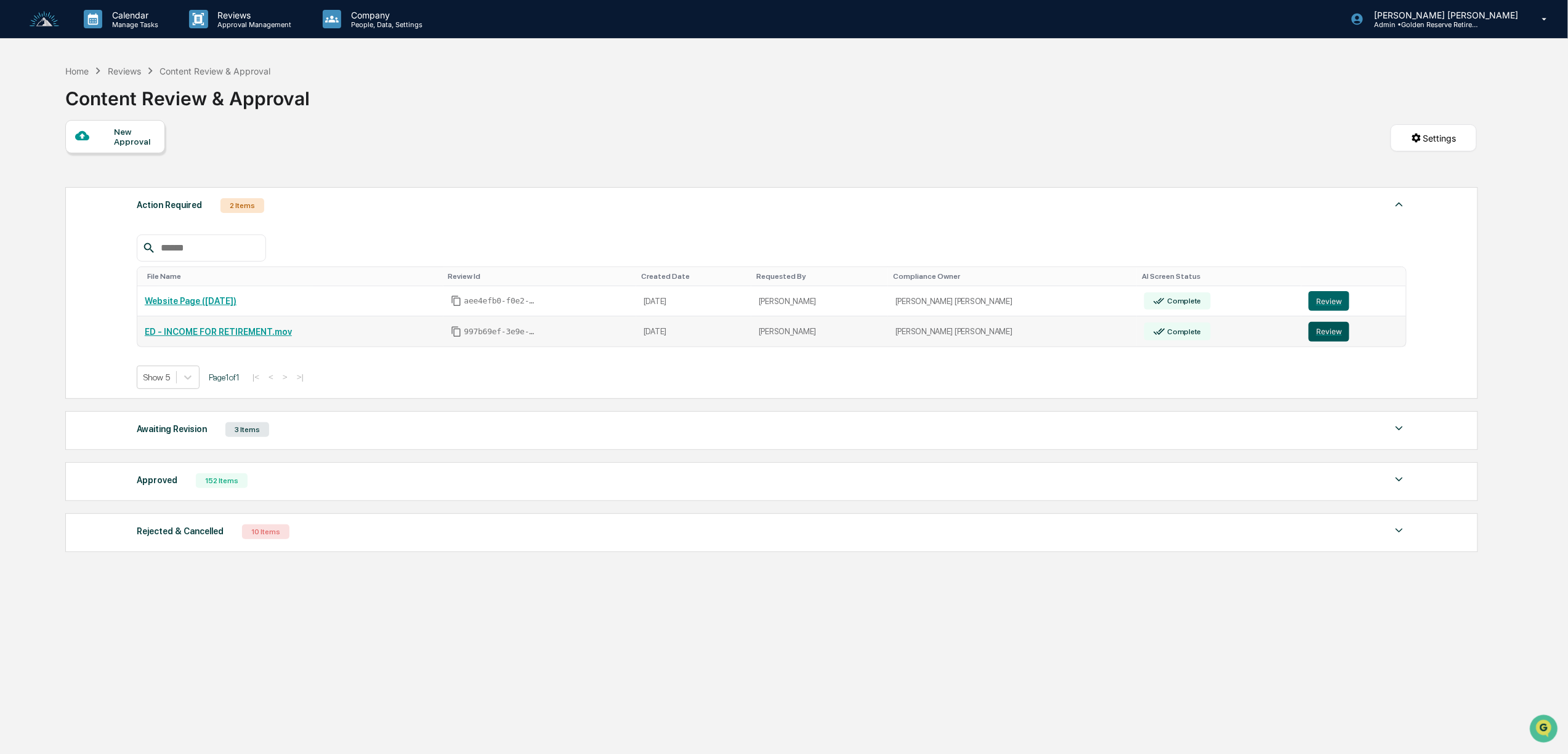
click at [1322, 334] on button "Review" at bounding box center [1329, 332] width 40 height 20
click at [235, 302] on link "Website Page (August 14th)" at bounding box center [190, 301] width 92 height 10
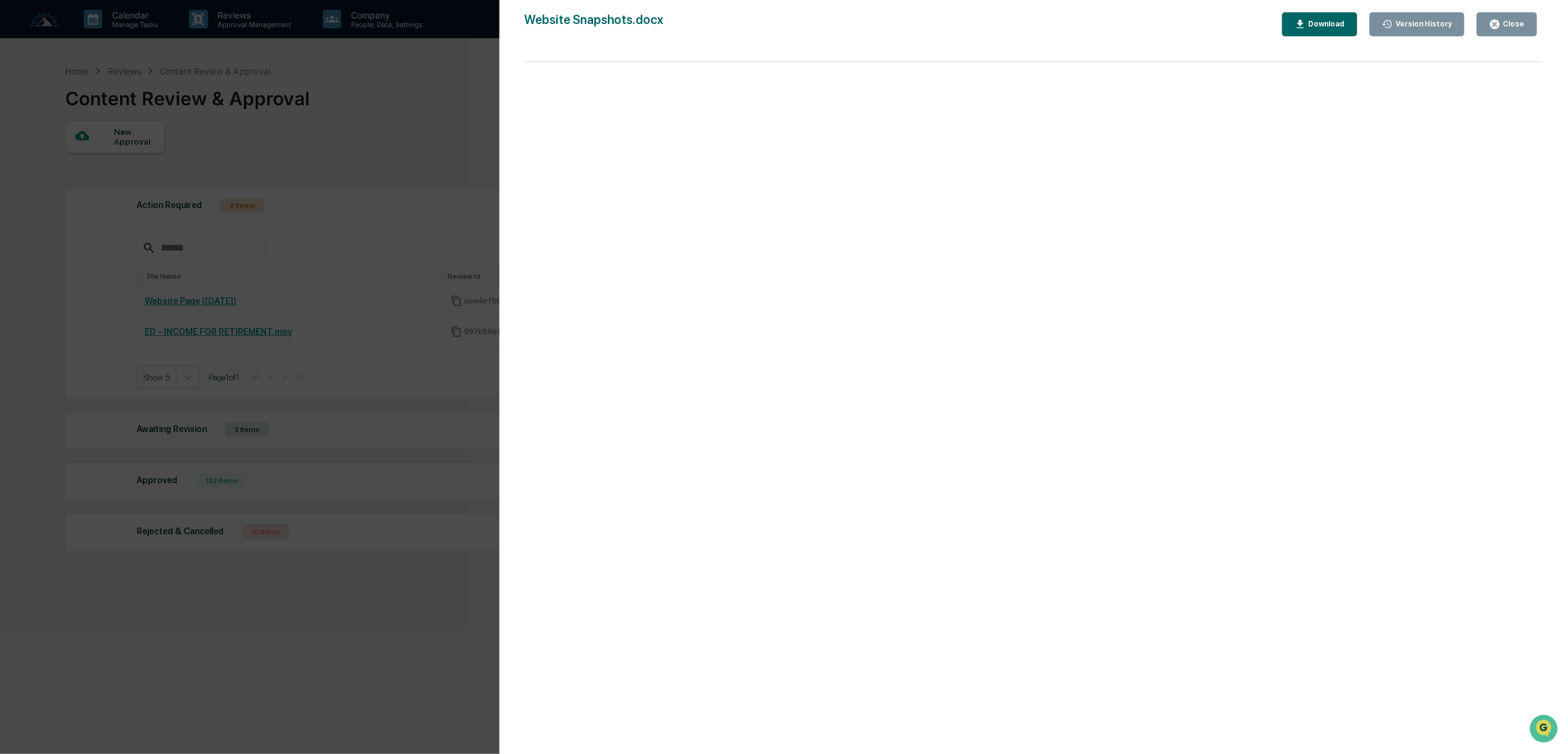
click at [415, 148] on div "Version History 08/14/2025, 02:42 PM Bree Keeler 08/14/2025, 02:42 PM Bree Keel…" at bounding box center [784, 377] width 1568 height 754
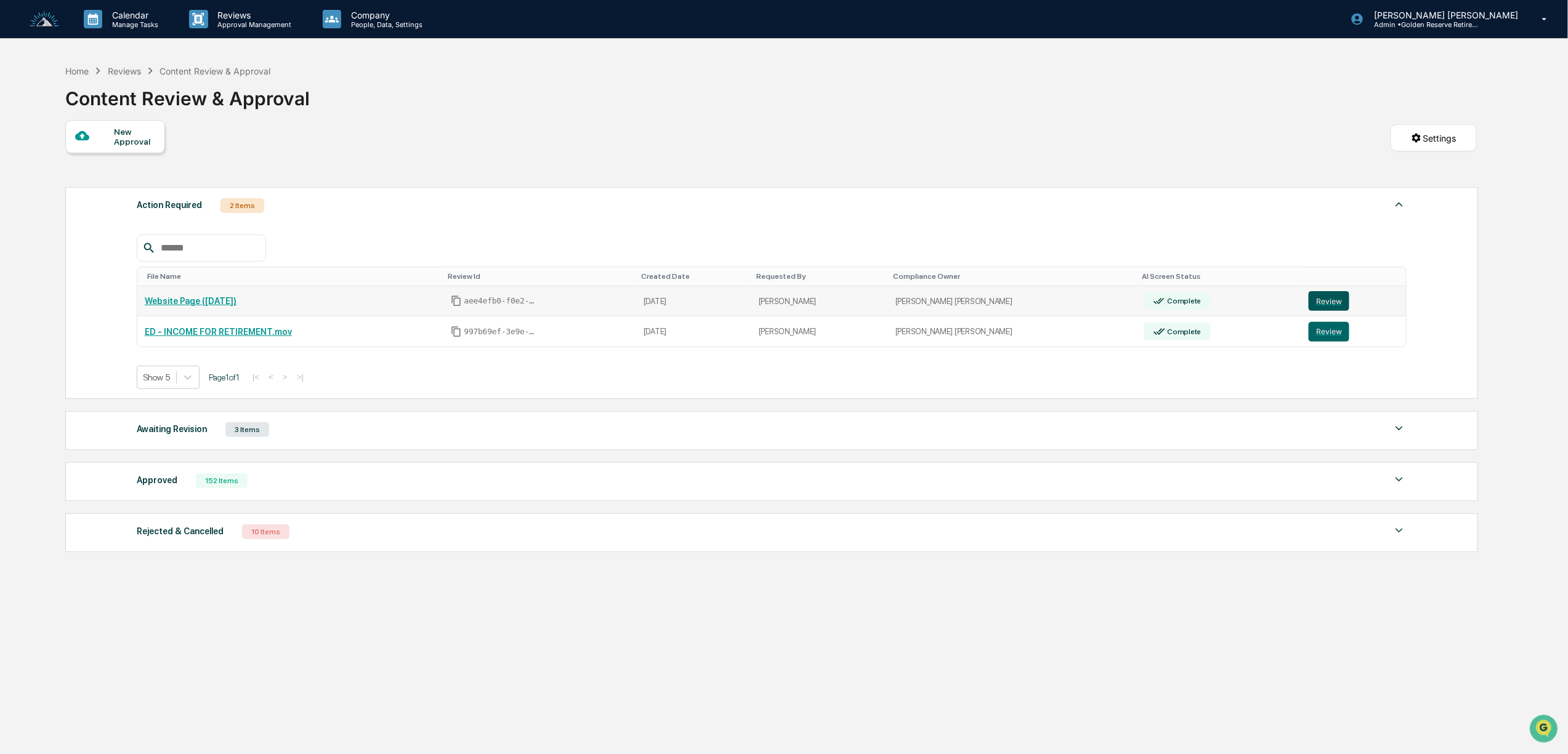
click at [1316, 306] on button "Review" at bounding box center [1329, 301] width 40 height 20
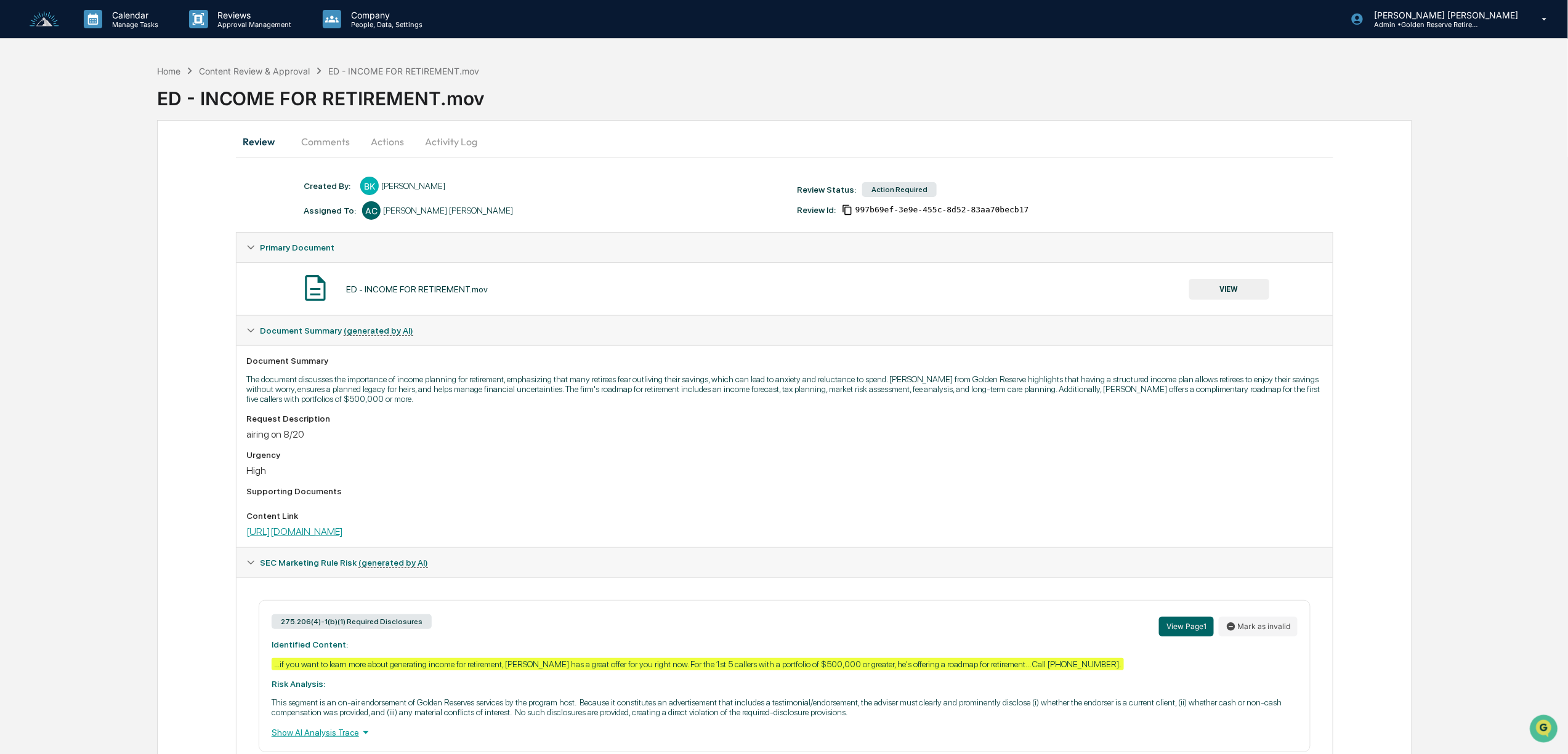
click at [343, 537] on link "[URL][DOMAIN_NAME]" at bounding box center [294, 532] width 96 height 12
click at [387, 147] on button "Actions" at bounding box center [387, 142] width 55 height 30
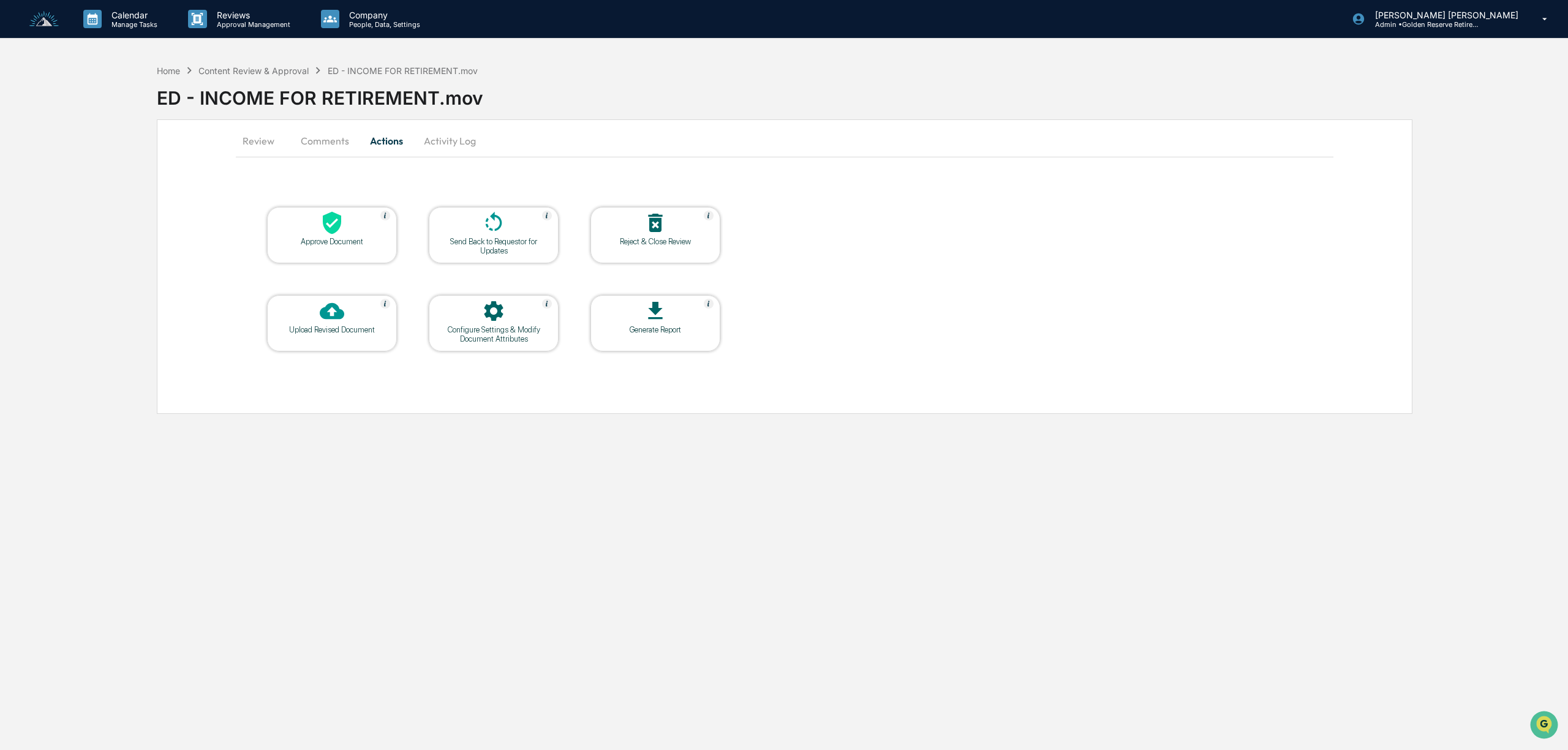
click at [512, 231] on div at bounding box center [493, 224] width 122 height 26
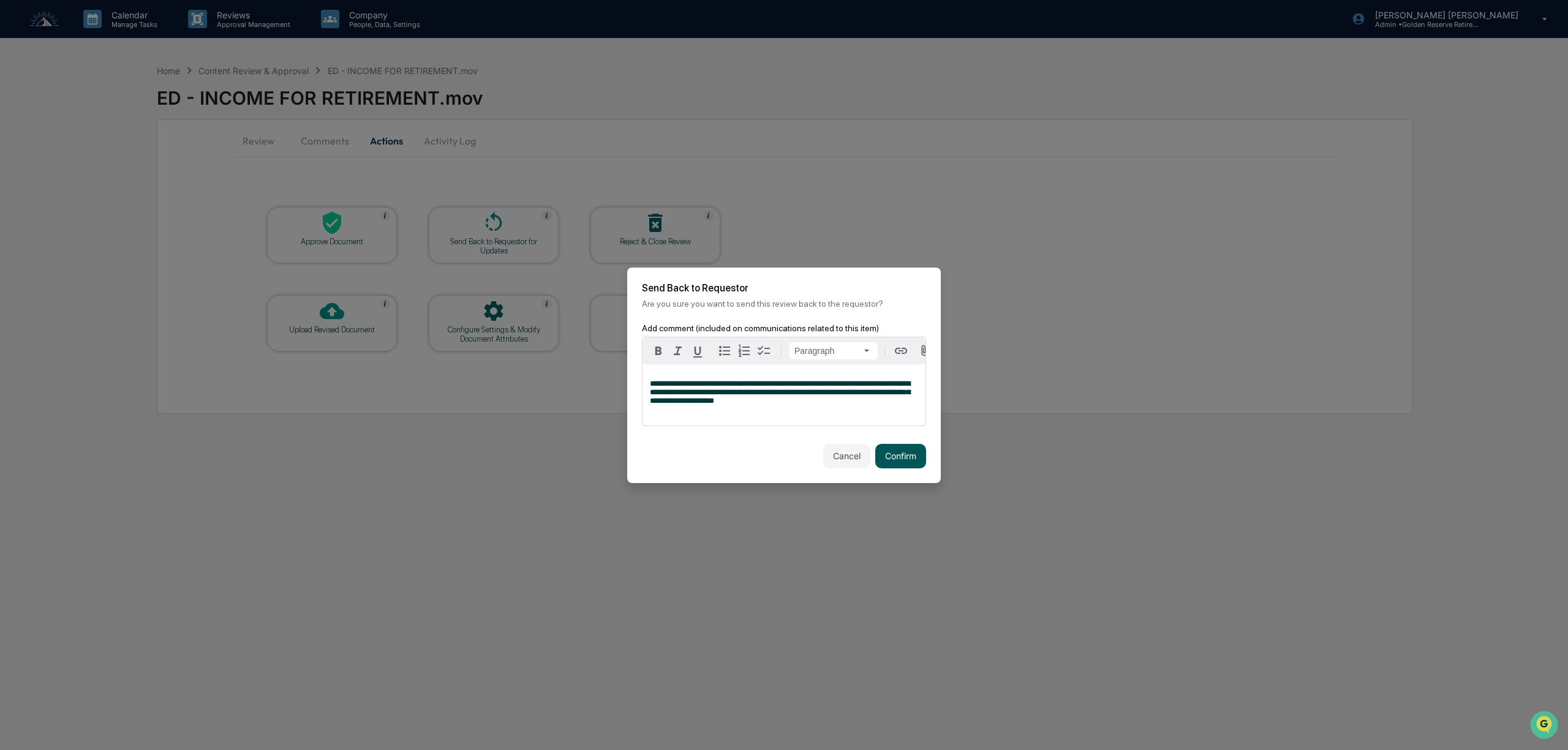
click at [907, 461] on button "Confirm" at bounding box center [901, 457] width 51 height 25
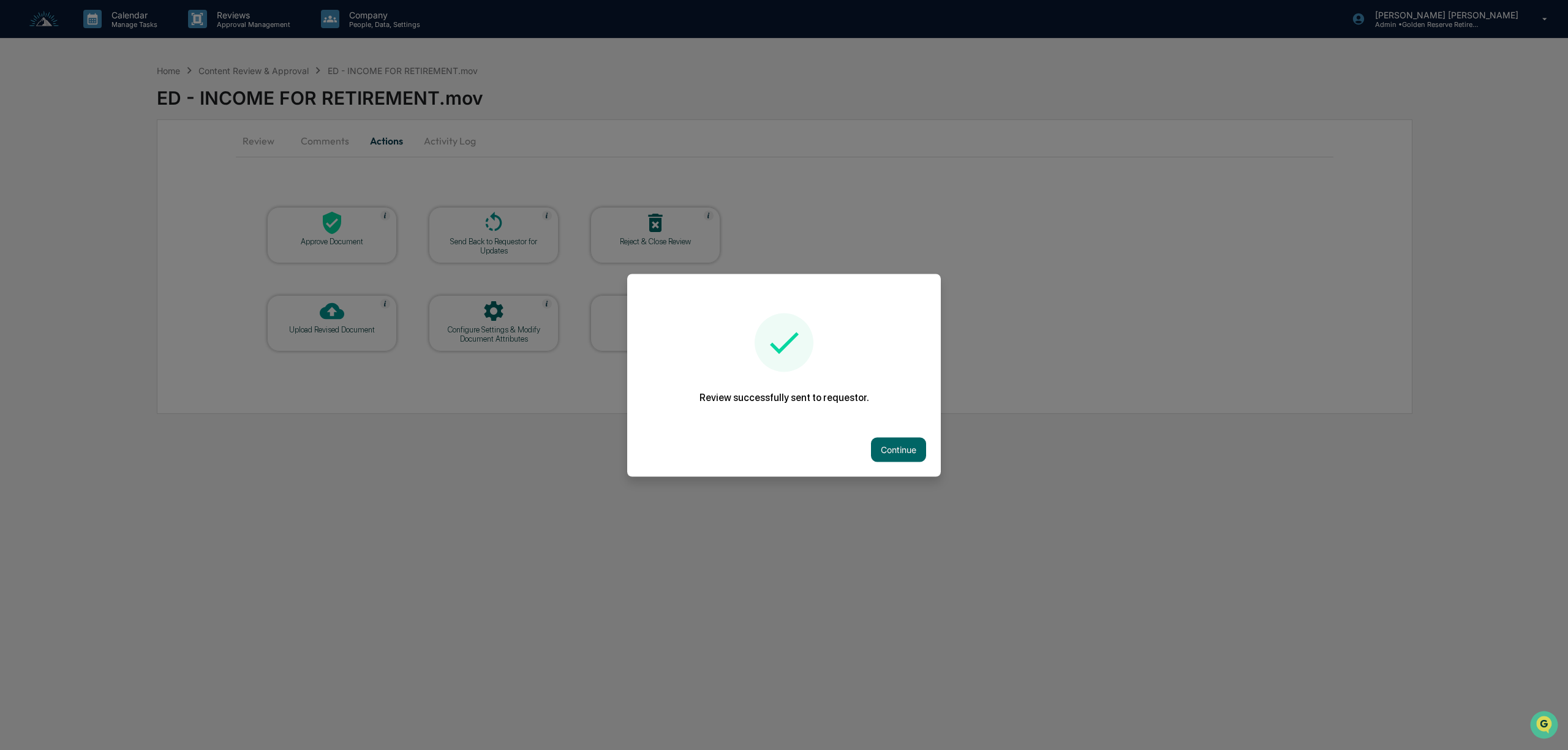
drag, startPoint x: 44, startPoint y: 152, endPoint x: 48, endPoint y: 127, distance: 25.3
click at [38, 150] on div at bounding box center [784, 375] width 1568 height 750
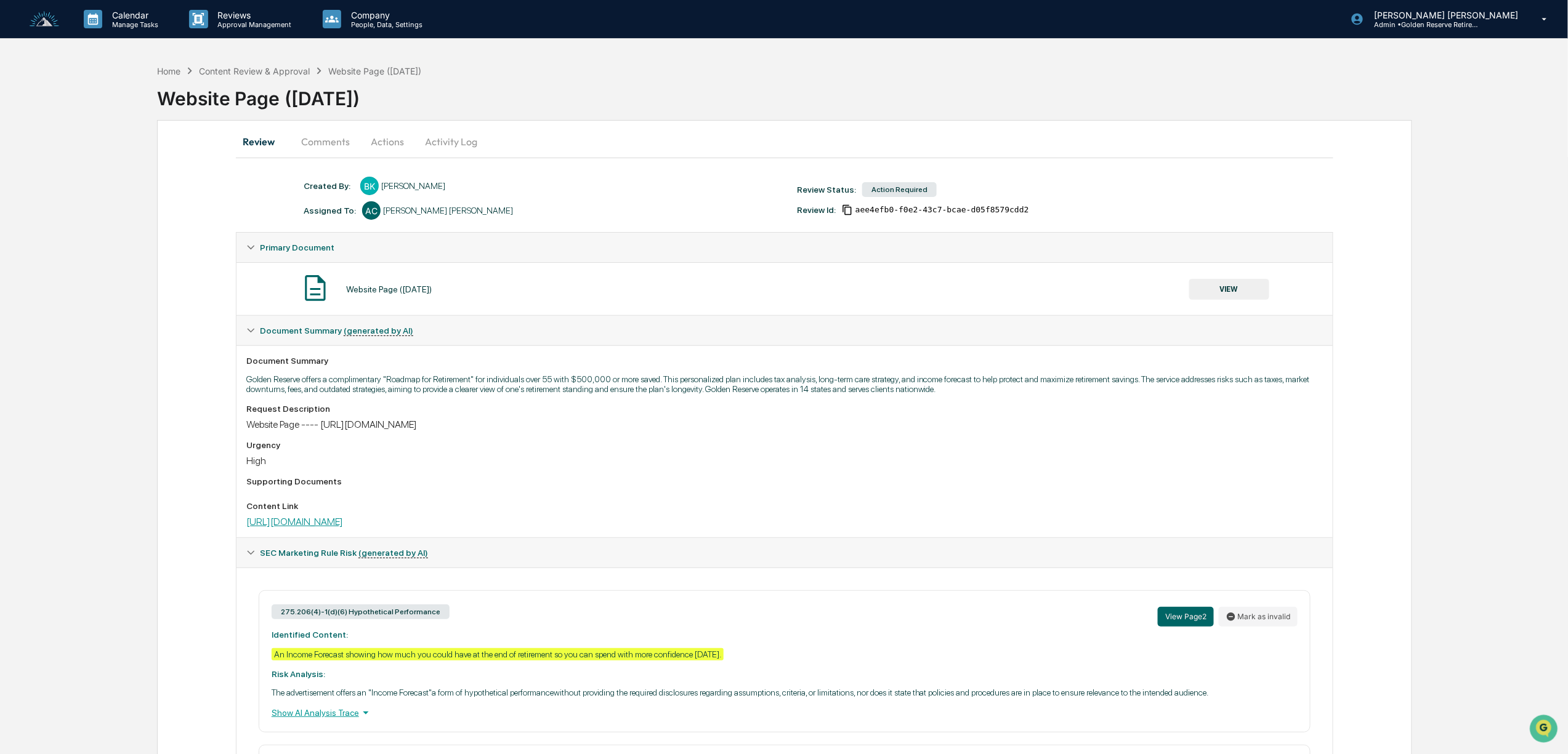
click at [343, 527] on link "https://resources.goldenreserve.com/roadmapform" at bounding box center [294, 522] width 96 height 12
click at [383, 151] on button "Actions" at bounding box center [387, 142] width 55 height 30
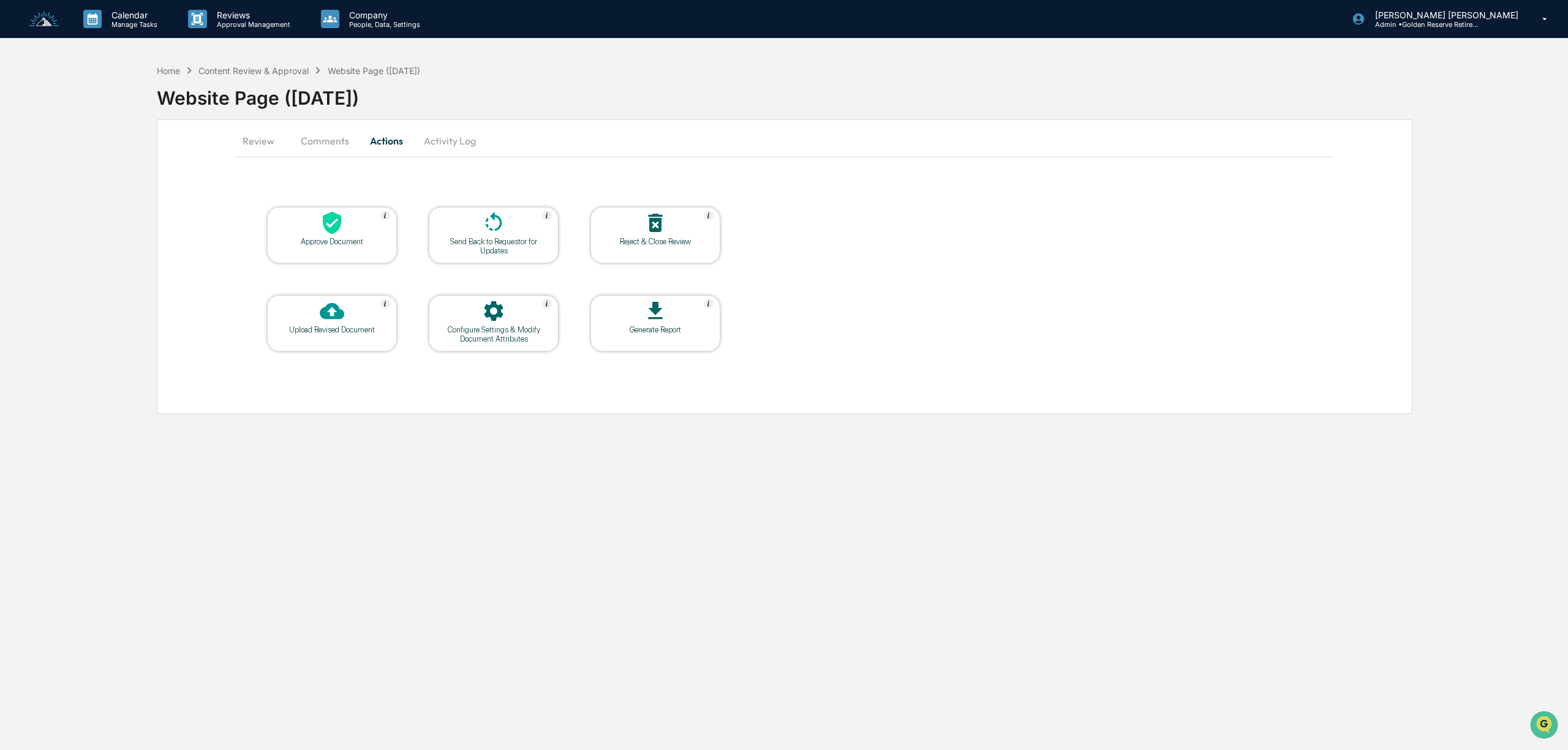
click at [513, 243] on div "Send Back to Requestor for Updates" at bounding box center [493, 246] width 110 height 18
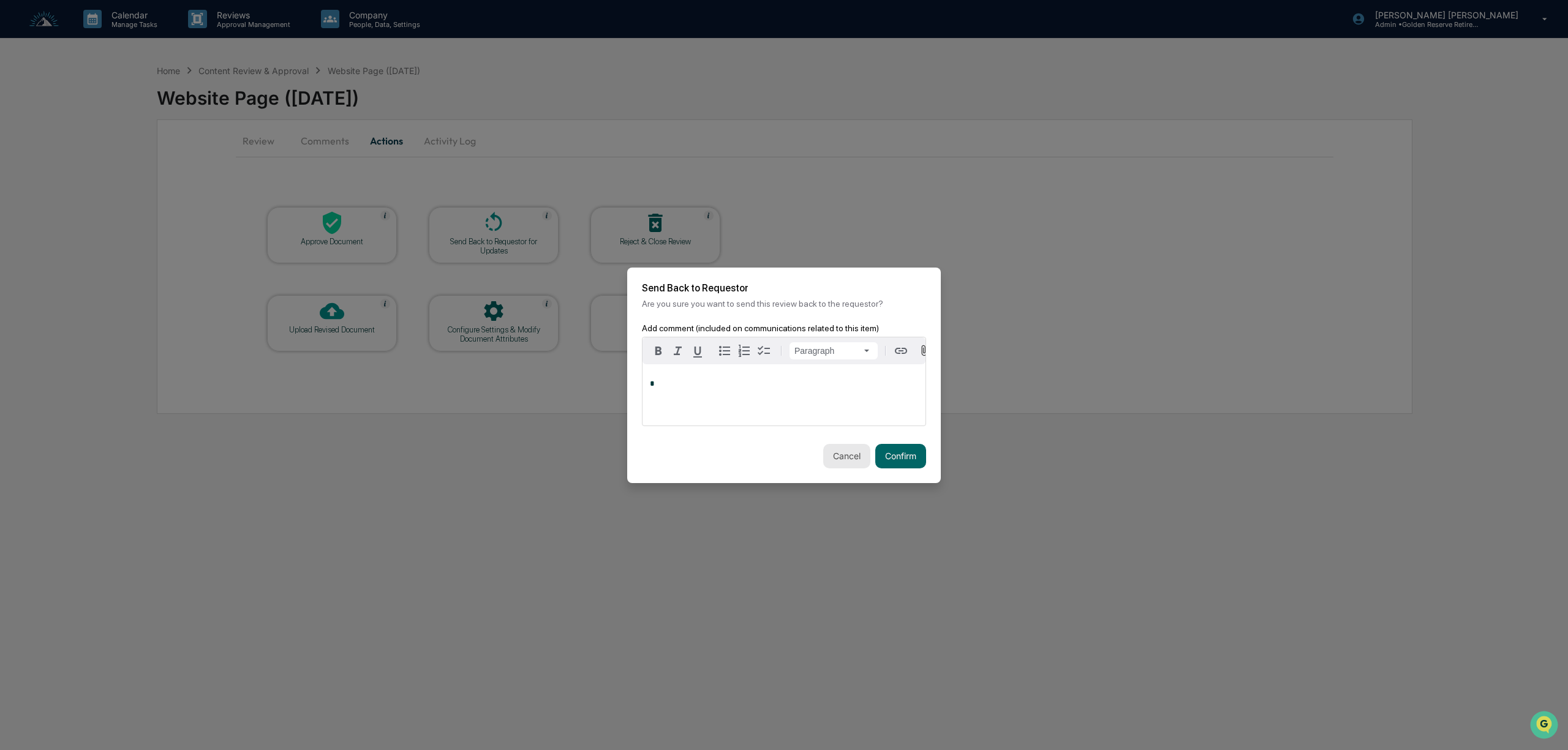
click at [834, 464] on button "Cancel" at bounding box center [847, 457] width 48 height 25
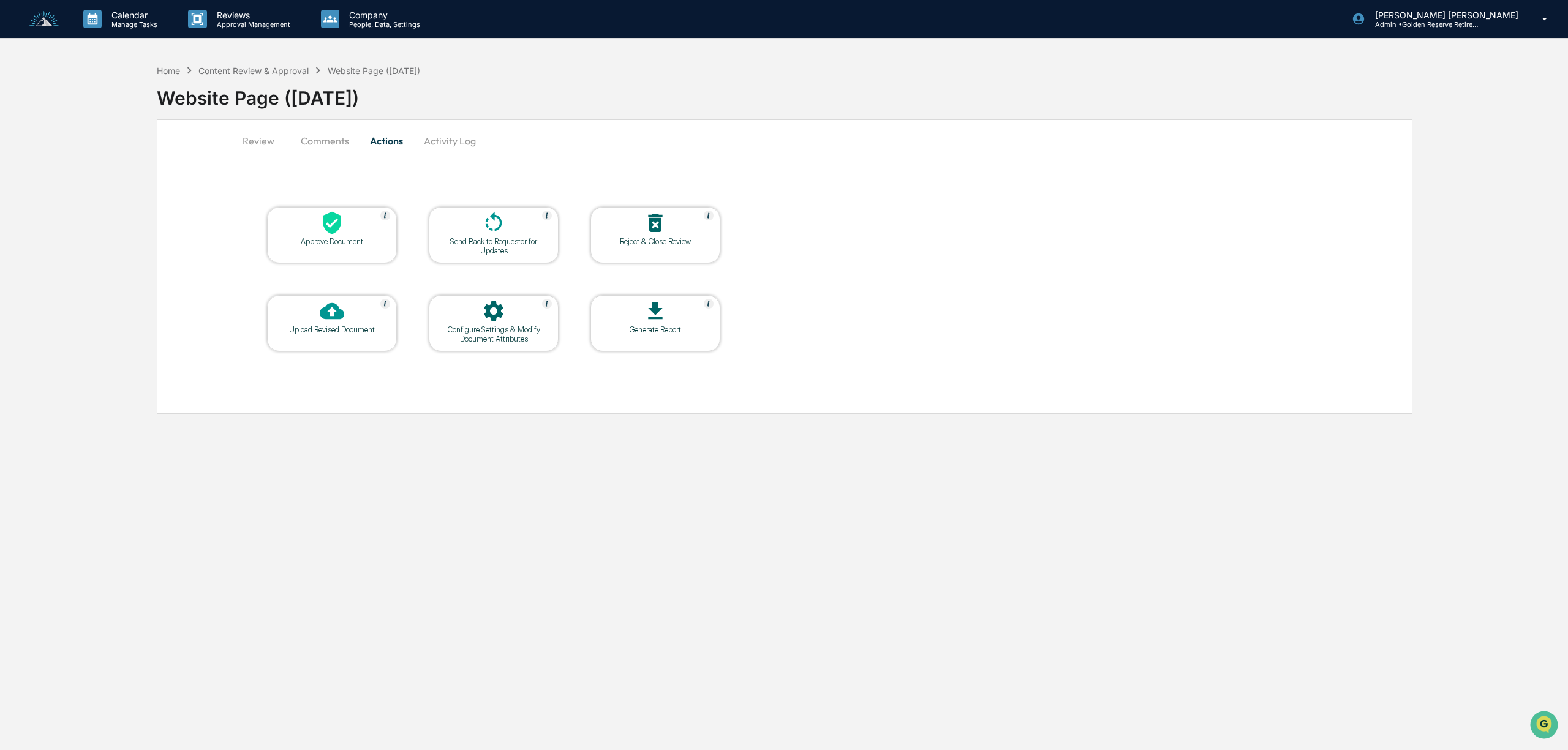
click at [319, 140] on button "Comments" at bounding box center [325, 141] width 68 height 30
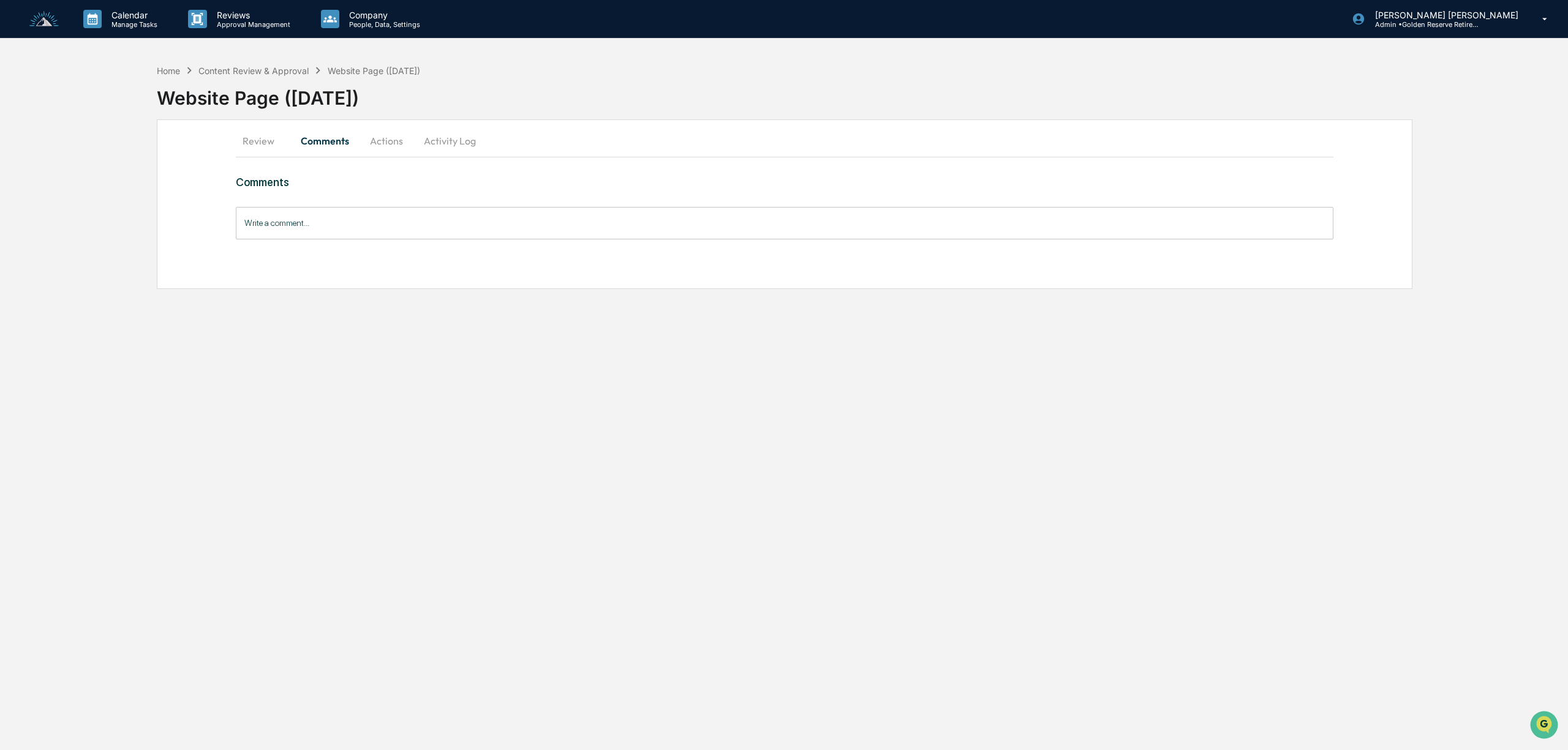
click at [256, 143] on button "Review" at bounding box center [263, 141] width 55 height 30
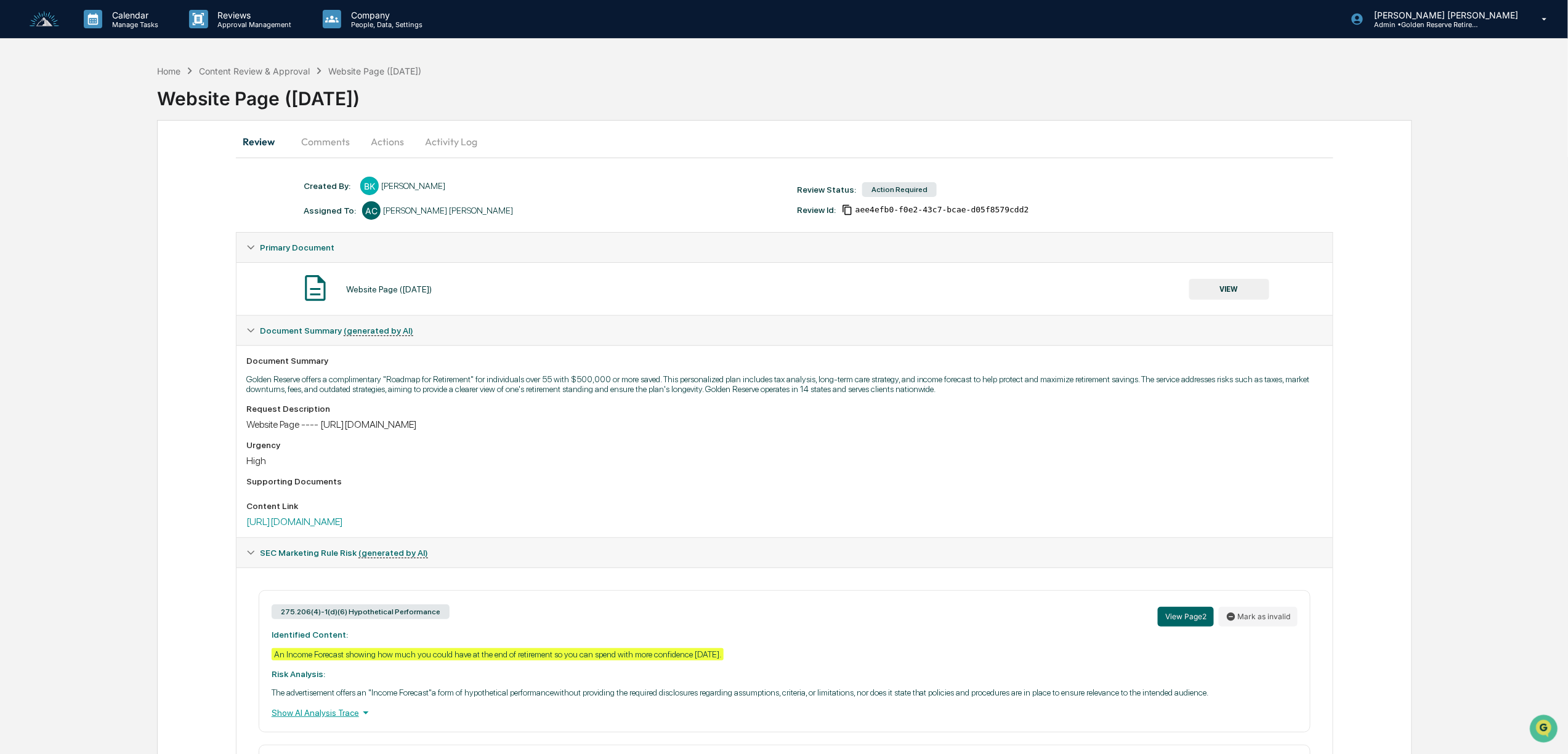
click at [323, 141] on button "Comments" at bounding box center [325, 142] width 68 height 30
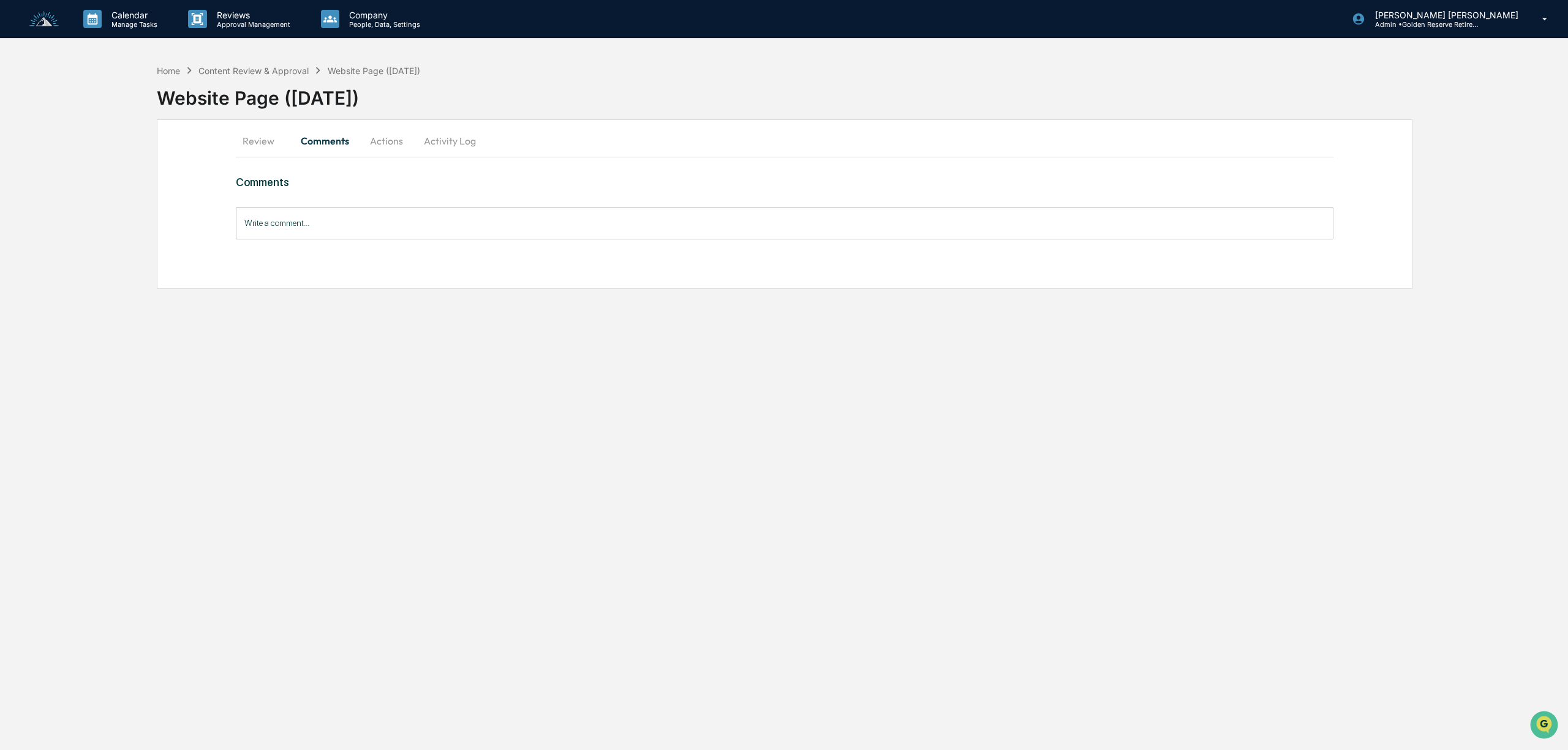
click at [383, 143] on button "Actions" at bounding box center [386, 141] width 55 height 30
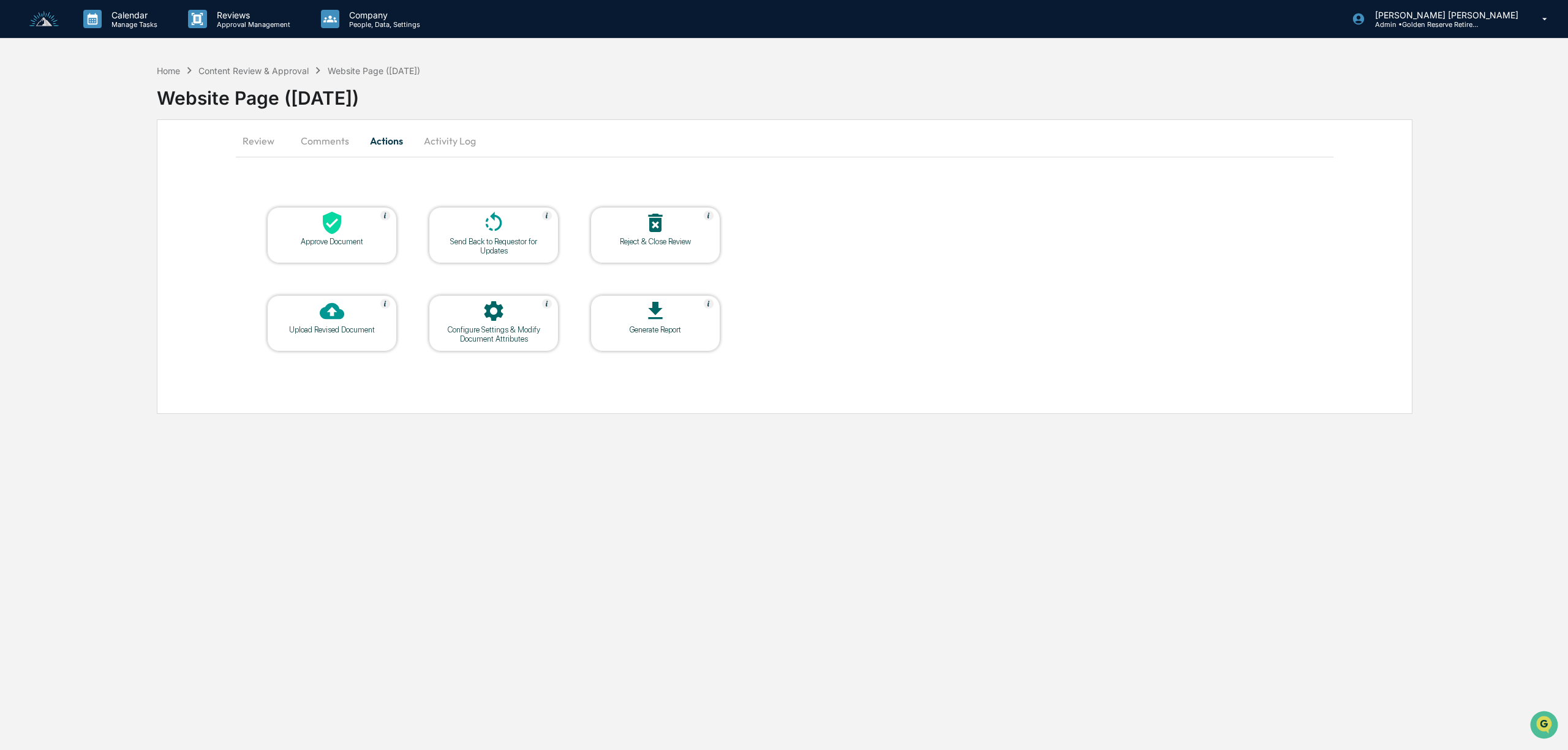
click at [513, 233] on div at bounding box center [493, 224] width 122 height 26
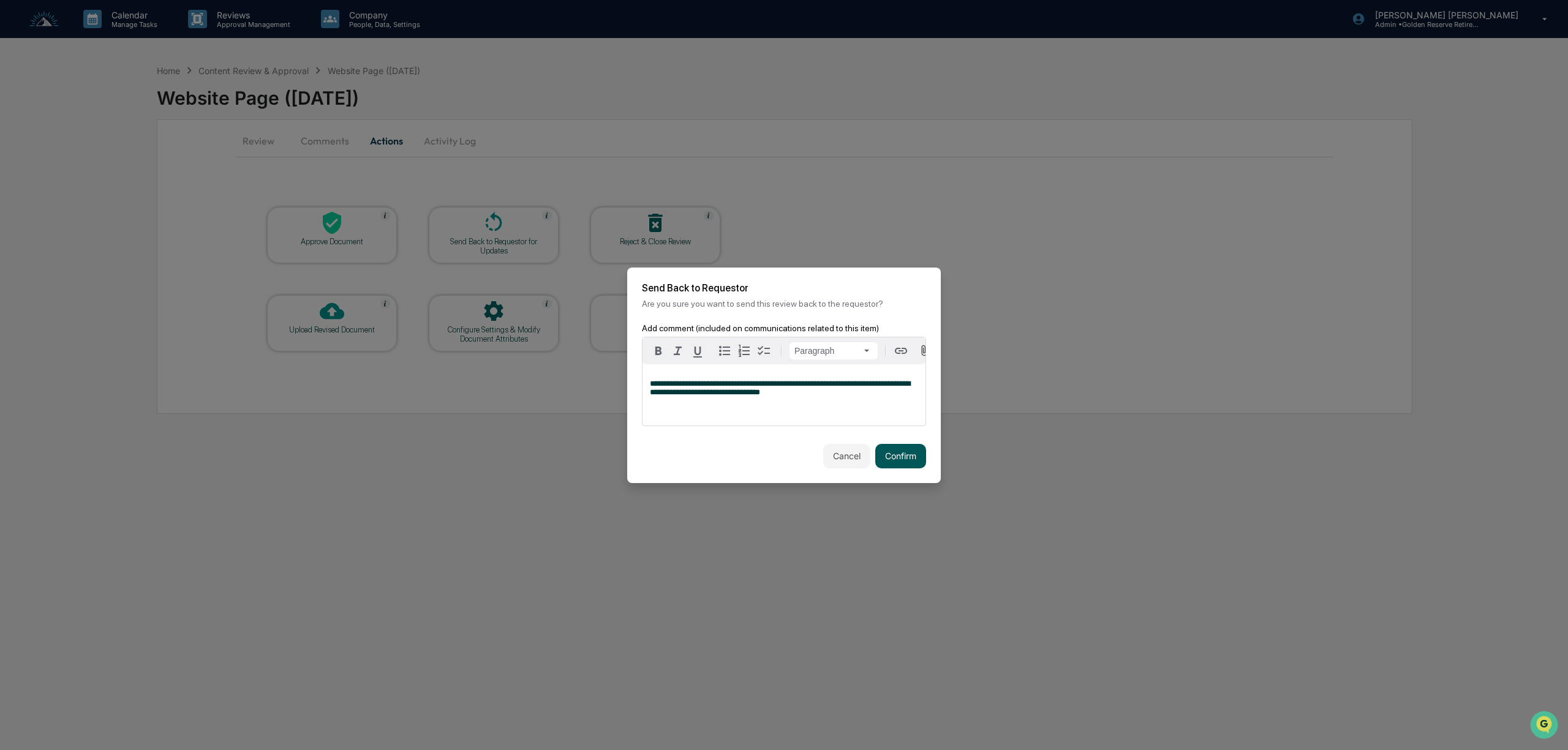
click at [907, 461] on button "Confirm" at bounding box center [901, 457] width 51 height 25
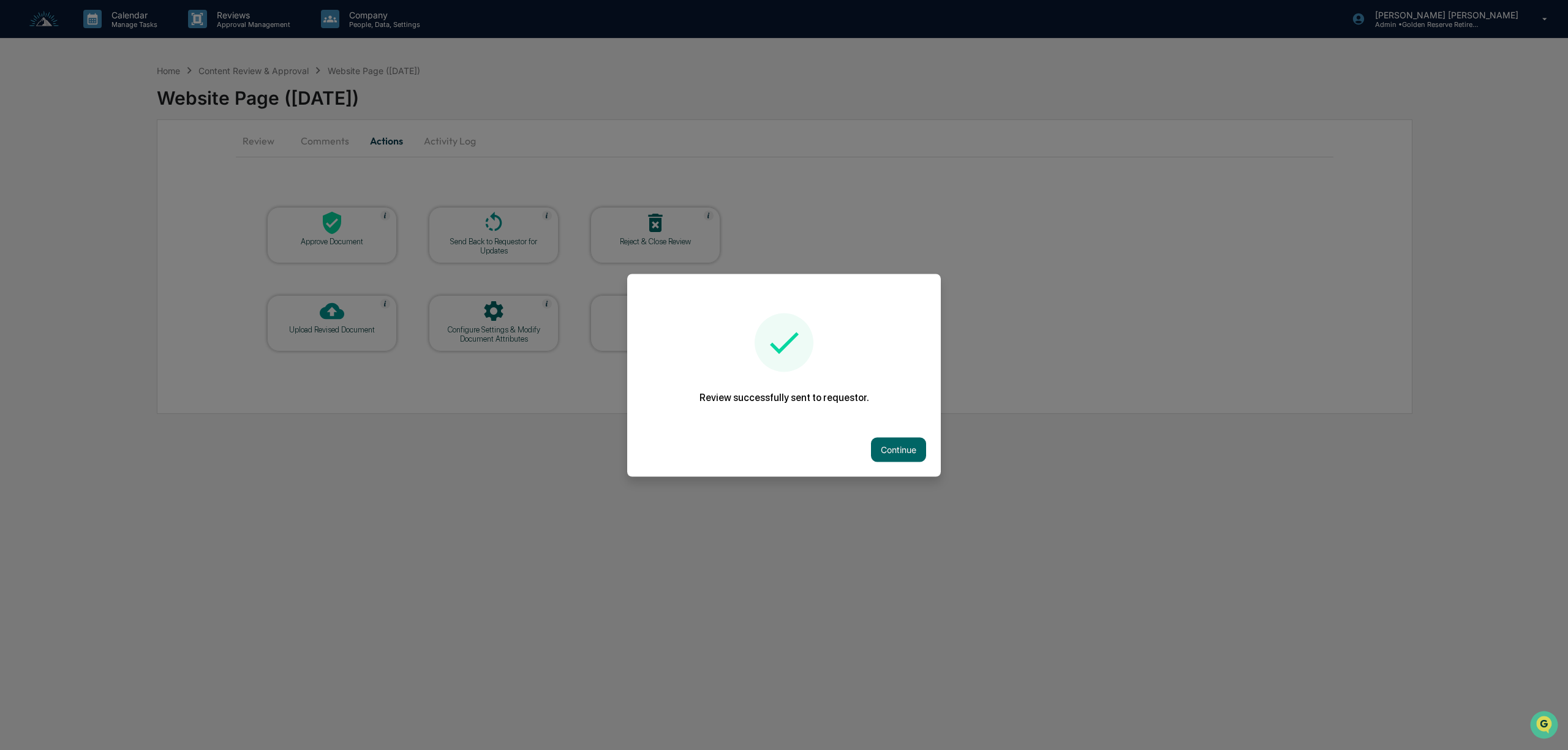
click at [1058, 278] on div at bounding box center [784, 375] width 1568 height 750
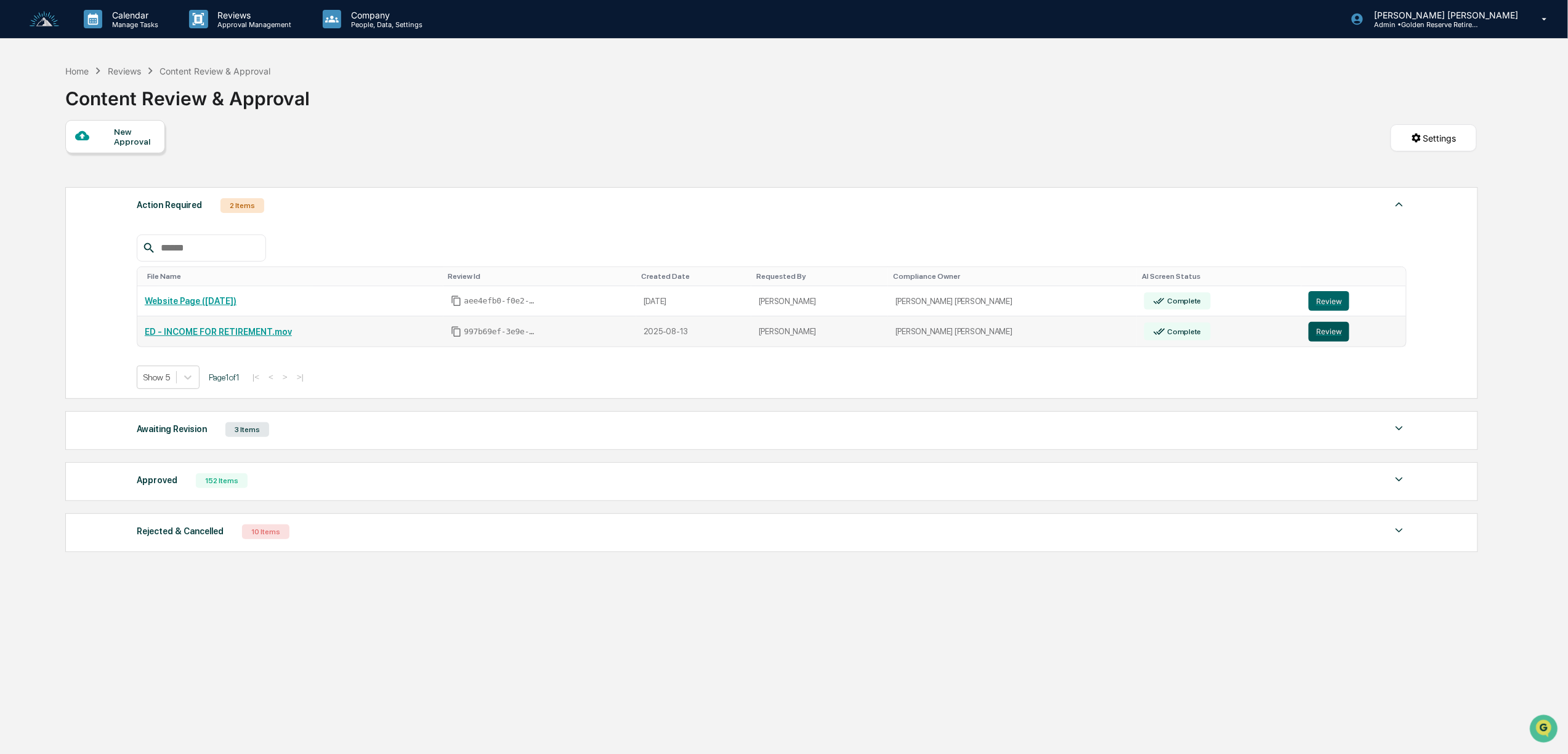
click at [1315, 340] on button "Review" at bounding box center [1329, 332] width 40 height 20
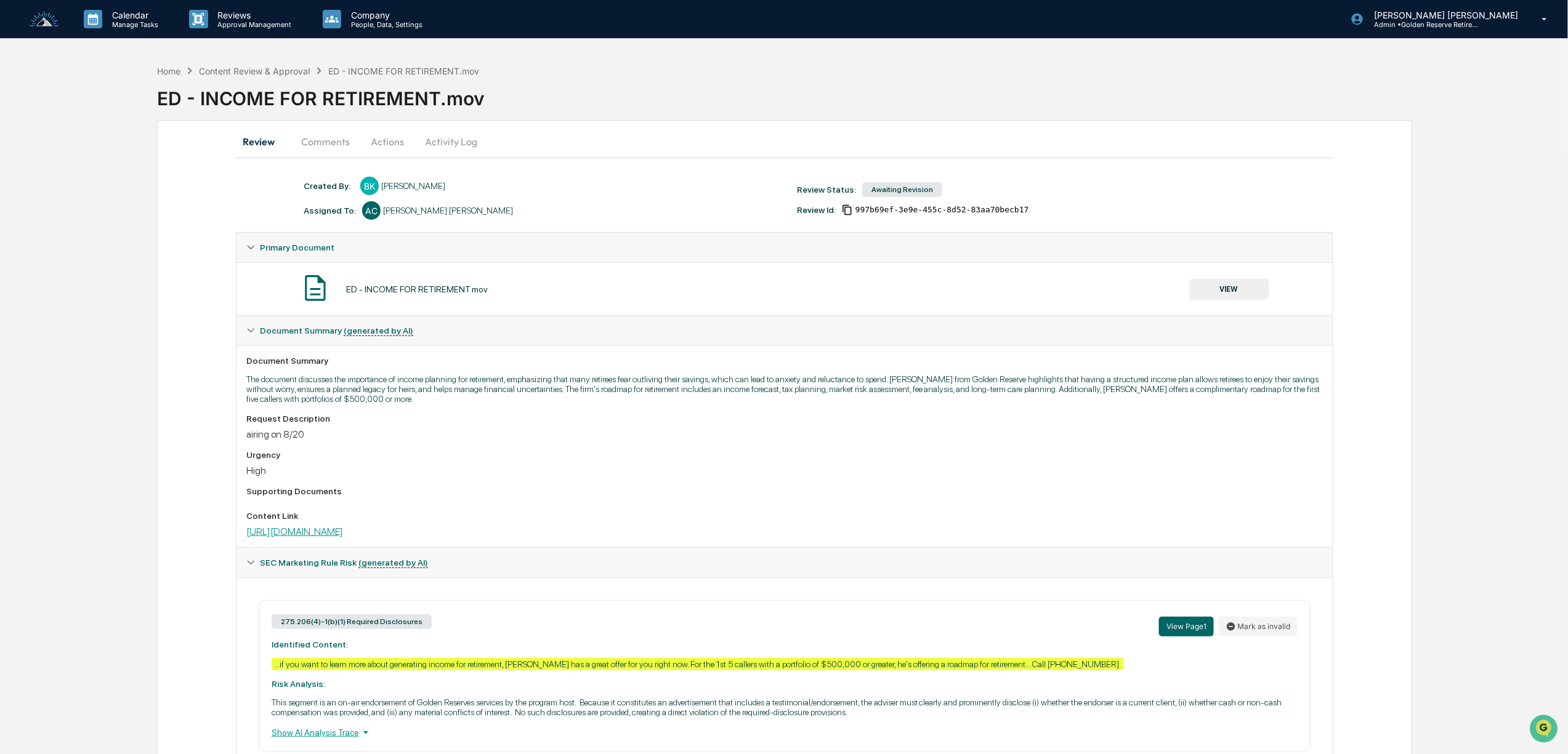
click at [343, 537] on link "[URL][DOMAIN_NAME]" at bounding box center [294, 532] width 96 height 12
click at [37, 13] on img at bounding box center [45, 19] width 30 height 16
